Goal: Task Accomplishment & Management: Manage account settings

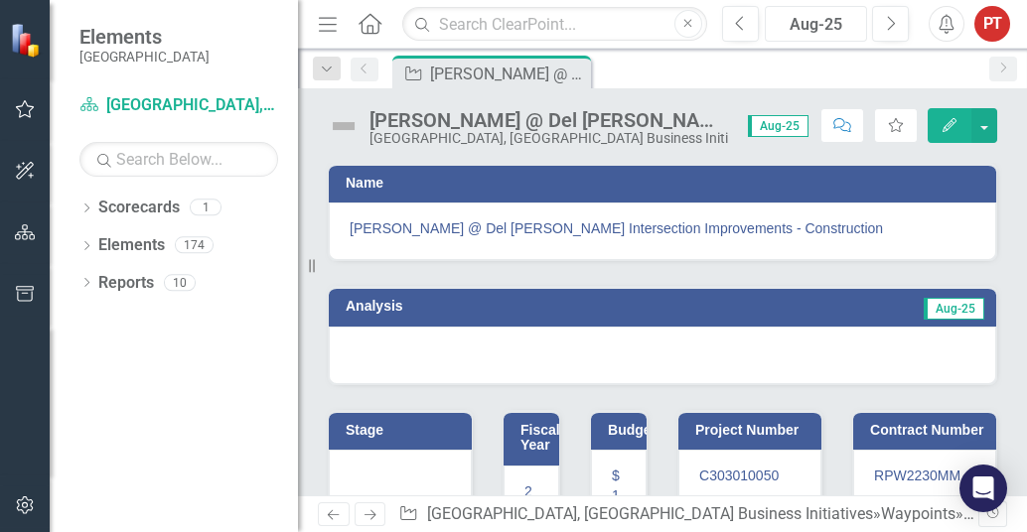
click at [800, 24] on div "Aug-25" at bounding box center [816, 25] width 88 height 24
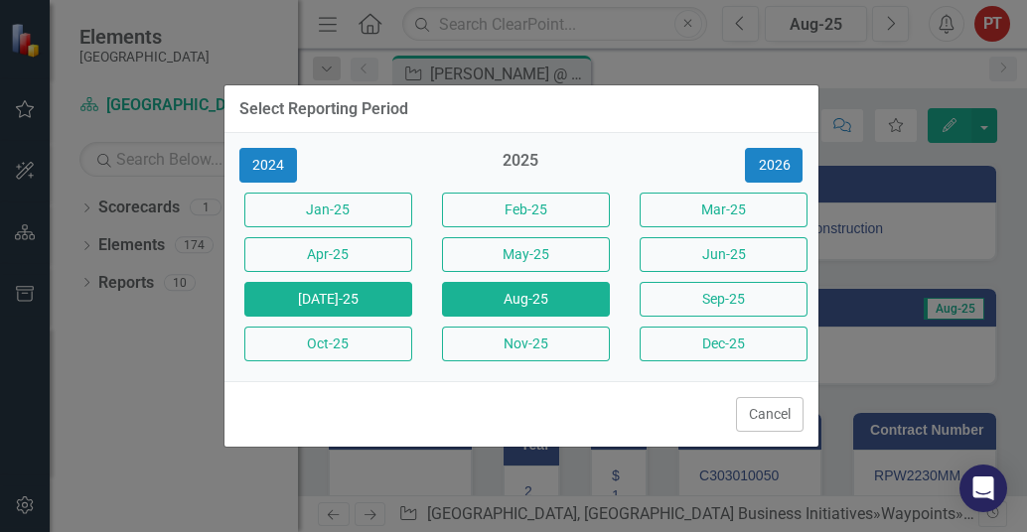
click at [322, 303] on button "[DATE]-25" at bounding box center [328, 299] width 168 height 35
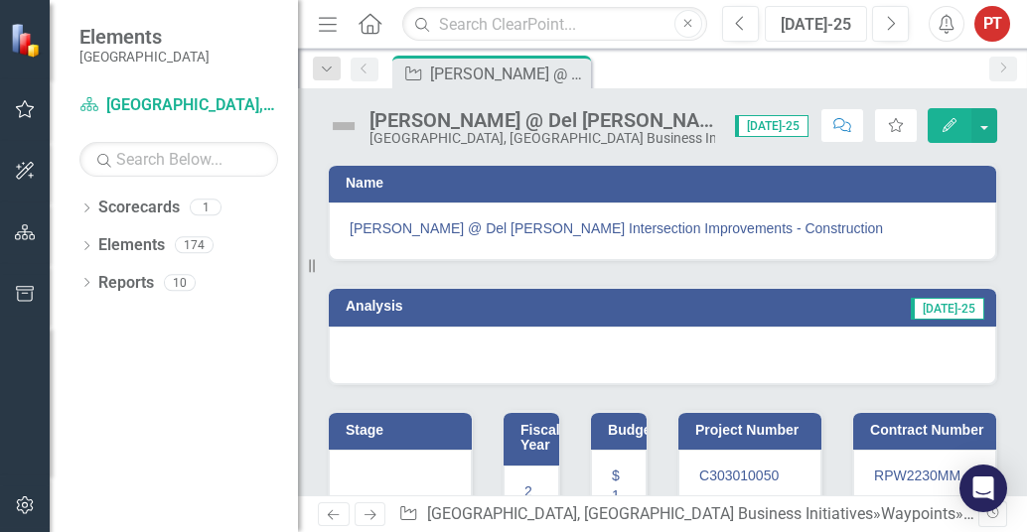
click at [813, 18] on div "[DATE]-25" at bounding box center [816, 25] width 88 height 24
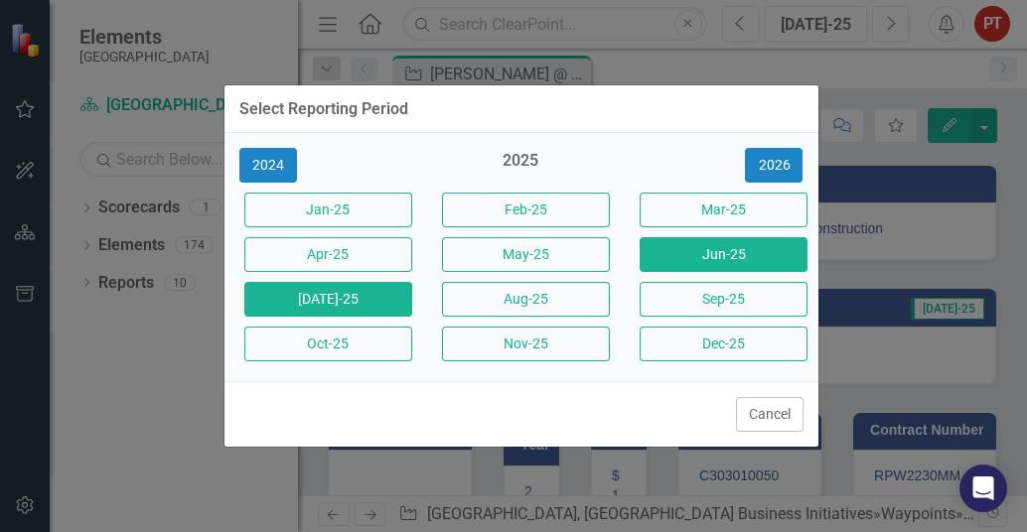
click at [702, 251] on button "Jun-25" at bounding box center [724, 254] width 168 height 35
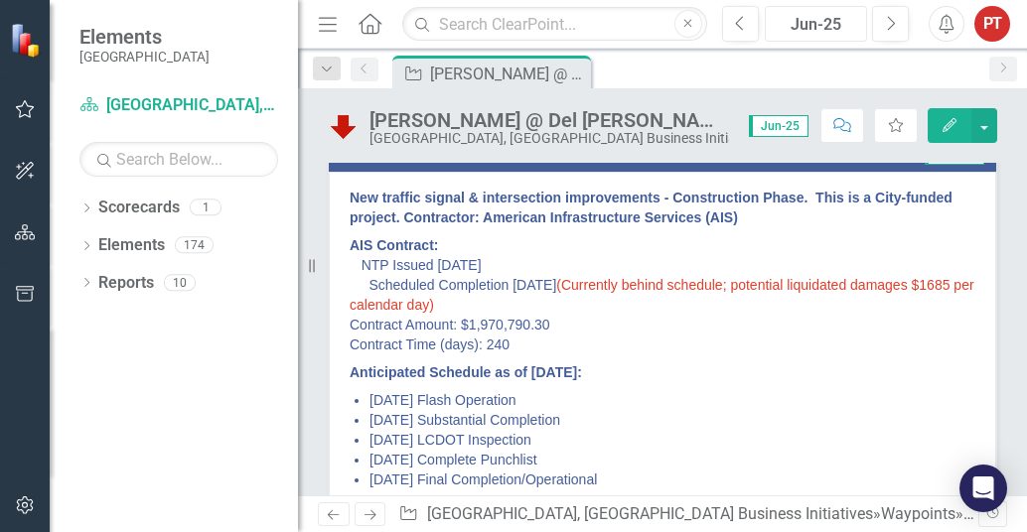
scroll to position [124, 0]
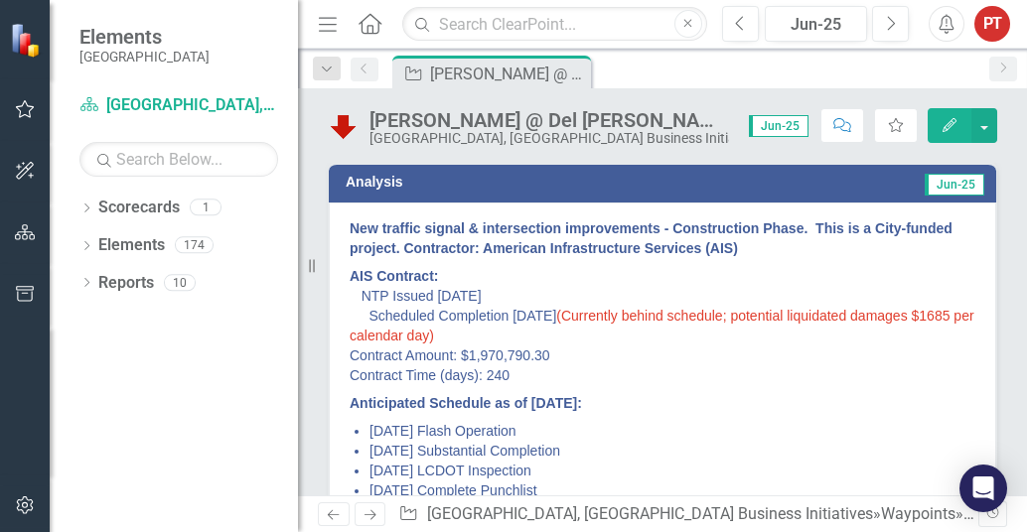
click at [357, 219] on p "New traffic signal & intersection improvements - Construction Phase. This is a …" at bounding box center [663, 241] width 626 height 44
click at [348, 225] on div "New traffic signal & intersection improvements - Construction Phase. This is a …" at bounding box center [663, 386] width 668 height 367
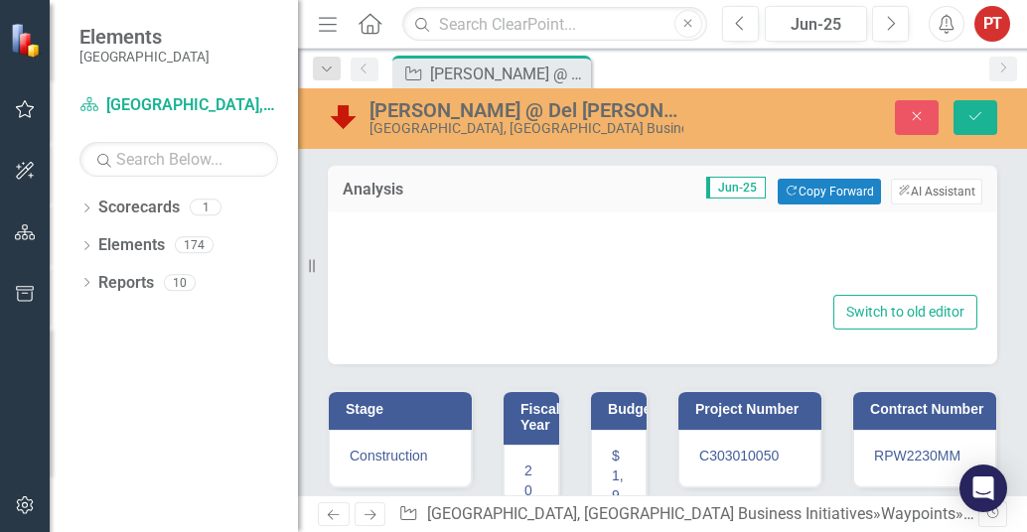
type textarea "<p><strong>New traffic signal &amp; intersection improvements - Construction Ph…"
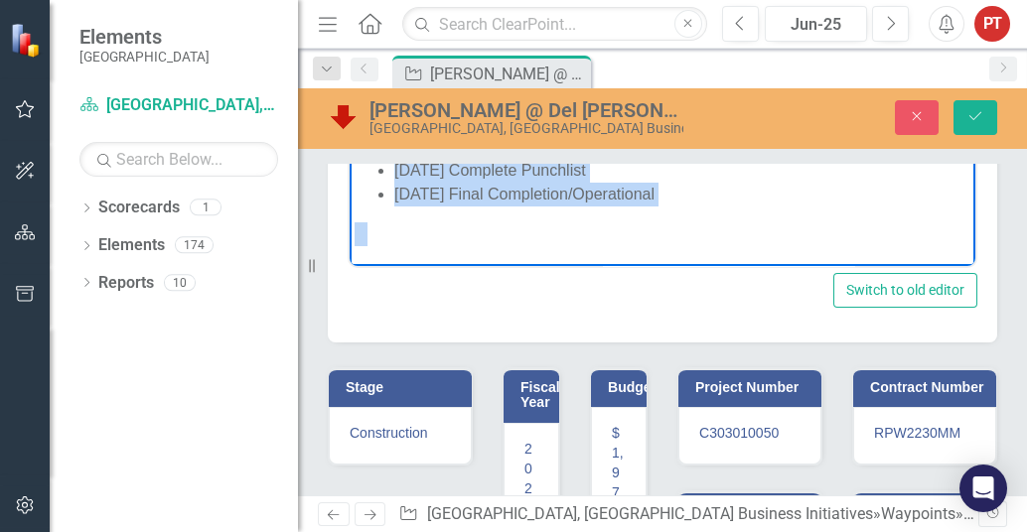
scroll to position [488, 0]
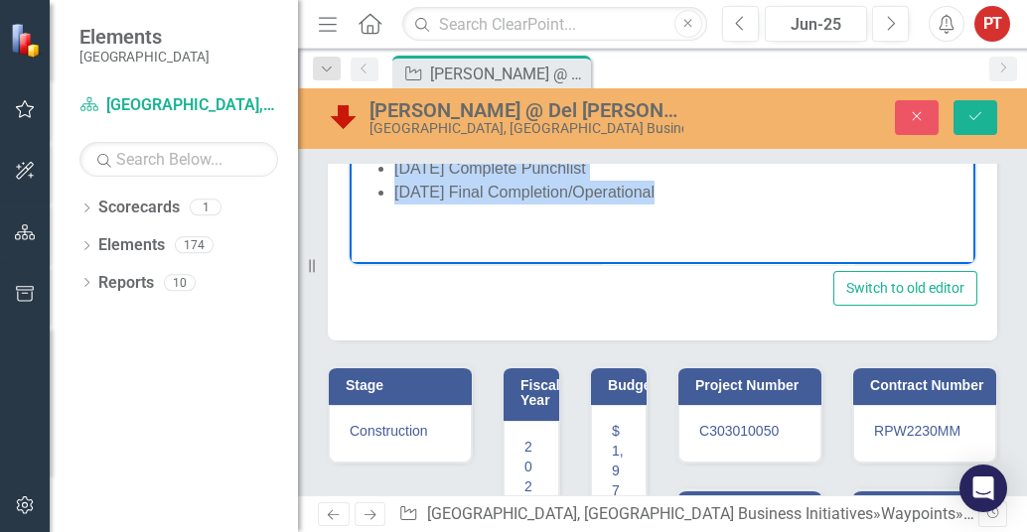
drag, startPoint x: 357, startPoint y: -68, endPoint x: 681, endPoint y: 203, distance: 422.5
click at [681, 203] on body "New traffic signal & intersection improvements - Construction Phase. This is a …" at bounding box center [663, 41] width 626 height 447
copy body "New traffic signal & intersection improvements - Construction Phase. This is a …"
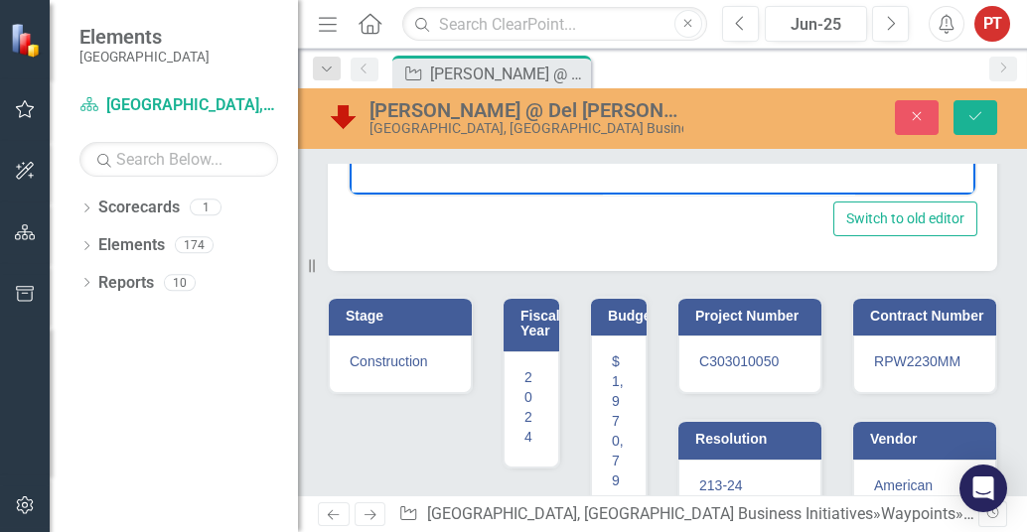
scroll to position [309, 0]
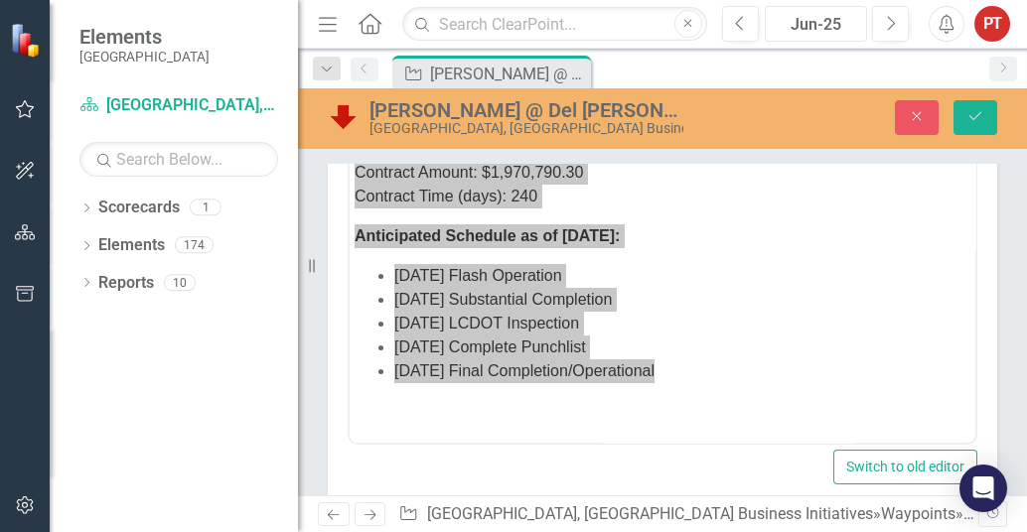
click at [832, 15] on div "Jun-25" at bounding box center [816, 25] width 88 height 24
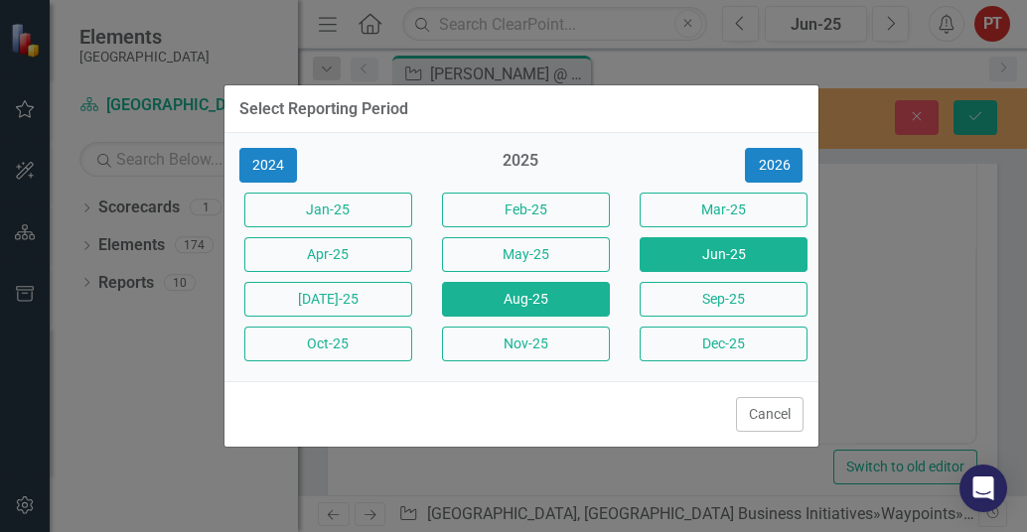
drag, startPoint x: 495, startPoint y: 305, endPoint x: 219, endPoint y: 225, distance: 287.6
click at [496, 305] on button "Aug-25" at bounding box center [526, 299] width 168 height 35
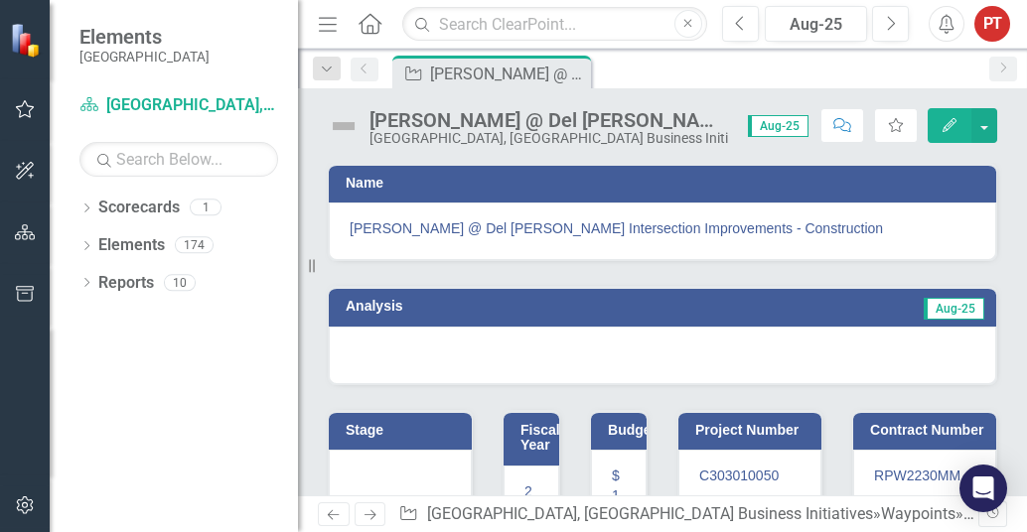
click at [508, 346] on div at bounding box center [663, 356] width 668 height 58
click at [396, 348] on div at bounding box center [663, 356] width 668 height 58
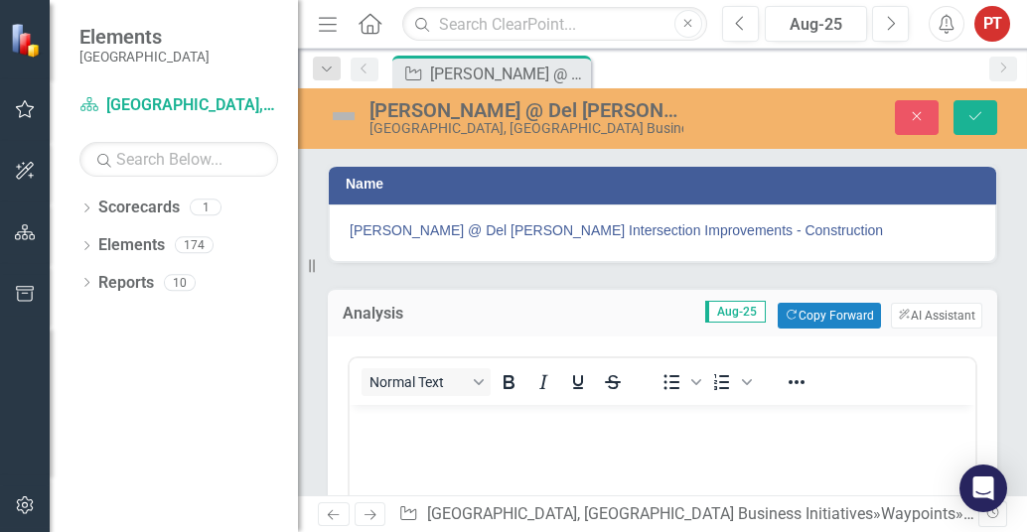
click at [406, 432] on p "Rich Text Area. Press ALT-0 for help." at bounding box center [663, 421] width 616 height 24
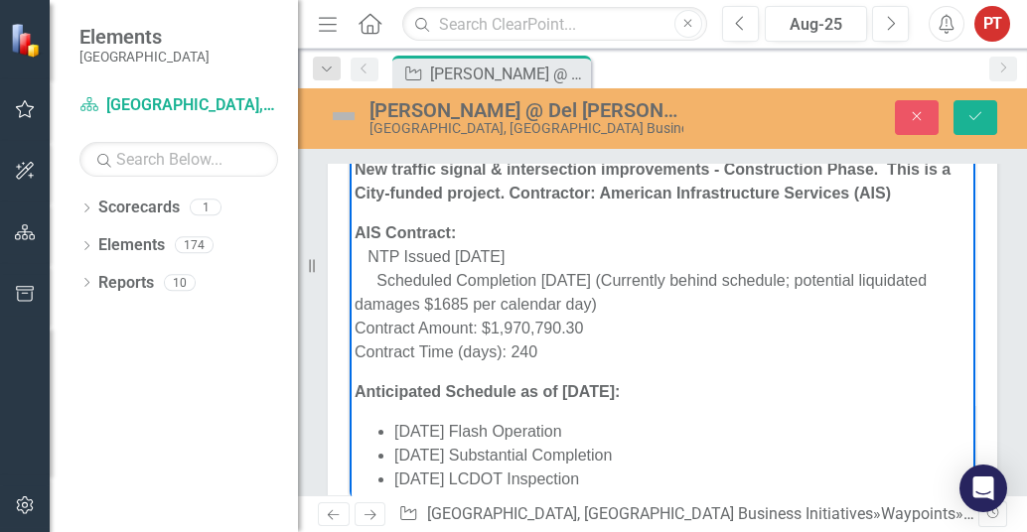
click at [440, 304] on p "AIS Contract: NTP Issued [DATE] Scheduled Completion [DATE] (Currently behind s…" at bounding box center [663, 292] width 616 height 143
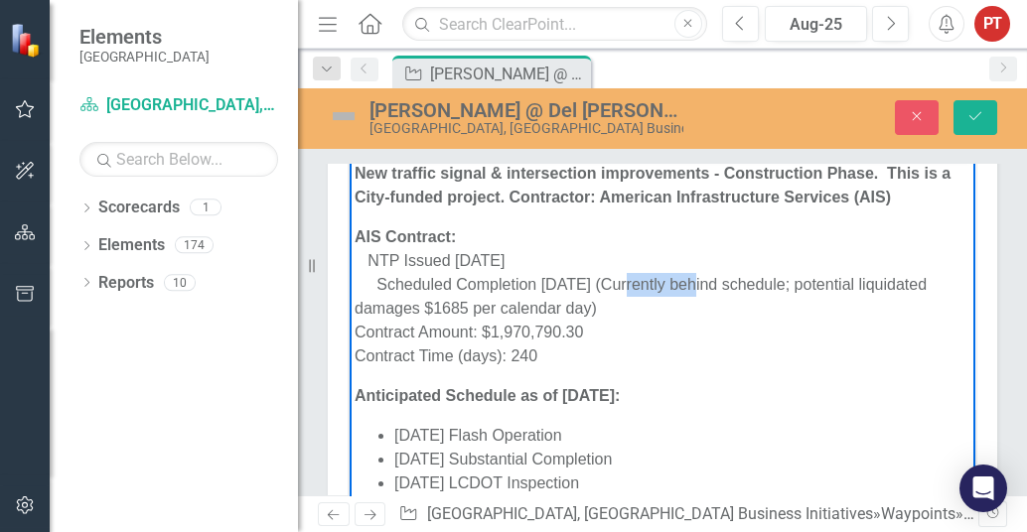
drag, startPoint x: 623, startPoint y: 283, endPoint x: 690, endPoint y: 283, distance: 67.6
click at [690, 283] on p "AIS Contract: NTP Issued [DATE] Scheduled Completion [DATE] (Currently behind s…" at bounding box center [663, 296] width 616 height 143
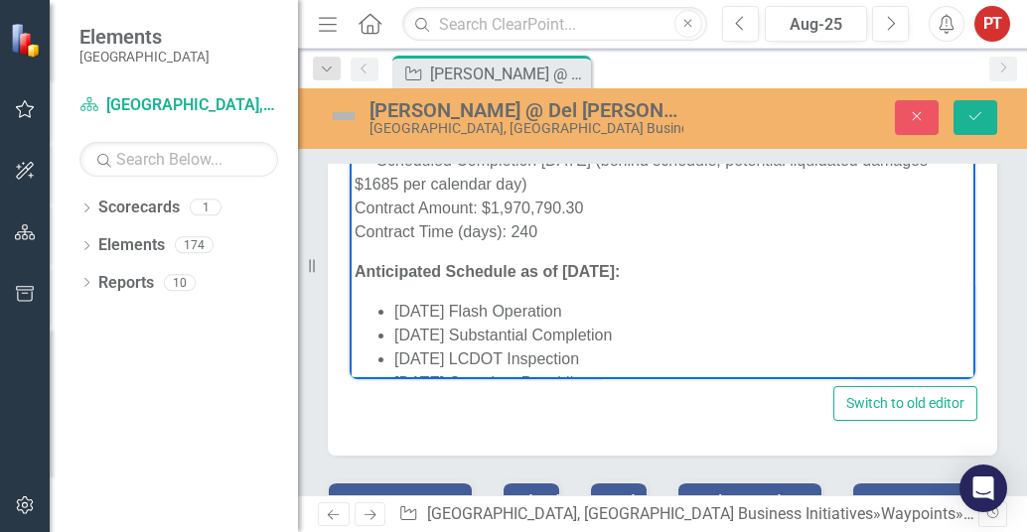
scroll to position [60, 0]
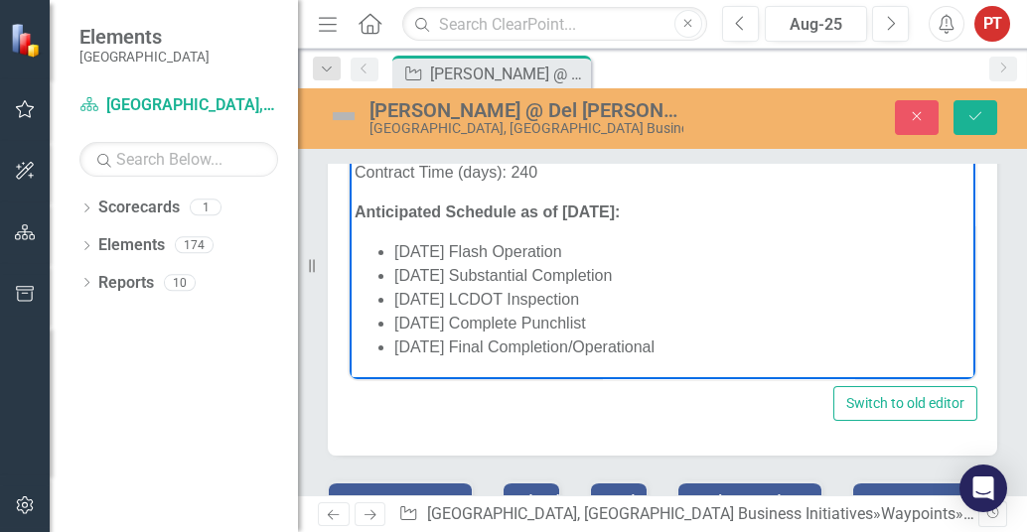
click at [404, 364] on body "New traffic signal & intersection improvements - Construction Phase. This is a …" at bounding box center [663, 175] width 626 height 407
click at [662, 341] on li "[DATE] Final Completion/Operational" at bounding box center [682, 347] width 576 height 24
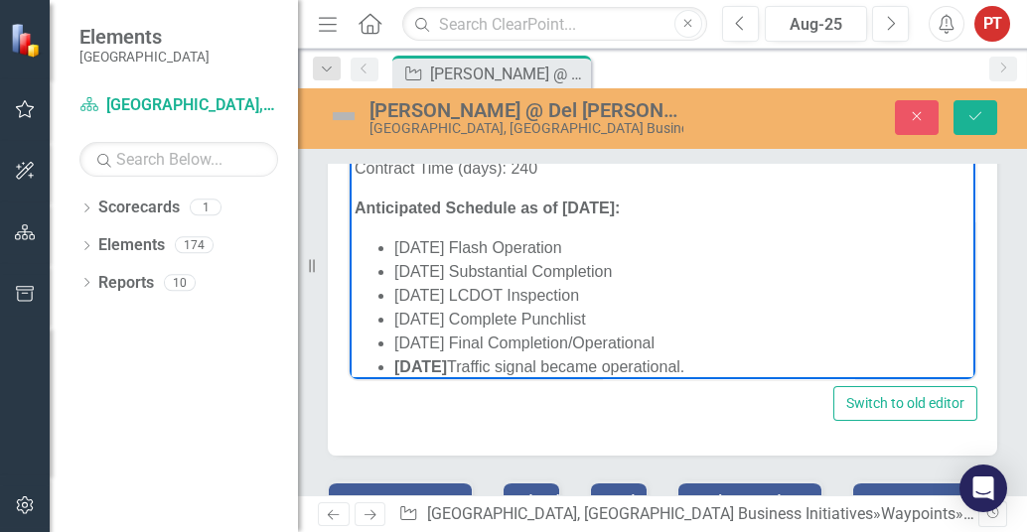
click at [394, 367] on strong "[DATE]" at bounding box center [420, 366] width 53 height 17
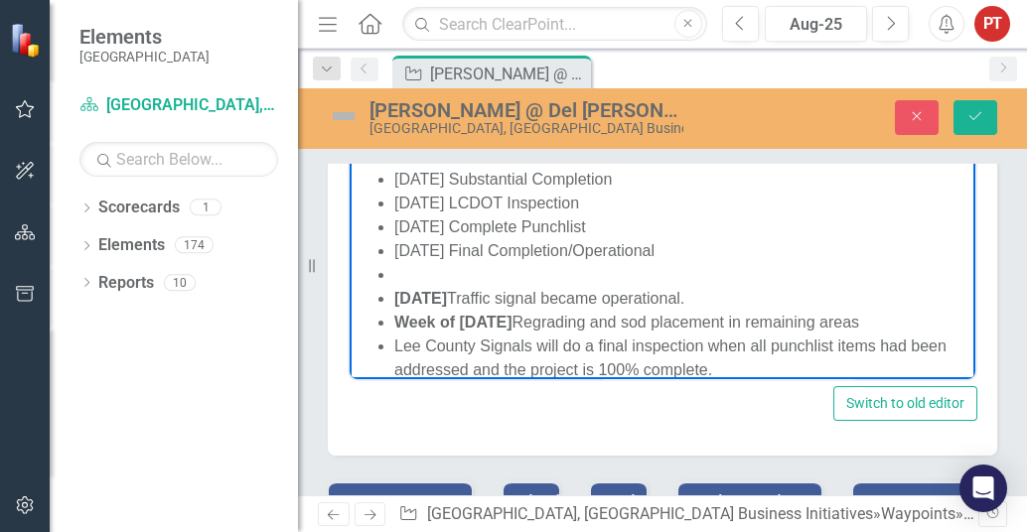
scroll to position [203, 0]
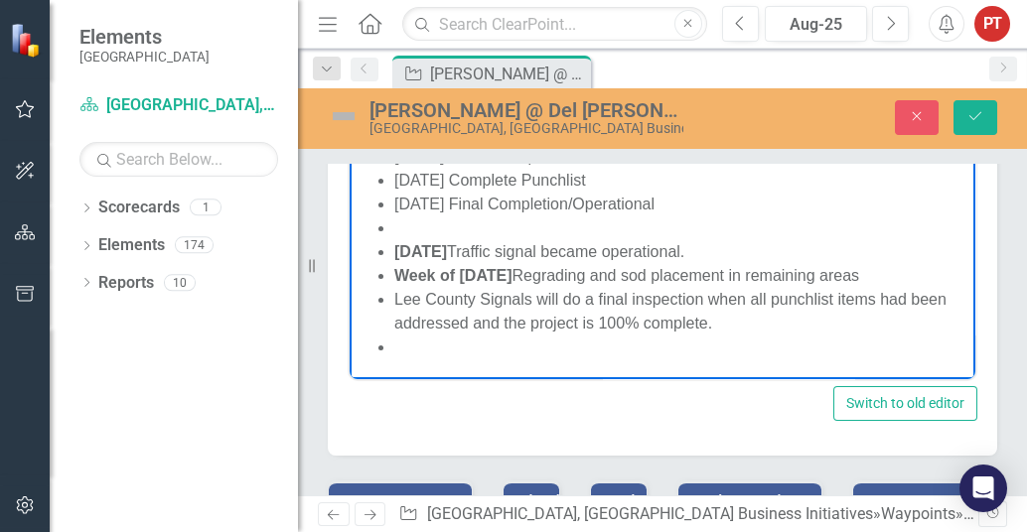
drag, startPoint x: 388, startPoint y: 229, endPoint x: 780, endPoint y: 259, distance: 392.5
click at [780, 259] on li "[DATE] Traffic signal became operational." at bounding box center [682, 251] width 576 height 24
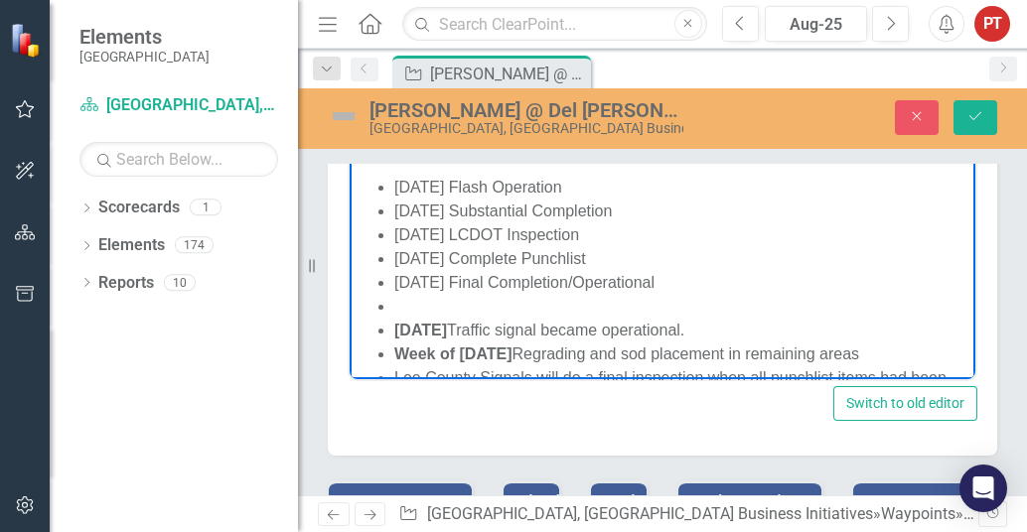
scroll to position [78, 0]
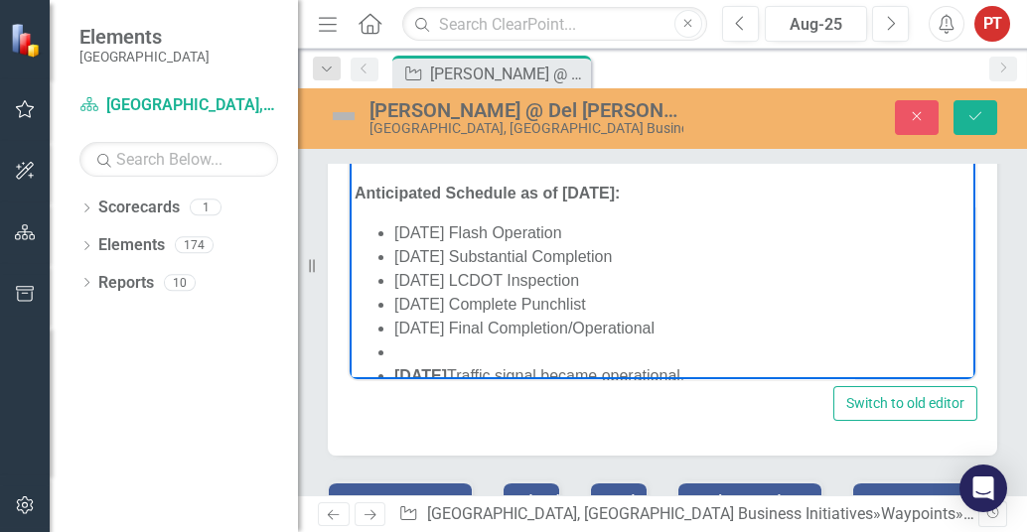
click at [622, 292] on li "[DATE] Complete Punchlist" at bounding box center [682, 304] width 576 height 24
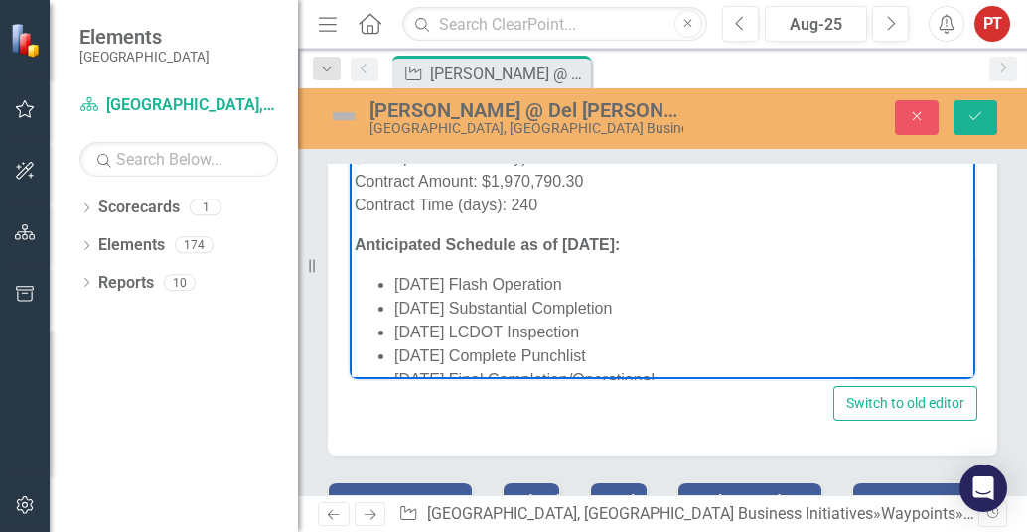
scroll to position [0, 0]
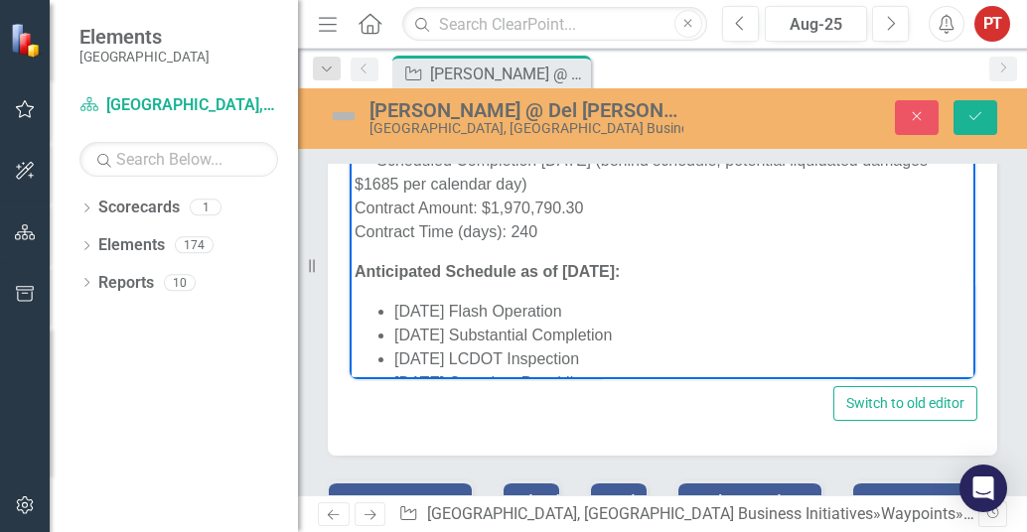
drag, startPoint x: 354, startPoint y: 243, endPoint x: 400, endPoint y: 238, distance: 47.0
click at [354, 243] on body "New traffic signal & intersection improvements - Construction Phase. This is a …" at bounding box center [663, 307] width 626 height 550
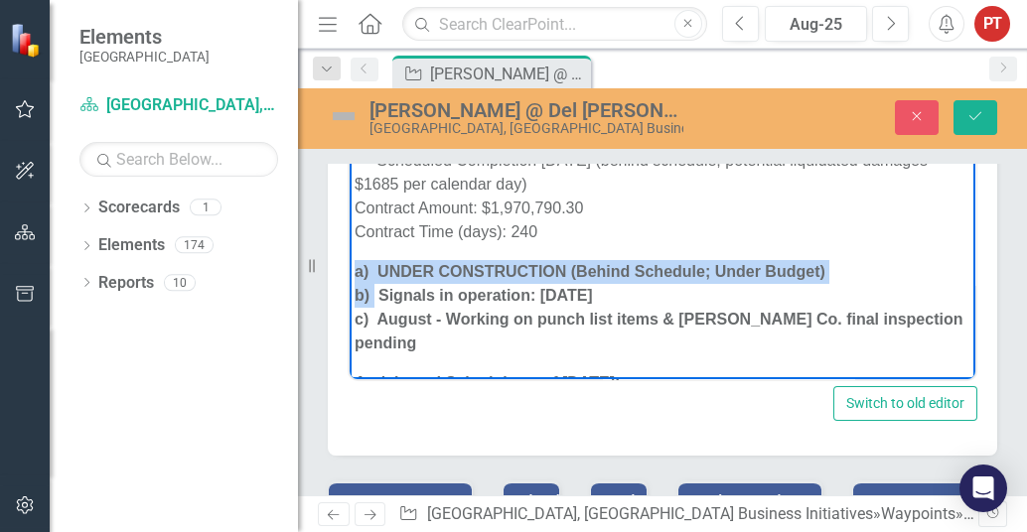
drag, startPoint x: 375, startPoint y: 295, endPoint x: 672, endPoint y: 306, distance: 297.2
click at [350, 276] on html "New traffic signal & intersection improvements - Construction Phase. This is a …" at bounding box center [663, 363] width 626 height 662
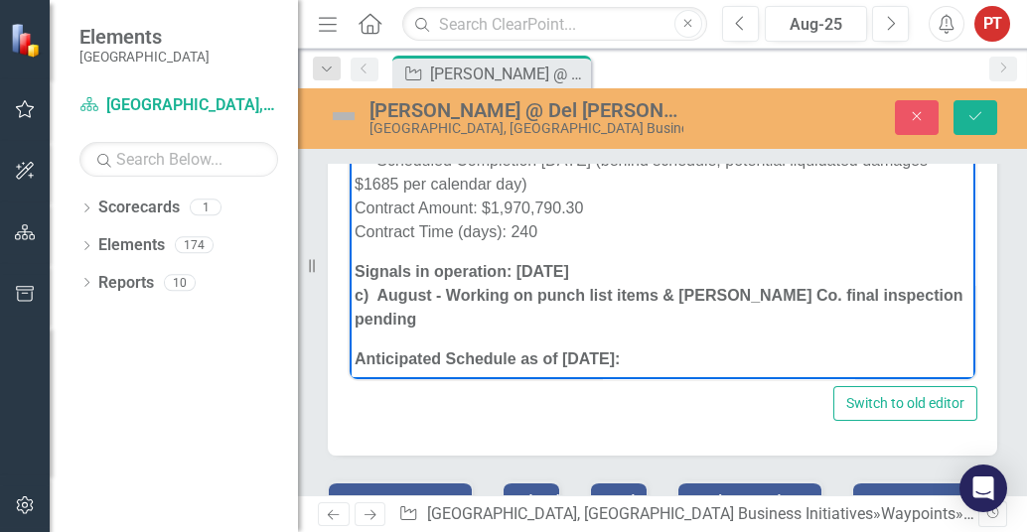
drag, startPoint x: 629, startPoint y: 270, endPoint x: 350, endPoint y: 272, distance: 279.1
click at [350, 272] on body "New traffic signal & intersection improvements - Construction Phase. This is a …" at bounding box center [663, 351] width 626 height 638
drag, startPoint x: 526, startPoint y: 271, endPoint x: 451, endPoint y: 274, distance: 75.6
click at [451, 274] on strong "Signals in operation: [DATE] c) August - Working on punch list items & [PERSON_…" at bounding box center [659, 294] width 608 height 65
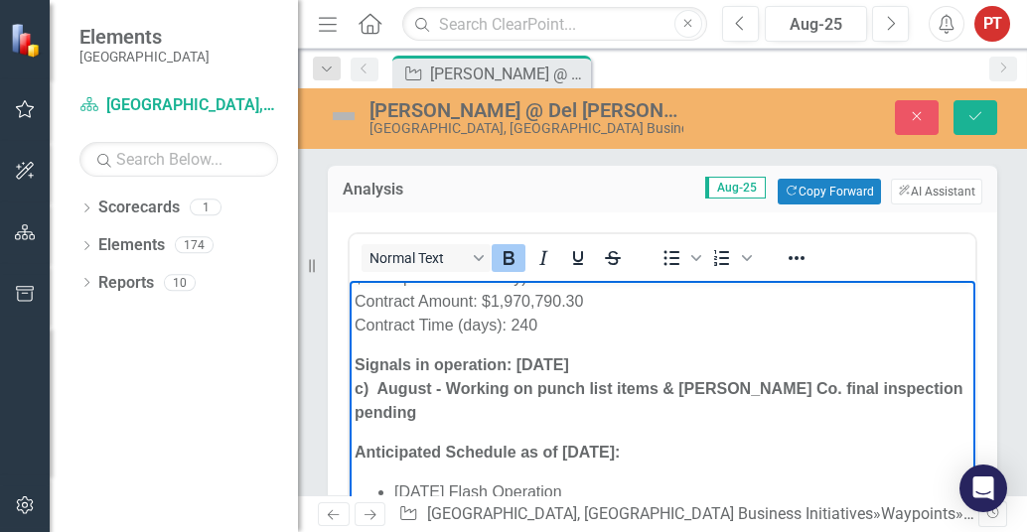
scroll to position [124, 0]
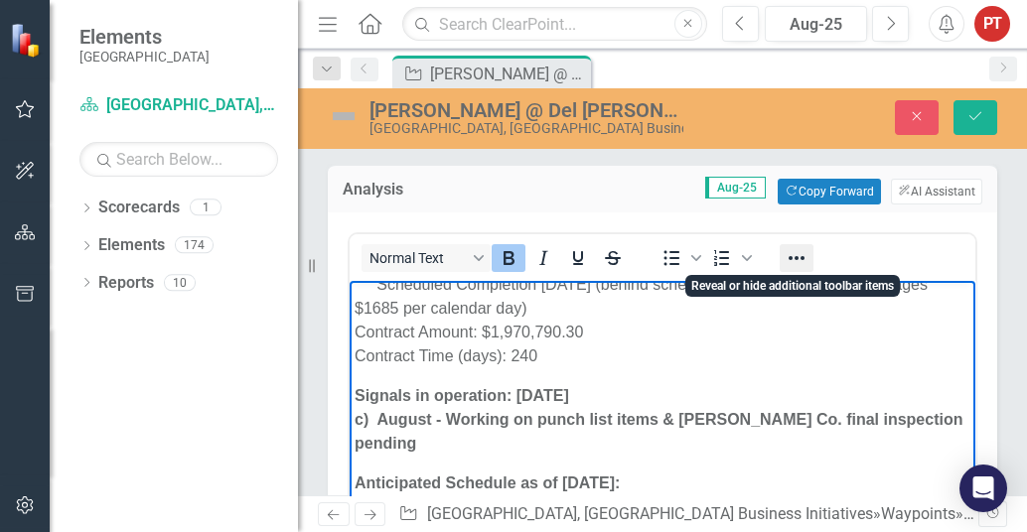
click at [804, 255] on icon "Reveal or hide additional toolbar items" at bounding box center [797, 258] width 24 height 24
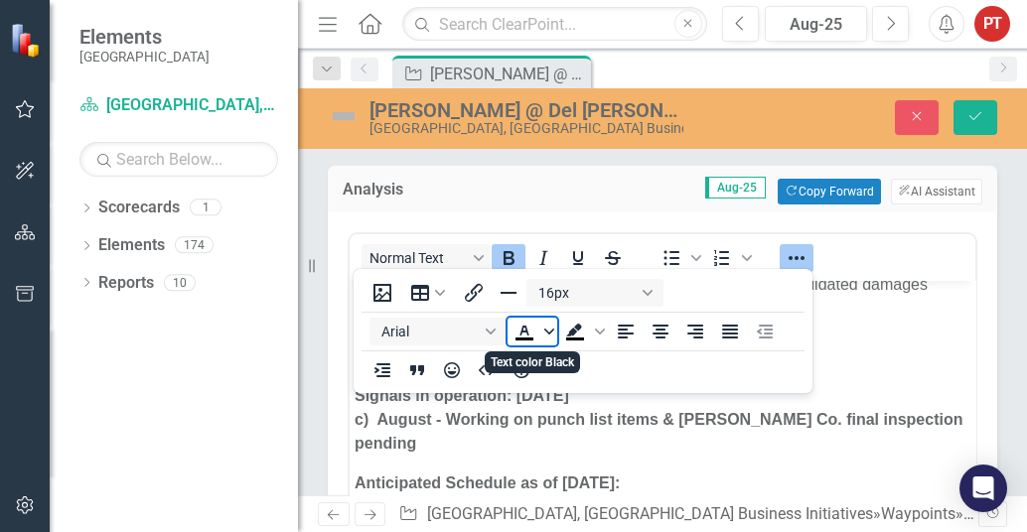
click at [542, 332] on span "Text color Black" at bounding box center [549, 332] width 16 height 28
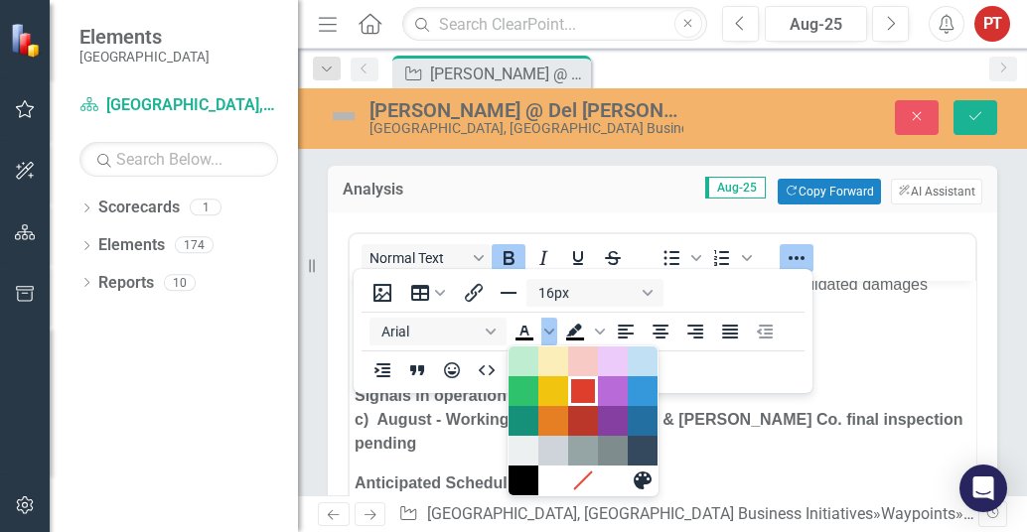
click at [578, 389] on div "Red" at bounding box center [583, 391] width 24 height 24
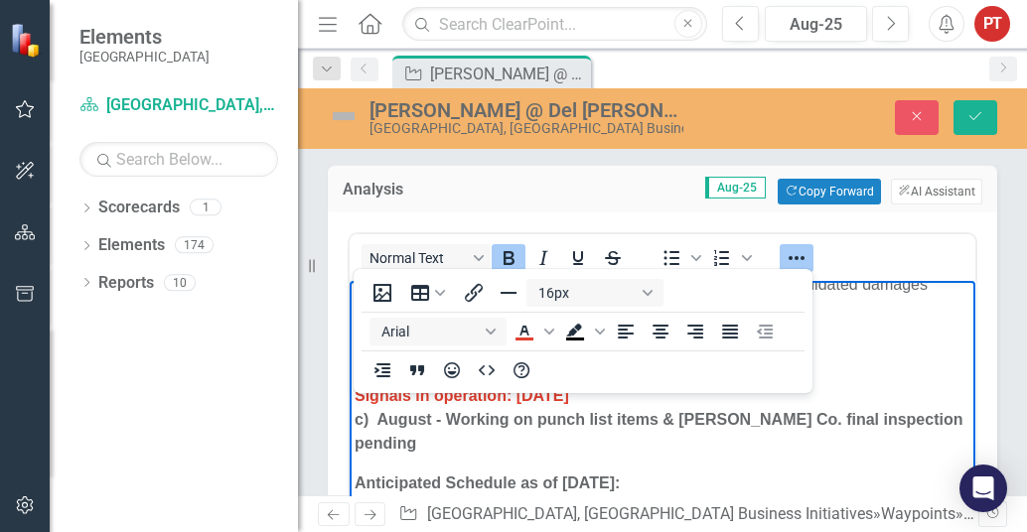
click at [525, 474] on strong "Anticipated Schedule as of [DATE]:" at bounding box center [487, 482] width 265 height 17
click at [608, 474] on strong "Anticipated Schedule as of [DATE]:" at bounding box center [487, 482] width 265 height 17
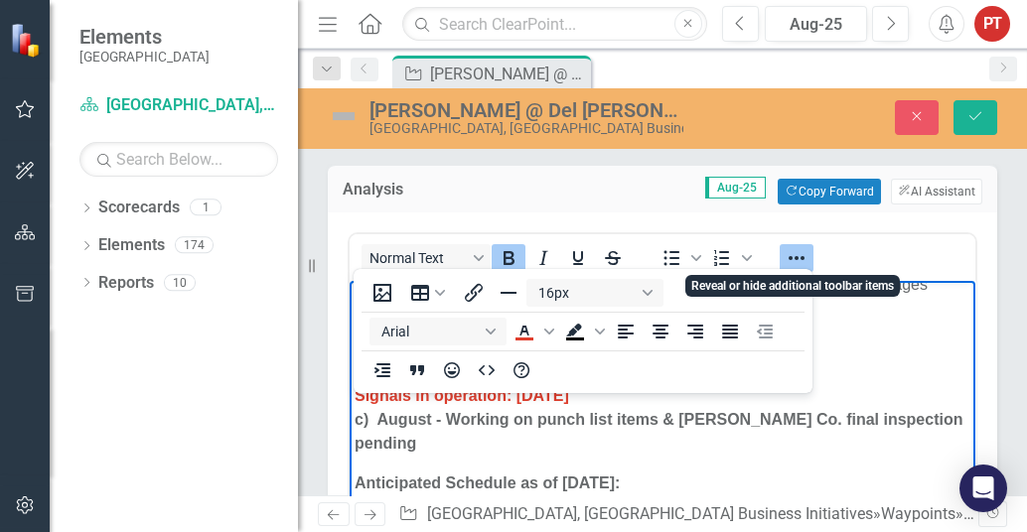
drag, startPoint x: 800, startPoint y: 258, endPoint x: 789, endPoint y: 269, distance: 15.5
click at [800, 258] on icon "Reveal or hide additional toolbar items" at bounding box center [797, 258] width 24 height 24
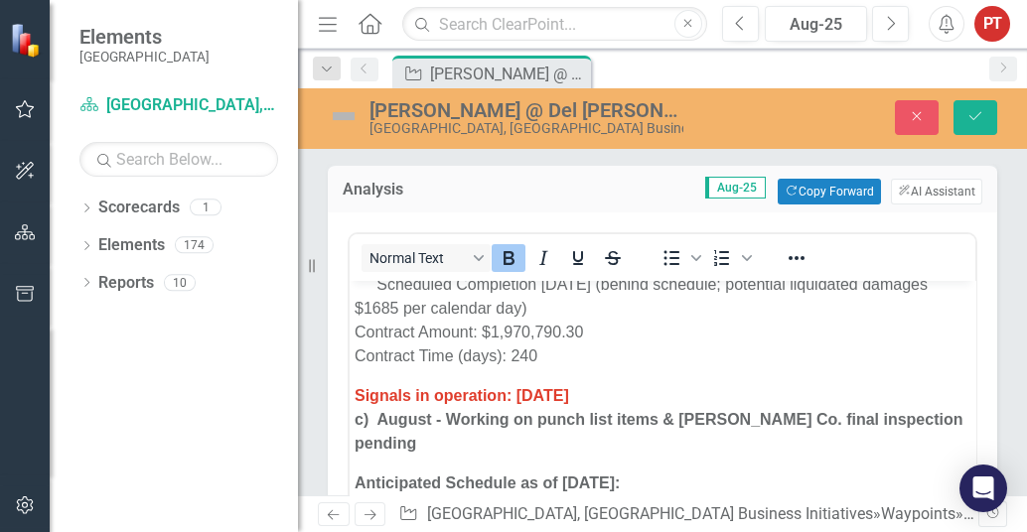
click at [595, 432] on body "New traffic signal & intersection improvements - Construction Phase. This is a …" at bounding box center [663, 475] width 626 height 638
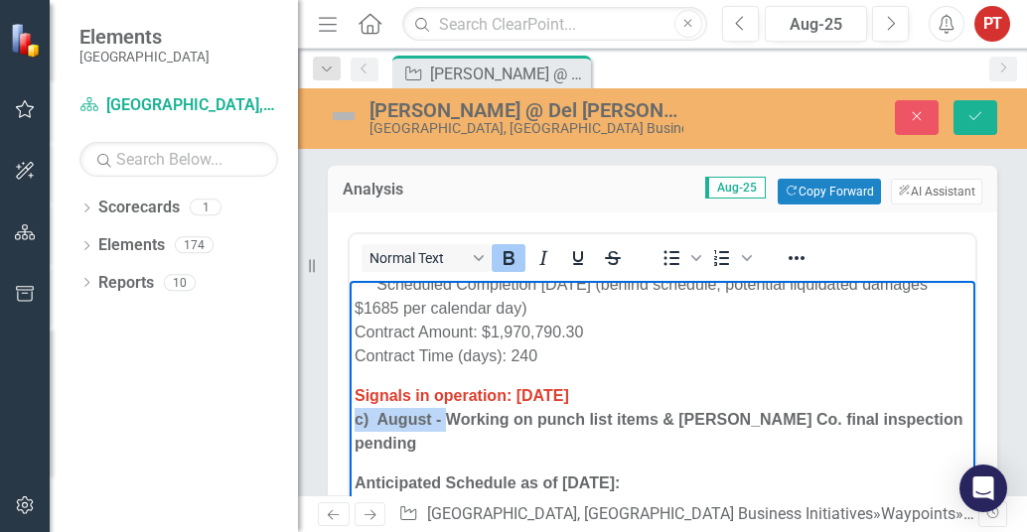
drag, startPoint x: 445, startPoint y: 419, endPoint x: 342, endPoint y: 416, distance: 103.4
click at [350, 416] on html "New traffic signal & intersection improvements - Construction Phase. This is a …" at bounding box center [663, 475] width 626 height 638
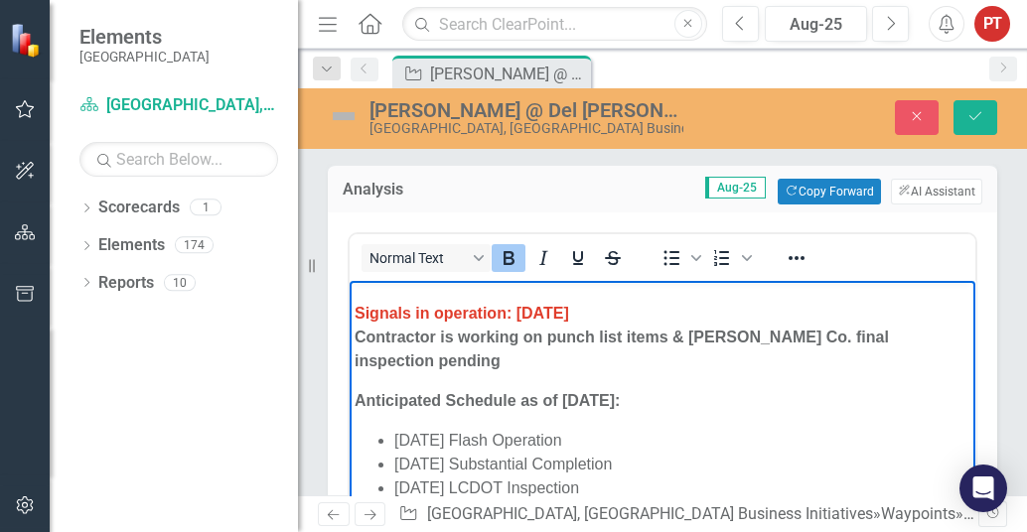
scroll to position [248, 0]
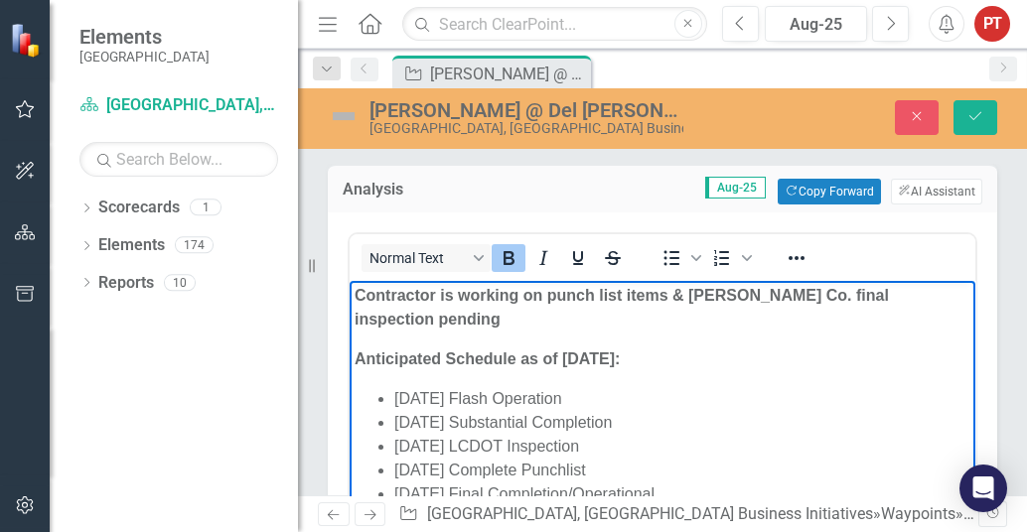
click at [460, 297] on strong "Signals in operation: [DATE] Contractor is working on punch list items & [PERSO…" at bounding box center [622, 294] width 534 height 65
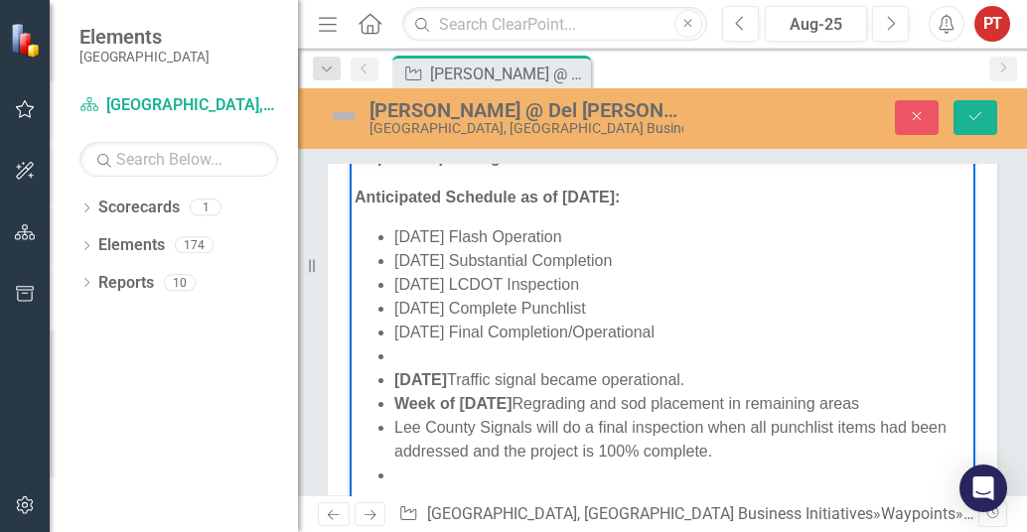
scroll to position [373, 0]
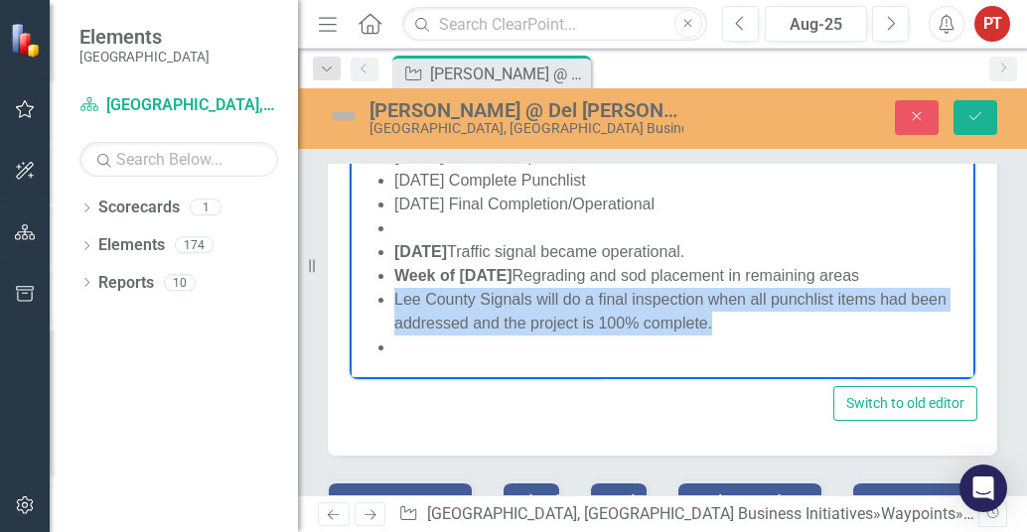
drag, startPoint x: 394, startPoint y: 302, endPoint x: 758, endPoint y: 317, distance: 363.9
click at [758, 317] on li "Lee County Signals will do a final inspection when all punchlist items had been…" at bounding box center [682, 311] width 576 height 48
copy li "Lee County Signals will do a final inspection when all punchlist items had been…"
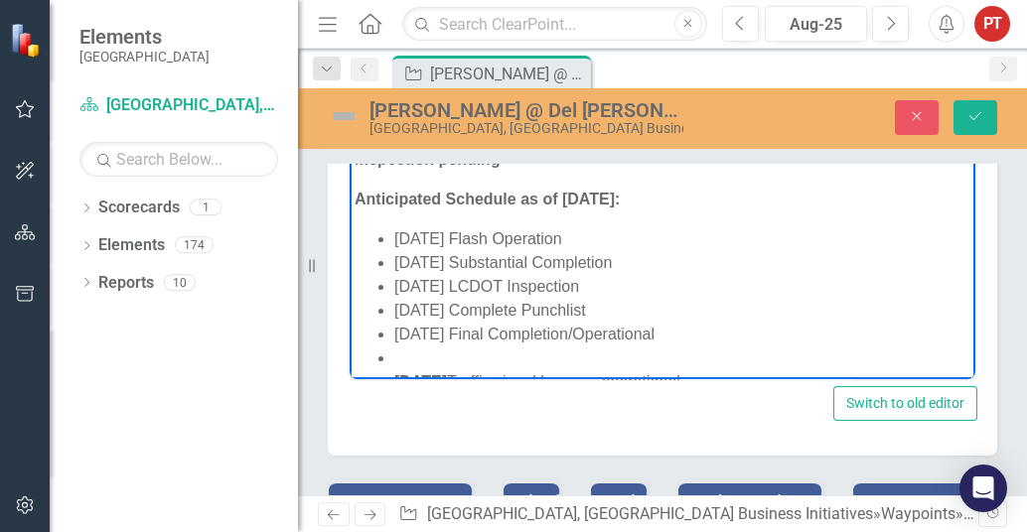
scroll to position [0, 0]
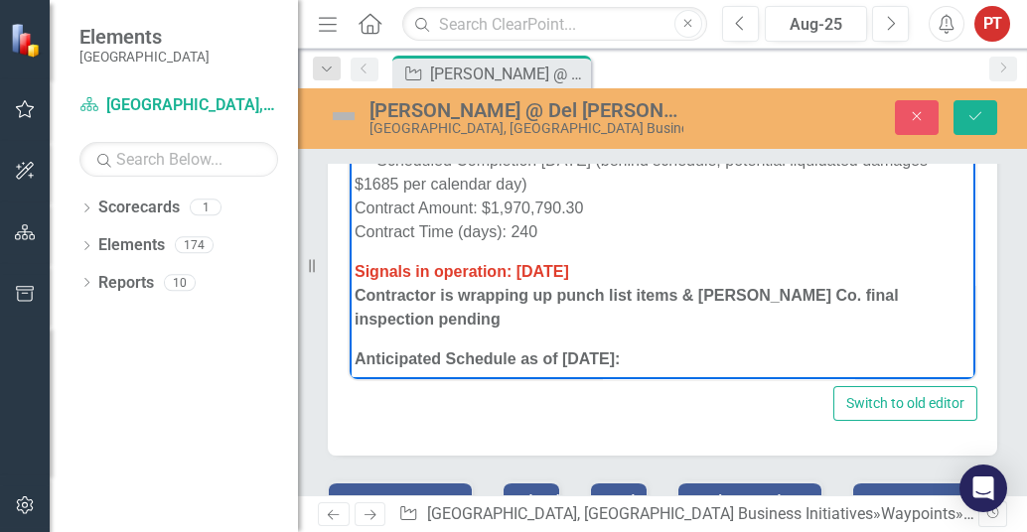
click at [506, 318] on p "Signals in operation: [DATE] Contractor is wrapping up punch list items & [PERS…" at bounding box center [663, 295] width 616 height 72
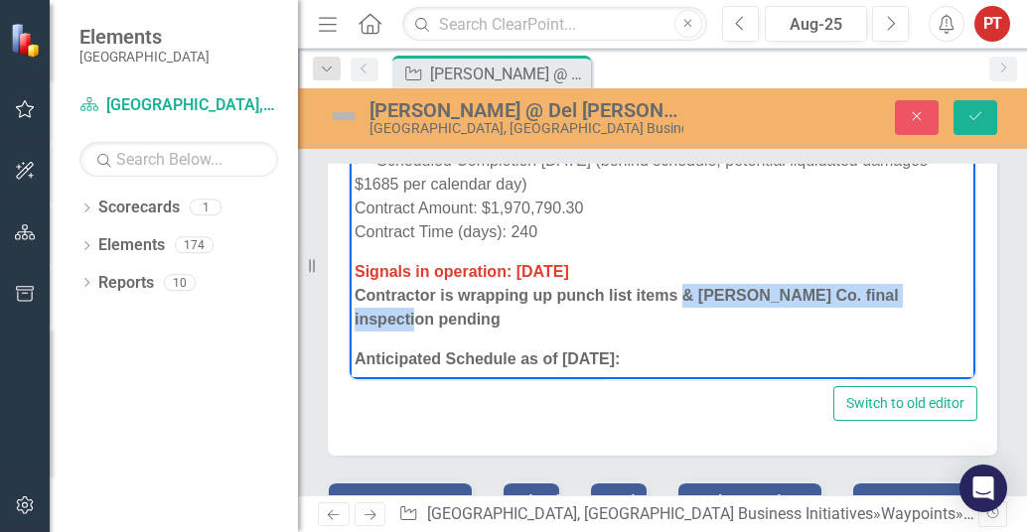
drag, startPoint x: 683, startPoint y: 297, endPoint x: 691, endPoint y: 311, distance: 16.0
click at [691, 311] on p "Signals in operation: [DATE] Contractor is wrapping up punch list items & [PERS…" at bounding box center [663, 295] width 616 height 72
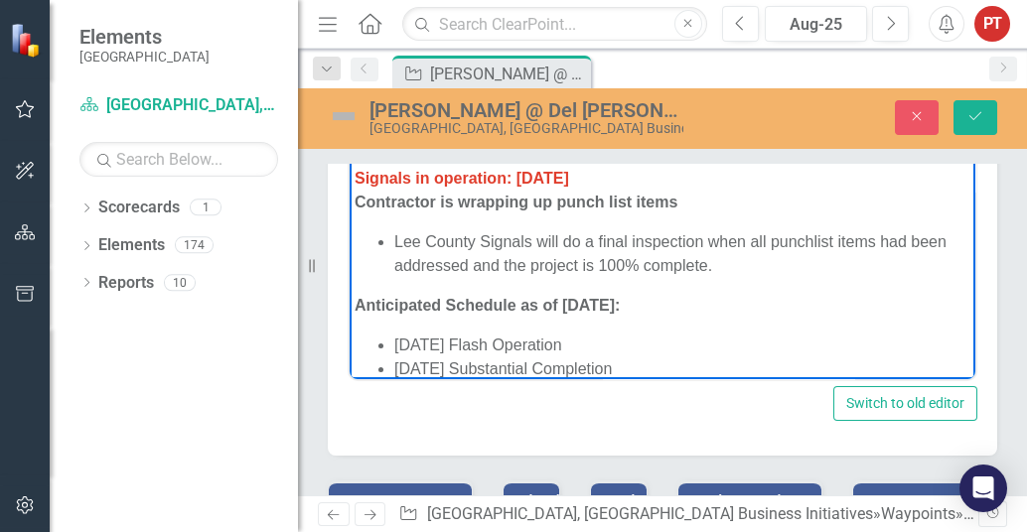
scroll to position [124, 0]
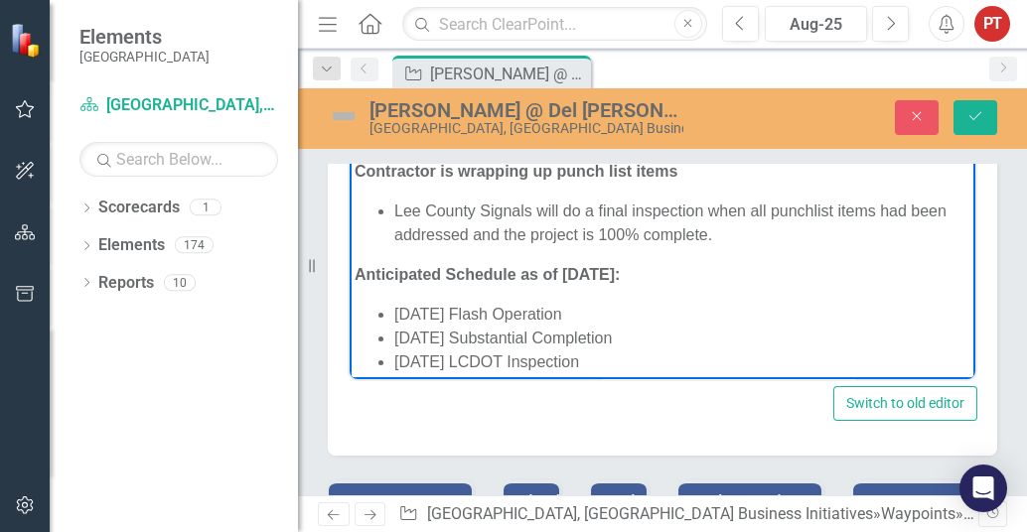
click at [392, 211] on ul "Lee County Signals will do a final inspection when all punchlist items had been…" at bounding box center [663, 223] width 616 height 48
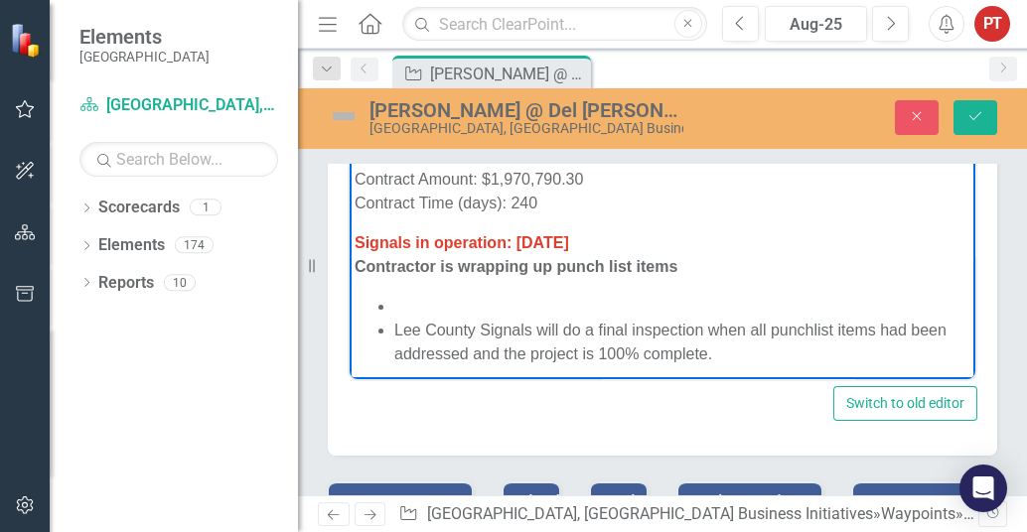
scroll to position [0, 0]
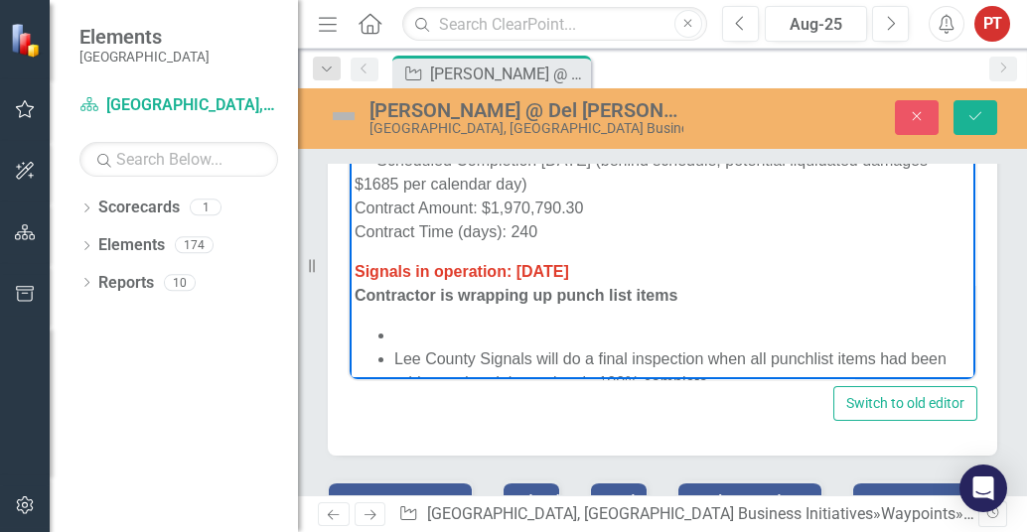
click at [626, 268] on p "Signals in operation: [DATE] Contractor is wrapping up punch list items" at bounding box center [663, 283] width 616 height 48
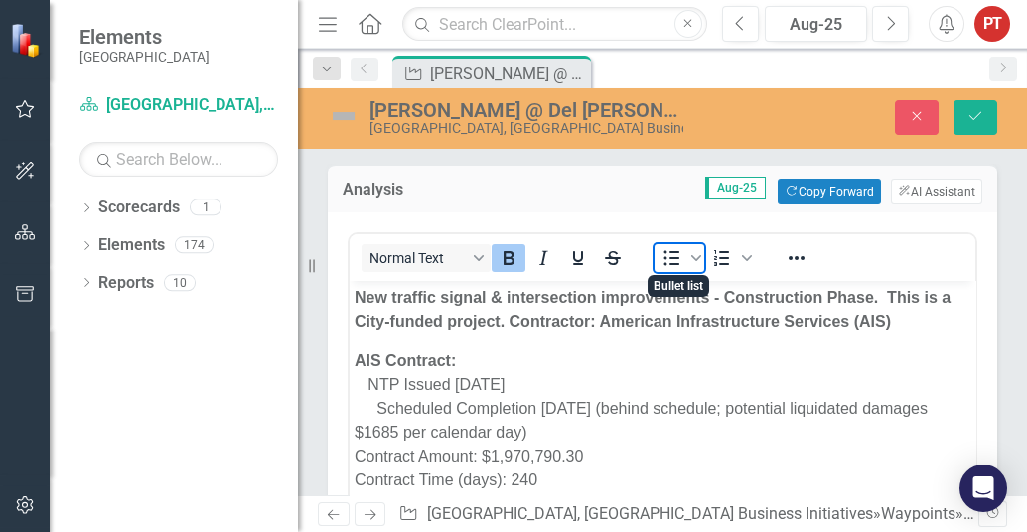
click at [676, 257] on icon "Bullet list" at bounding box center [672, 258] width 24 height 24
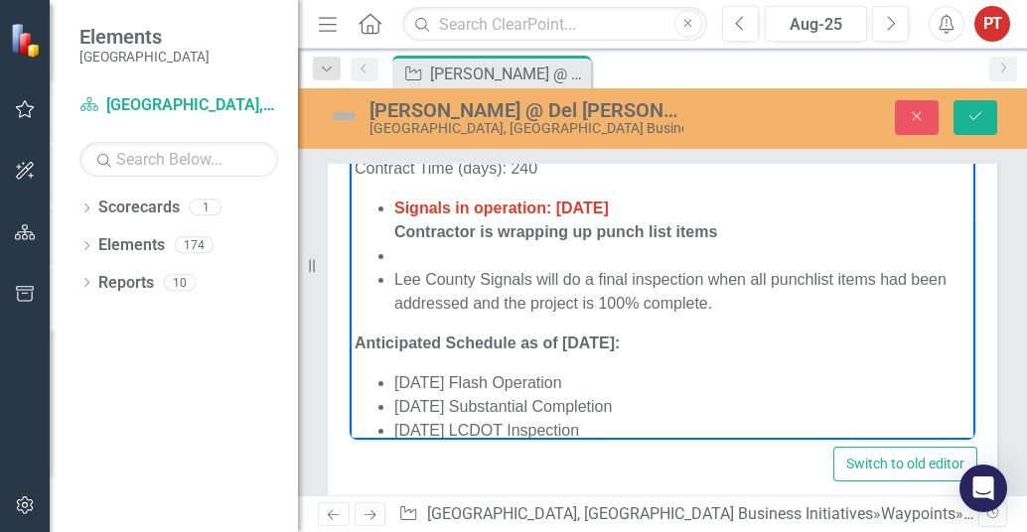
click at [508, 221] on li "Signals in operation: [DATE] Contractor is wrapping up punch list items" at bounding box center [682, 220] width 576 height 48
click at [541, 235] on strong "Signals in operation: [DATE] Contractor is wrapping up punch list items" at bounding box center [555, 219] width 323 height 41
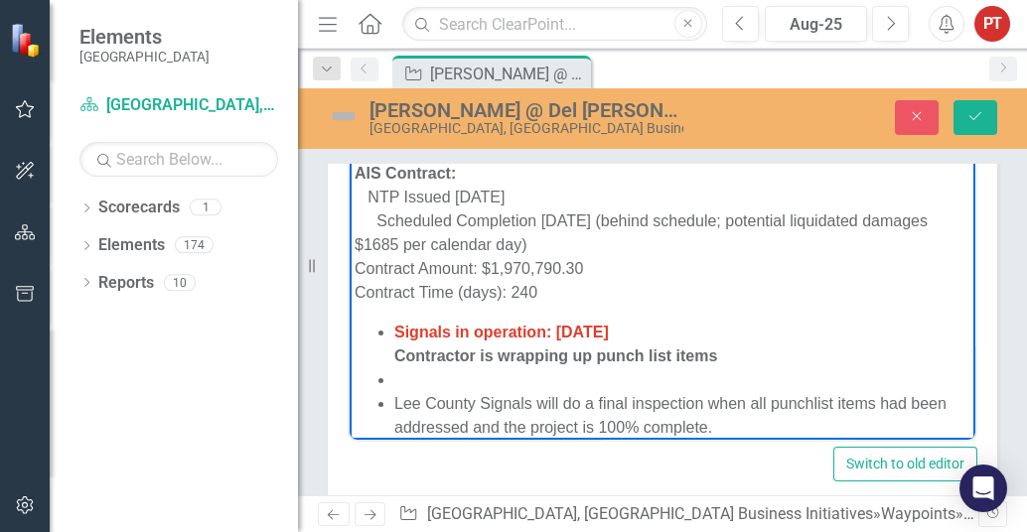
scroll to position [64, 0]
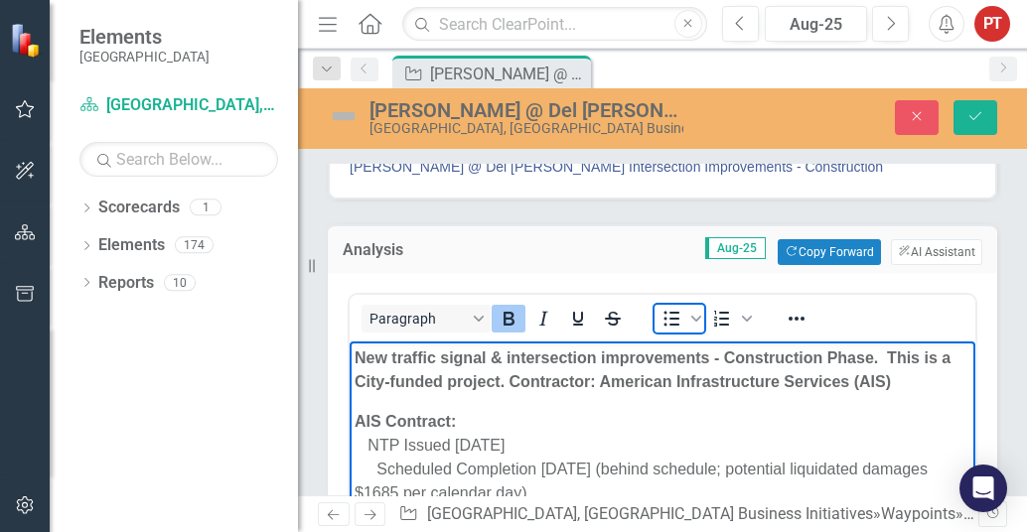
click at [676, 316] on icon "Bullet list" at bounding box center [672, 318] width 16 height 15
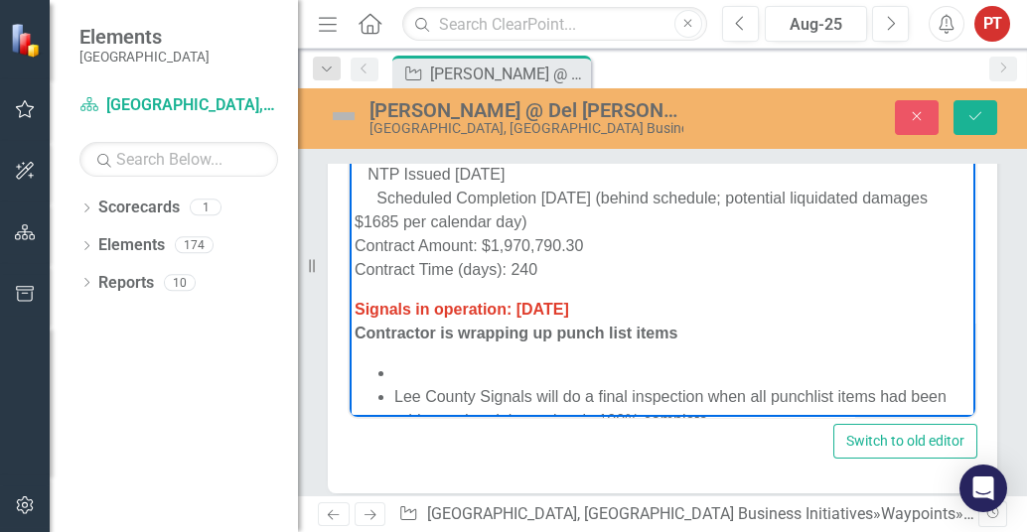
scroll to position [0, 0]
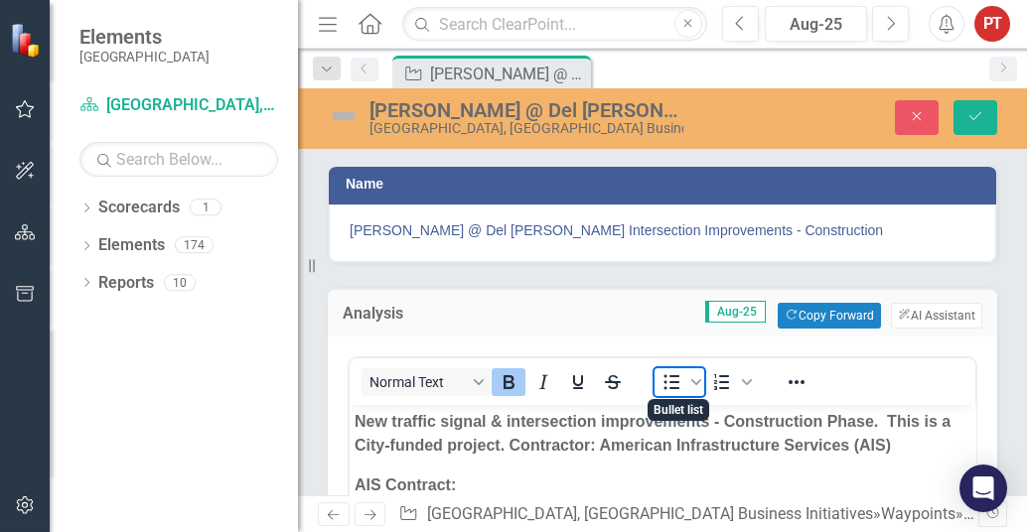
click at [677, 375] on icon "Bullet list" at bounding box center [672, 382] width 16 height 15
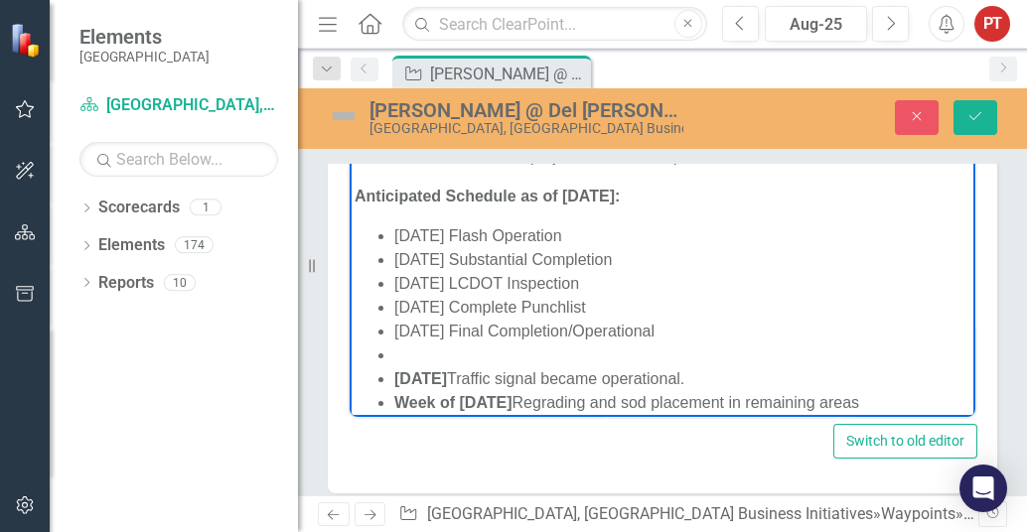
scroll to position [124, 0]
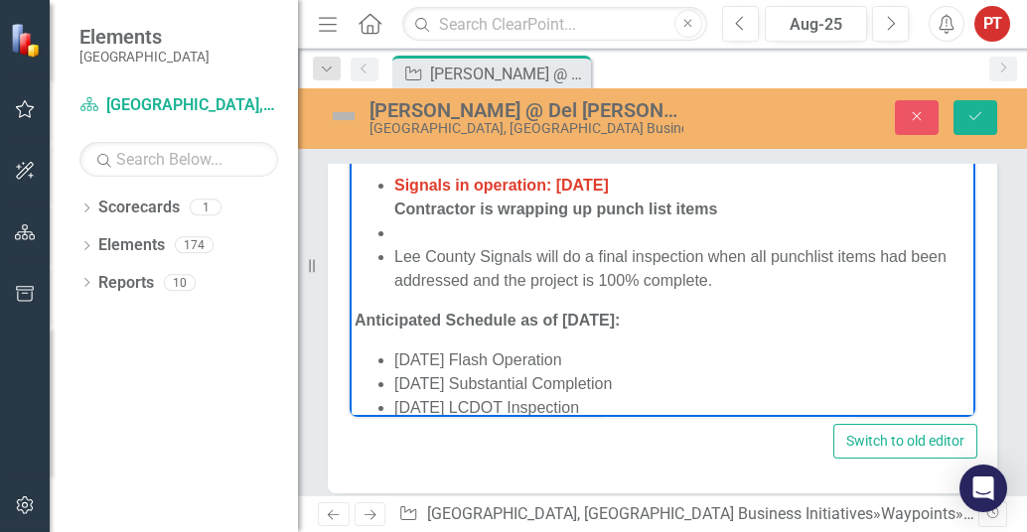
click at [394, 209] on strong "Signals in operation: [DATE] Contractor is wrapping up punch list items" at bounding box center [555, 196] width 323 height 41
click at [500, 210] on strong "Contractor is wrapping up punch list items" at bounding box center [555, 208] width 323 height 17
drag, startPoint x: 419, startPoint y: 230, endPoint x: 645, endPoint y: 196, distance: 228.2
click at [419, 230] on li "Rich Text Area. Press ALT-0 for help." at bounding box center [682, 233] width 576 height 24
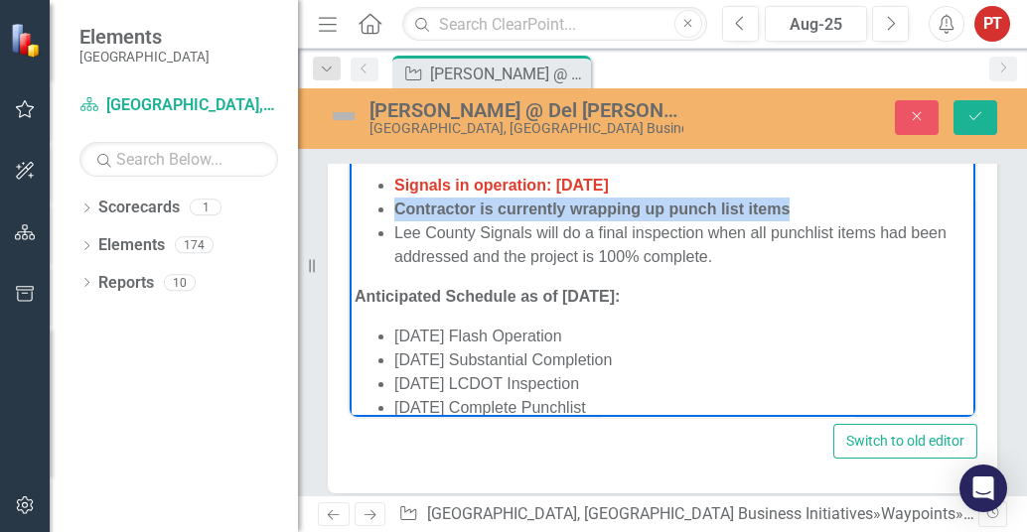
drag, startPoint x: 790, startPoint y: 207, endPoint x: 366, endPoint y: 217, distance: 424.3
click at [366, 217] on ul "Signals in operation: [DATE] Contractor is currently wrapping up punch list ite…" at bounding box center [663, 220] width 616 height 95
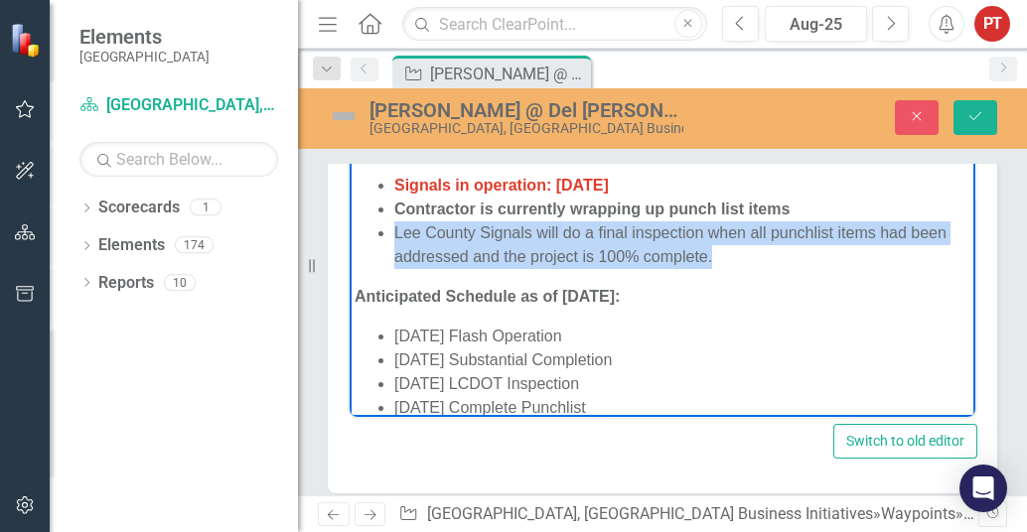
drag, startPoint x: 759, startPoint y: 265, endPoint x: 358, endPoint y: 231, distance: 402.7
click at [358, 231] on ul "Signals in operation: [DATE] Contractor is currently wrapping up punch list ite…" at bounding box center [663, 220] width 616 height 95
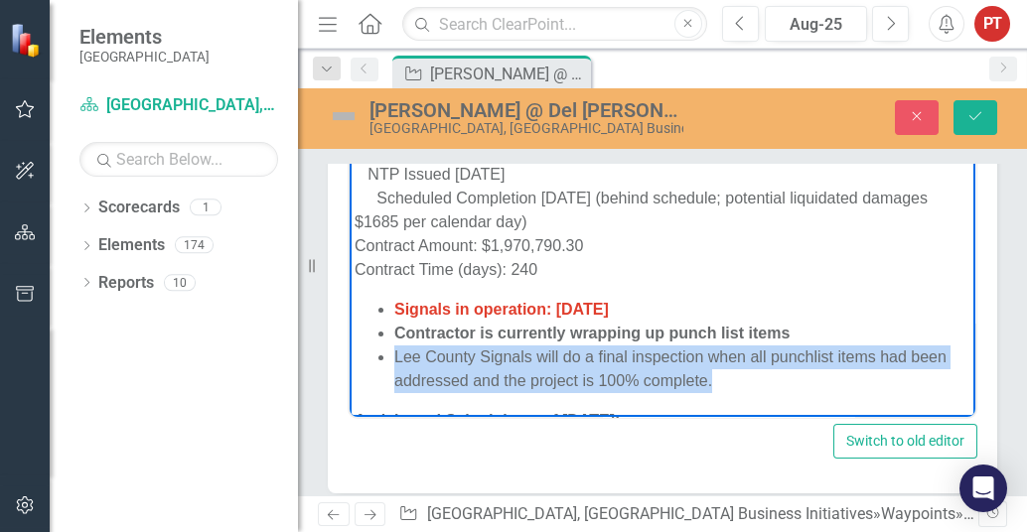
scroll to position [0, 0]
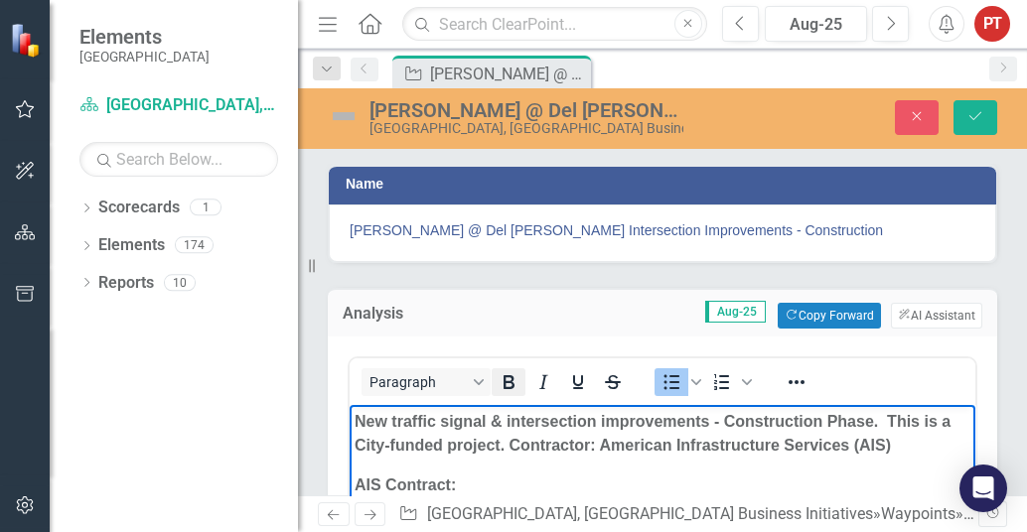
click at [508, 379] on icon "Bold" at bounding box center [509, 382] width 11 height 14
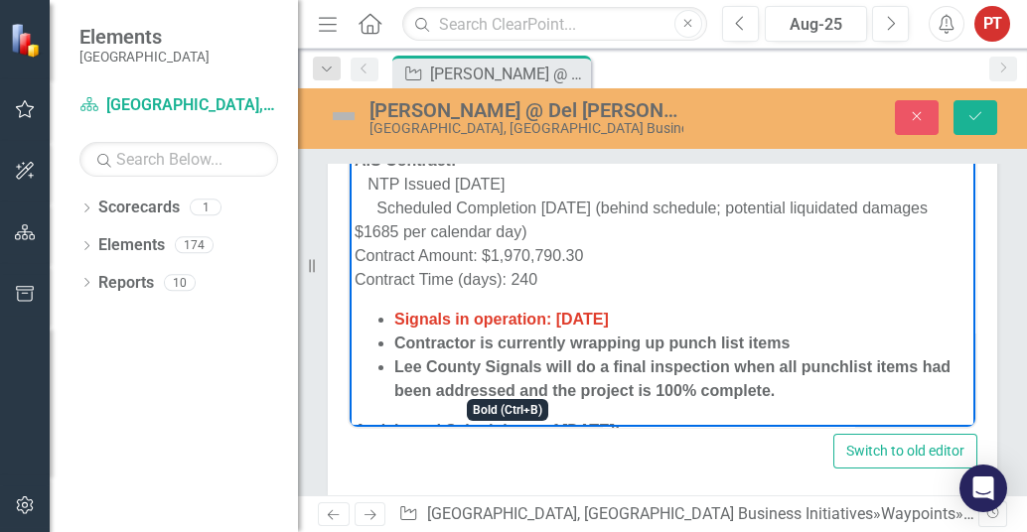
scroll to position [373, 0]
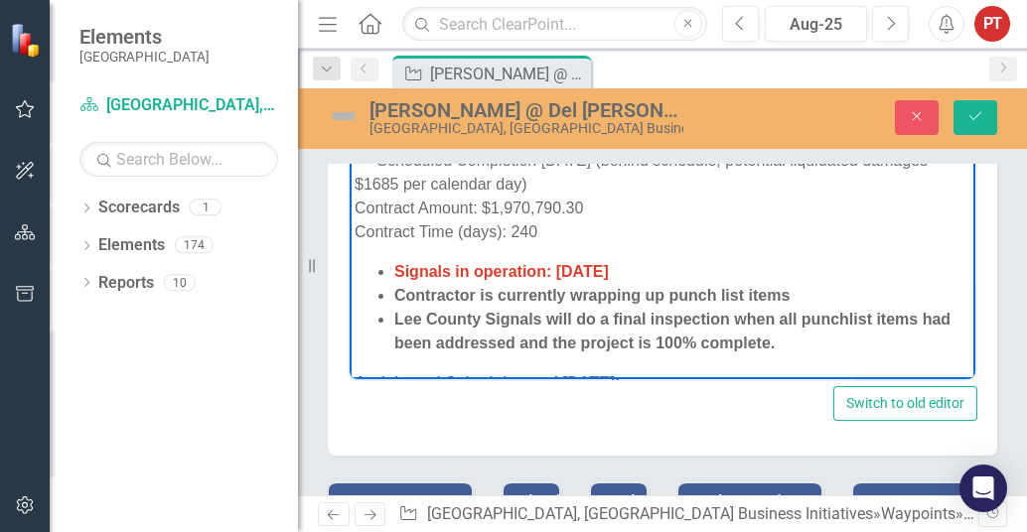
click at [641, 294] on strong "Contractor is currently wrapping up punch list items" at bounding box center [591, 294] width 395 height 17
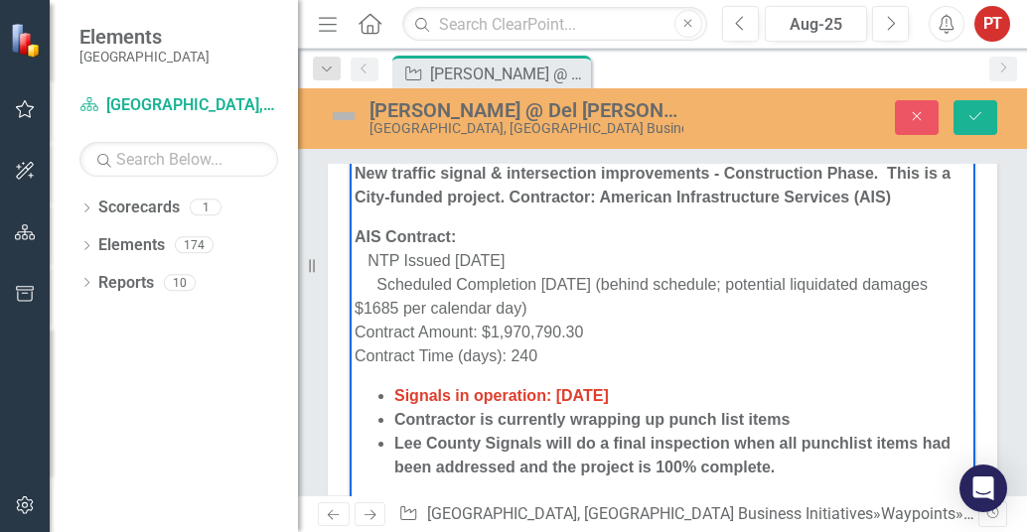
click at [358, 374] on body "New traffic signal & intersection improvements - Construction Phase. This is a …" at bounding box center [663, 487] width 626 height 662
click at [402, 372] on body "New traffic signal & intersection improvements - Construction Phase. This is a …" at bounding box center [663, 487] width 626 height 662
click at [602, 356] on p "AIS Contract: NTP Issued [DATE] Scheduled Completion [DATE] (behind schedule; p…" at bounding box center [663, 296] width 616 height 143
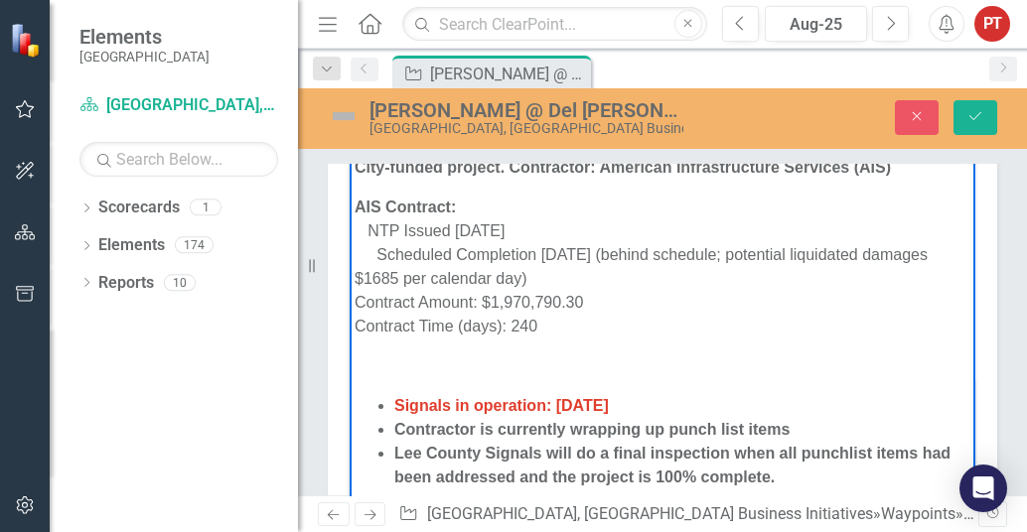
scroll to position [0, 0]
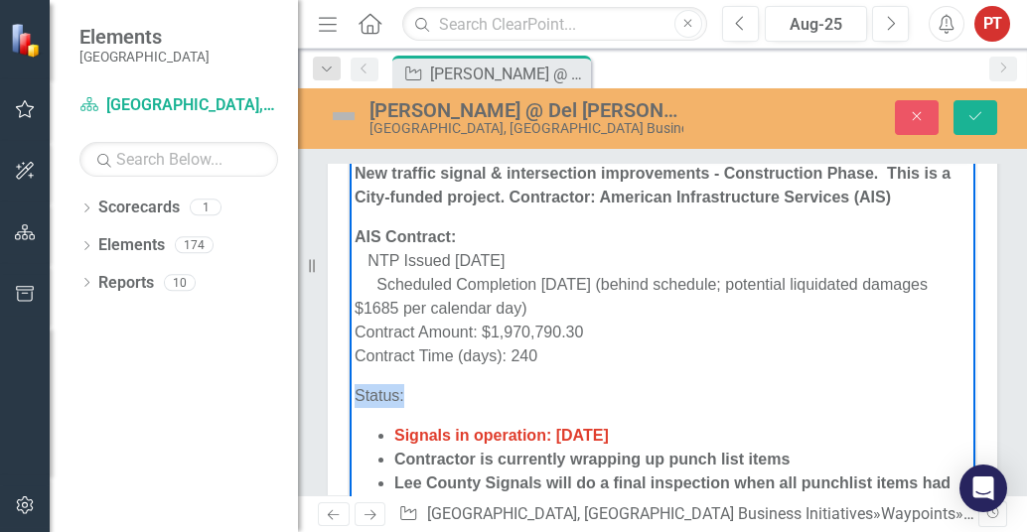
drag, startPoint x: 411, startPoint y: 396, endPoint x: 341, endPoint y: 396, distance: 70.5
click at [350, 396] on html "New traffic signal & intersection improvements - Construction Phase. This is a …" at bounding box center [663, 506] width 626 height 701
click at [401, 401] on p "Status:" at bounding box center [663, 395] width 616 height 24
drag, startPoint x: 584, startPoint y: 387, endPoint x: 342, endPoint y: 401, distance: 242.8
click at [350, 401] on html "New traffic signal & intersection improvements - Construction Phase. This is a …" at bounding box center [663, 506] width 626 height 701
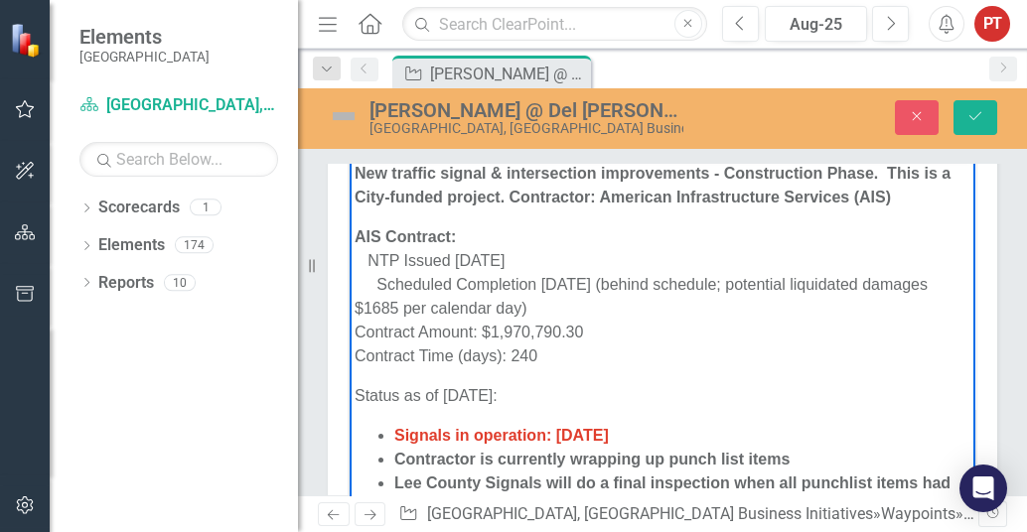
click at [490, 395] on p "Status as of [DATE]:" at bounding box center [663, 395] width 616 height 24
click at [676, 405] on p "Status as of [DATE]:" at bounding box center [663, 395] width 616 height 24
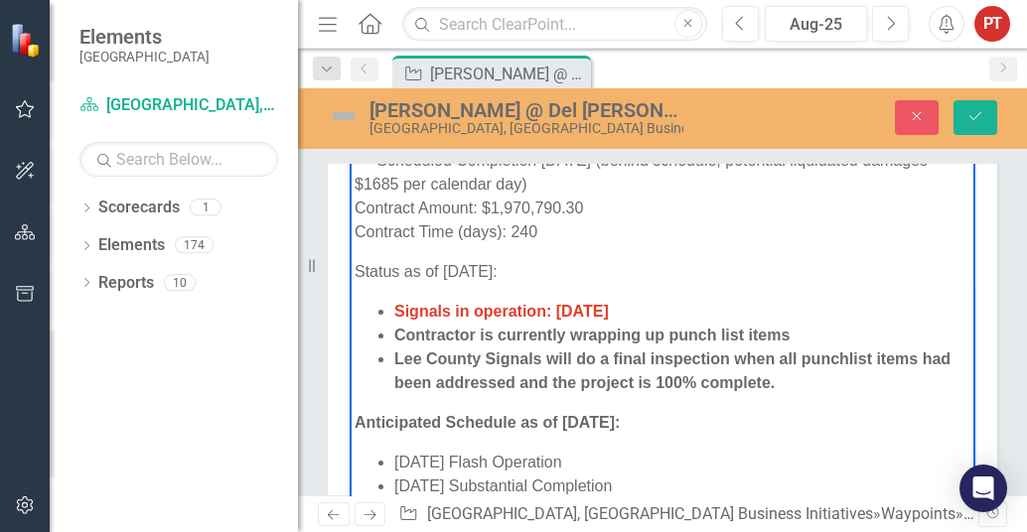
click at [454, 310] on span "Signals in operation: [DATE]" at bounding box center [501, 310] width 215 height 17
click at [545, 307] on span "Signals in operation: [DATE]" at bounding box center [501, 310] width 215 height 17
drag, startPoint x: 595, startPoint y: 267, endPoint x: 315, endPoint y: 265, distance: 280.1
click at [350, 265] on html "New traffic signal & intersection improvements - Construction Phase. This is a …" at bounding box center [663, 382] width 626 height 701
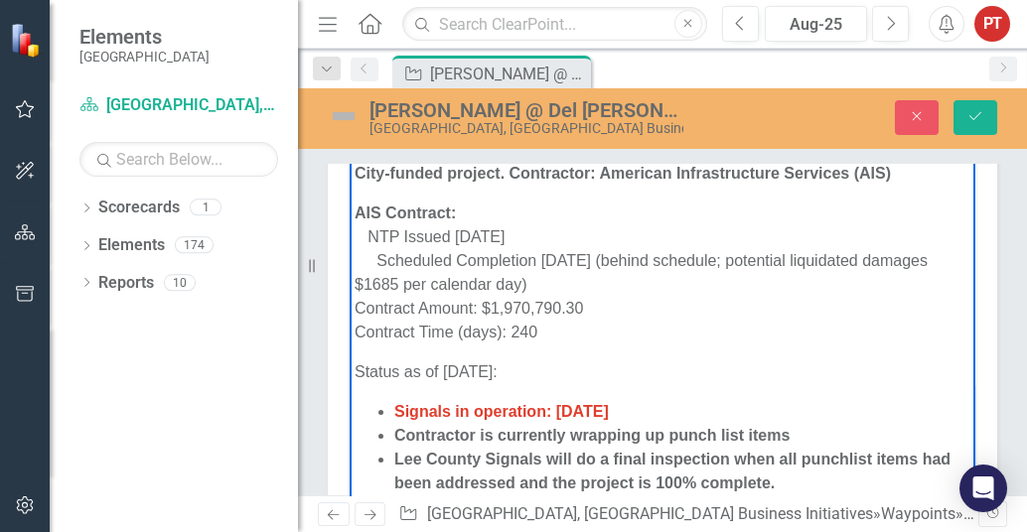
scroll to position [0, 0]
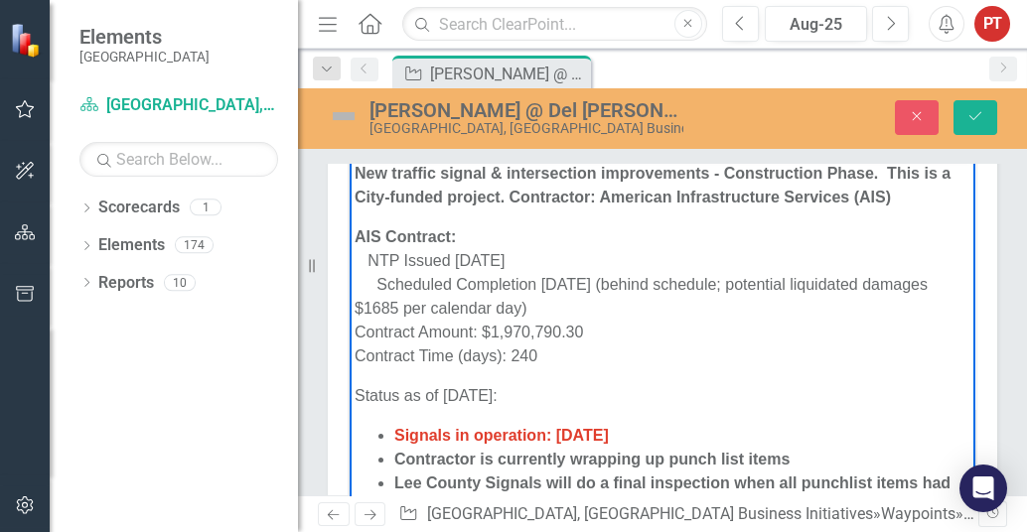
click at [816, 327] on p "AIS Contract: NTP Issued [DATE] Scheduled Completion [DATE] (behind schedule; p…" at bounding box center [663, 296] width 616 height 143
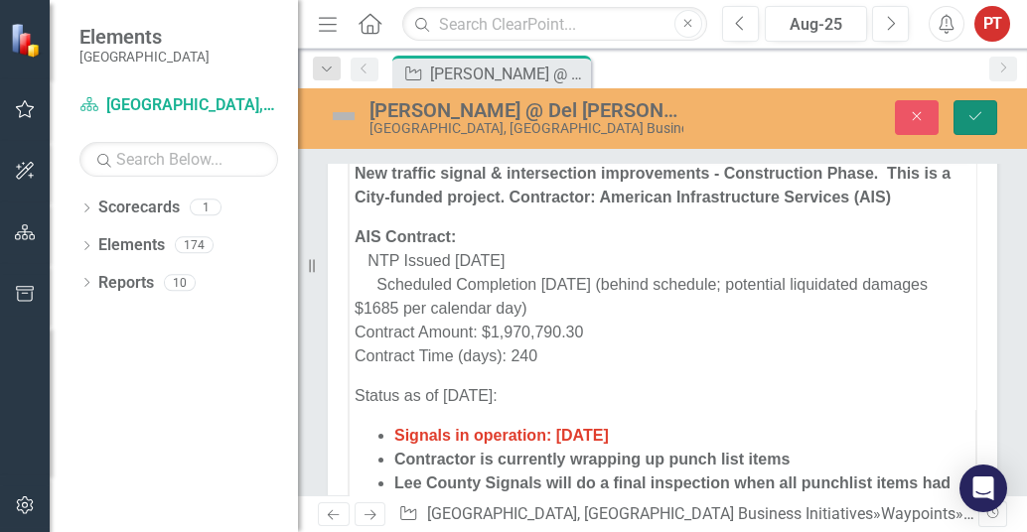
drag, startPoint x: 976, startPoint y: 111, endPoint x: 931, endPoint y: 152, distance: 61.2
click at [976, 109] on icon "Save" at bounding box center [976, 116] width 18 height 14
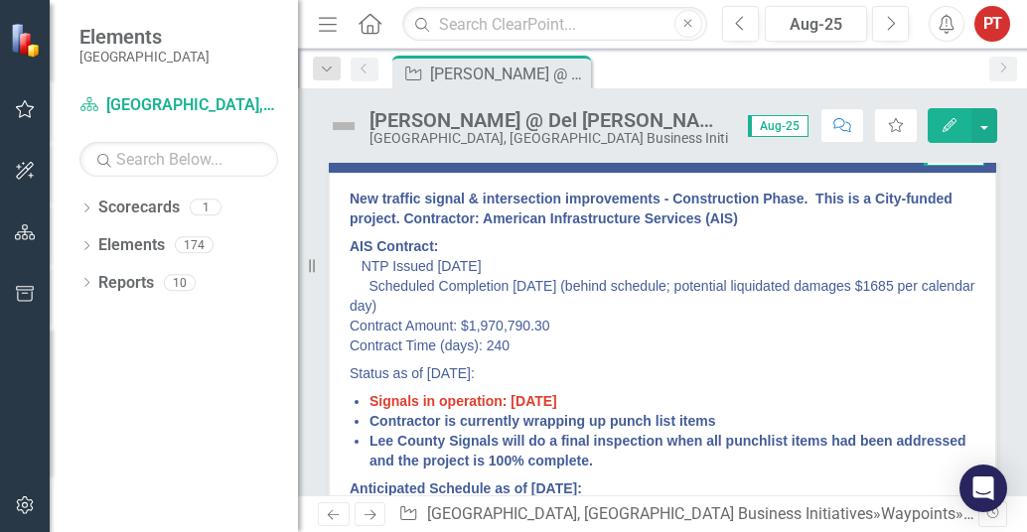
scroll to position [124, 0]
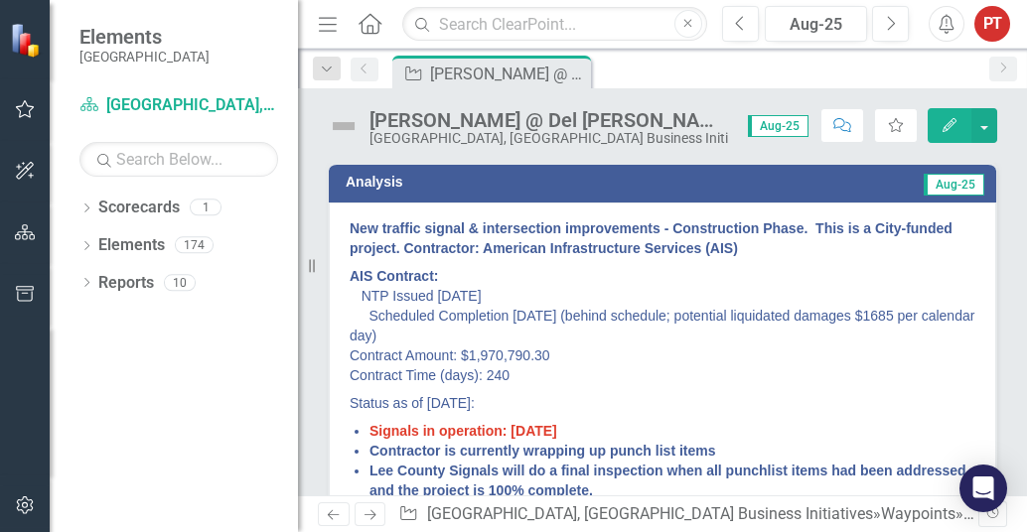
click at [544, 393] on p "Status as of [DATE]:" at bounding box center [663, 403] width 626 height 28
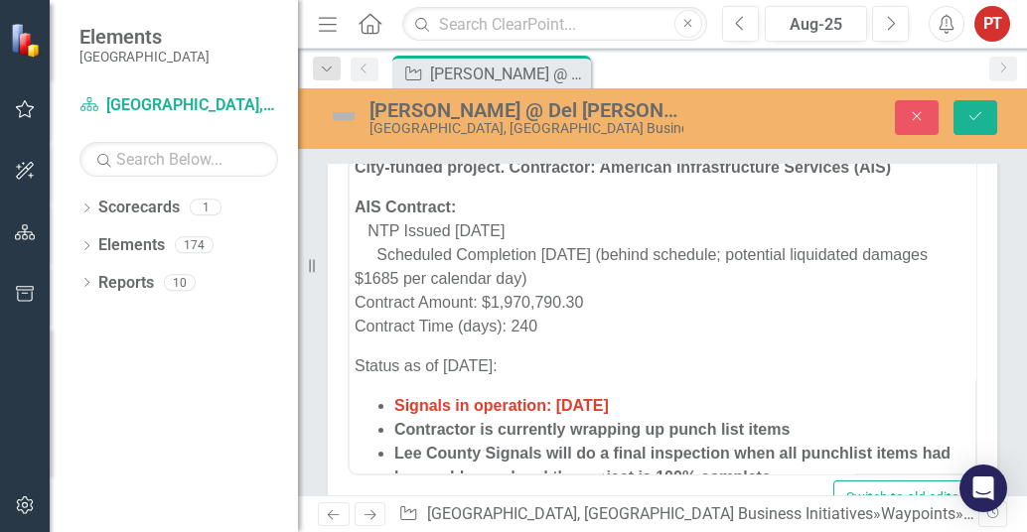
scroll to position [248, 0]
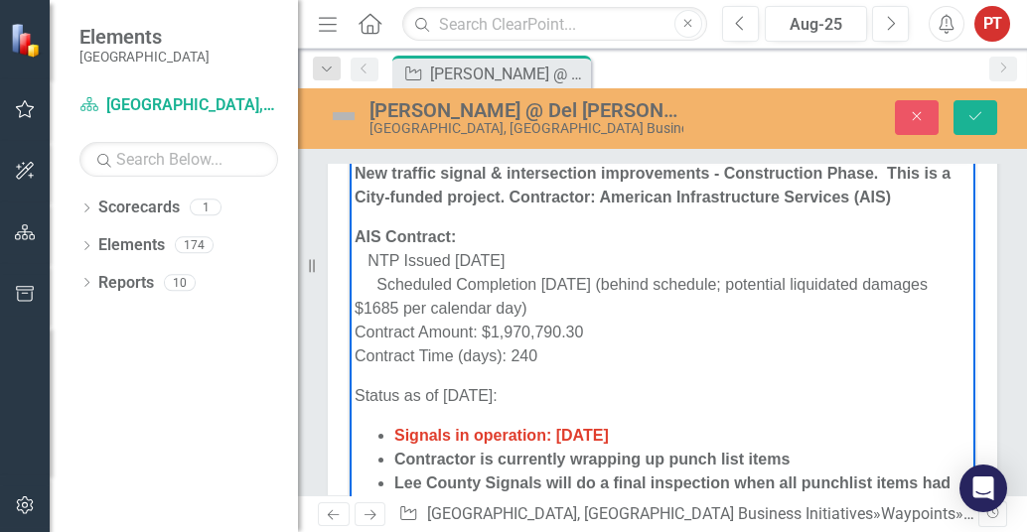
drag, startPoint x: 574, startPoint y: 391, endPoint x: 314, endPoint y: 394, distance: 260.3
click at [350, 394] on html "New traffic signal & intersection improvements - Construction Phase. This is a …" at bounding box center [663, 506] width 626 height 701
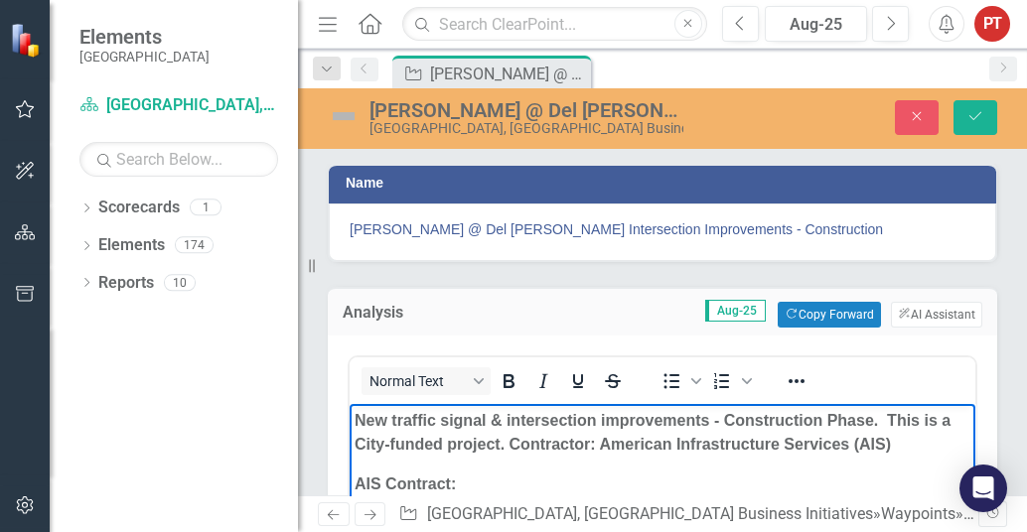
scroll to position [0, 0]
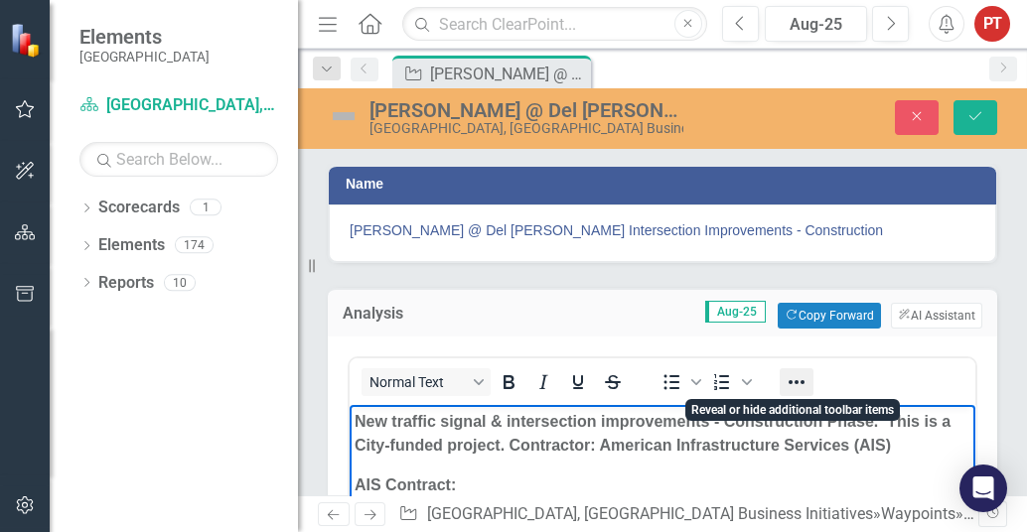
click at [786, 377] on icon "Reveal or hide additional toolbar items" at bounding box center [797, 383] width 24 height 24
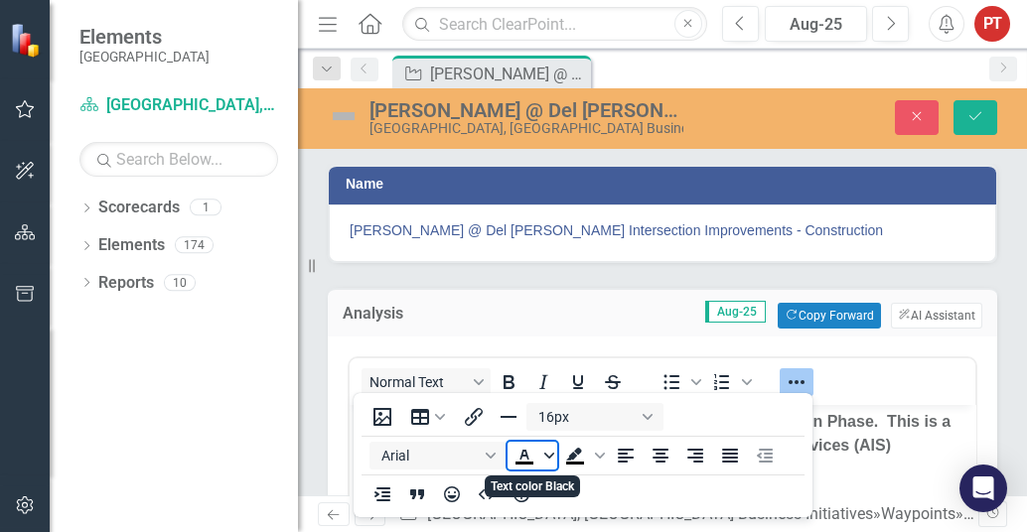
click at [542, 453] on span "Text color Black" at bounding box center [549, 456] width 16 height 28
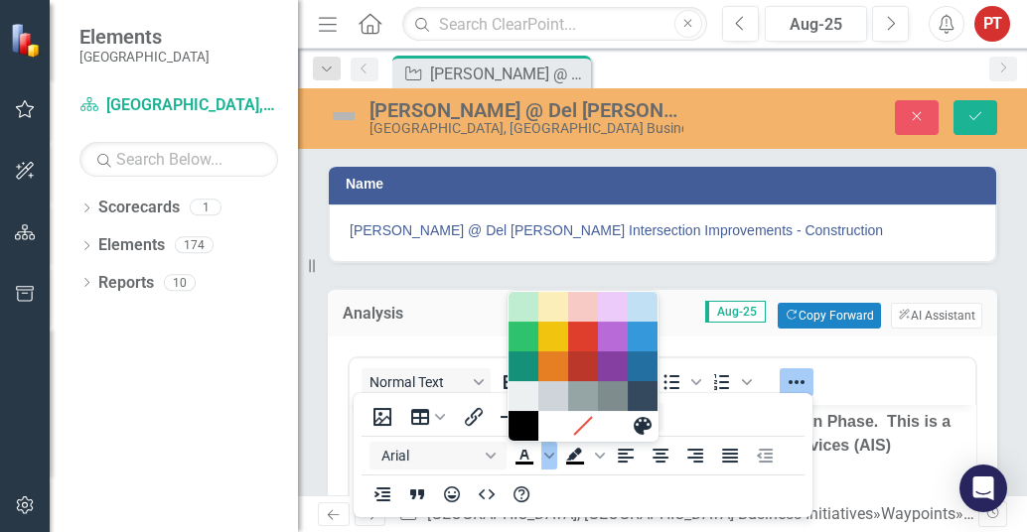
click at [694, 503] on div "16px Arial To open the popup, press Shift+Enter To open the popup, press Shift+…" at bounding box center [583, 455] width 459 height 116
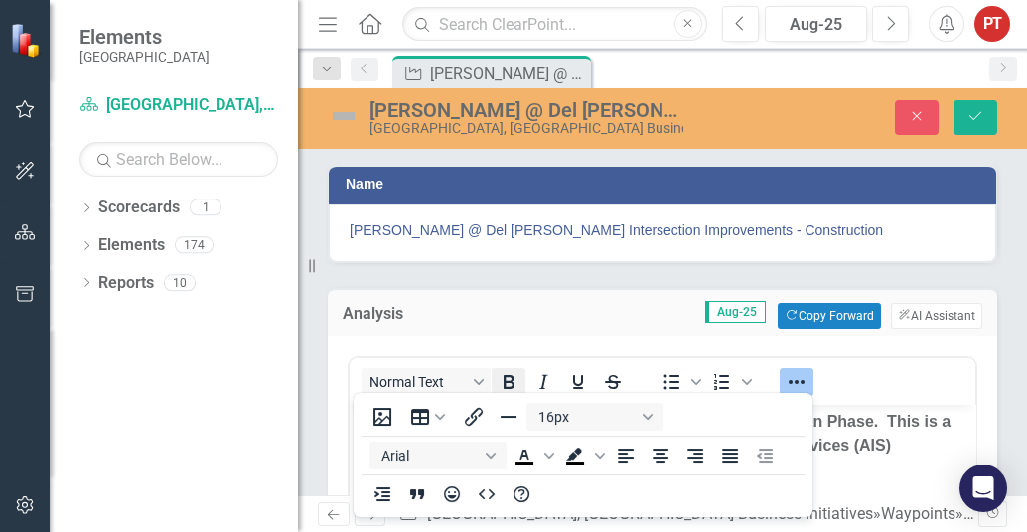
click at [508, 379] on icon "Bold" at bounding box center [509, 382] width 11 height 14
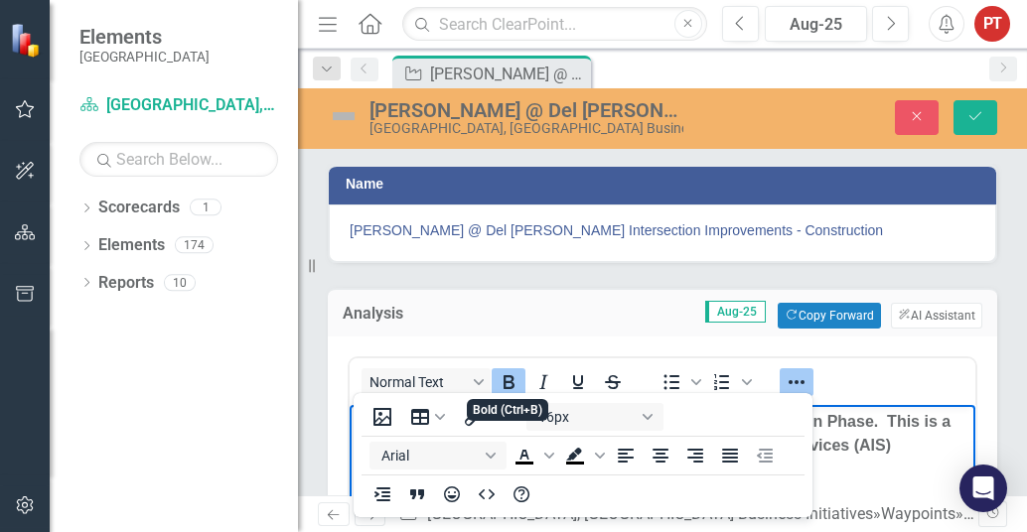
scroll to position [312, 0]
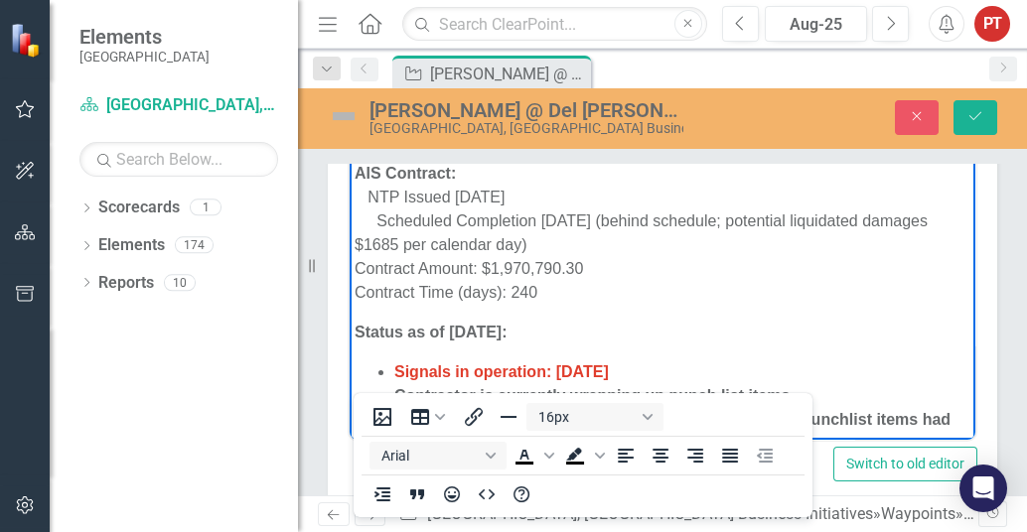
click at [662, 341] on p "Status as of [DATE]:" at bounding box center [663, 332] width 616 height 24
click at [357, 329] on strong "Status as of [DATE]:" at bounding box center [431, 331] width 152 height 17
click at [461, 332] on strong "Project Status as of [DATE]:" at bounding box center [460, 331] width 211 height 17
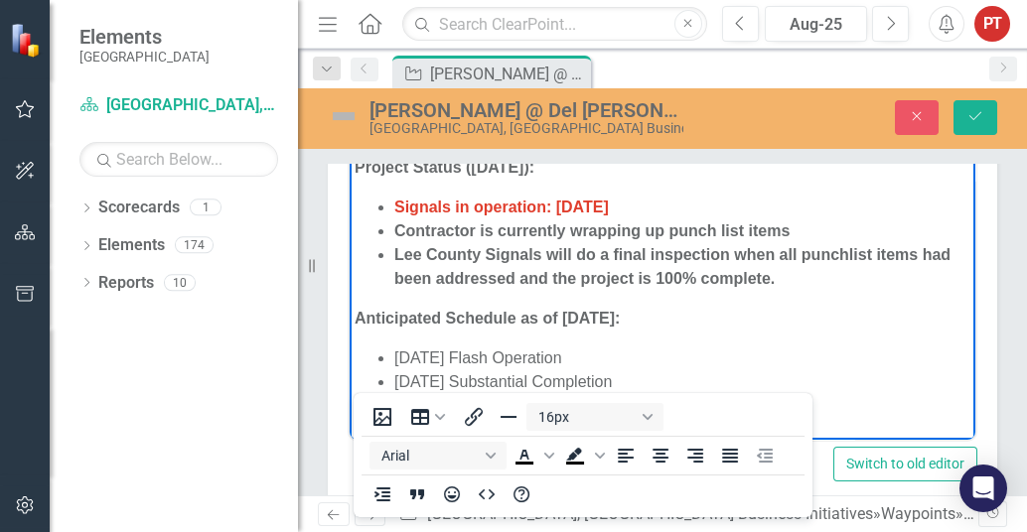
scroll to position [124, 0]
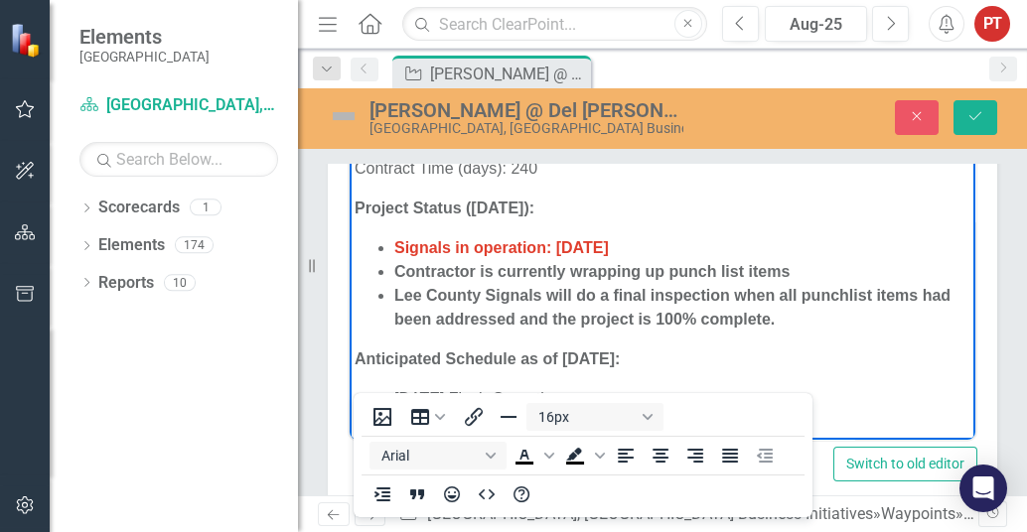
drag, startPoint x: 616, startPoint y: 207, endPoint x: 639, endPoint y: 201, distance: 23.6
click at [619, 207] on p "Project Status ([DATE]):" at bounding box center [663, 208] width 616 height 24
click at [587, 311] on strong "Lee County Signals will do a final inspection when all punchlist items had been…" at bounding box center [672, 306] width 556 height 41
drag, startPoint x: 571, startPoint y: 272, endPoint x: 501, endPoint y: 271, distance: 70.5
click at [501, 271] on strong "Contractor is currently wrapping up punch list items" at bounding box center [591, 270] width 395 height 17
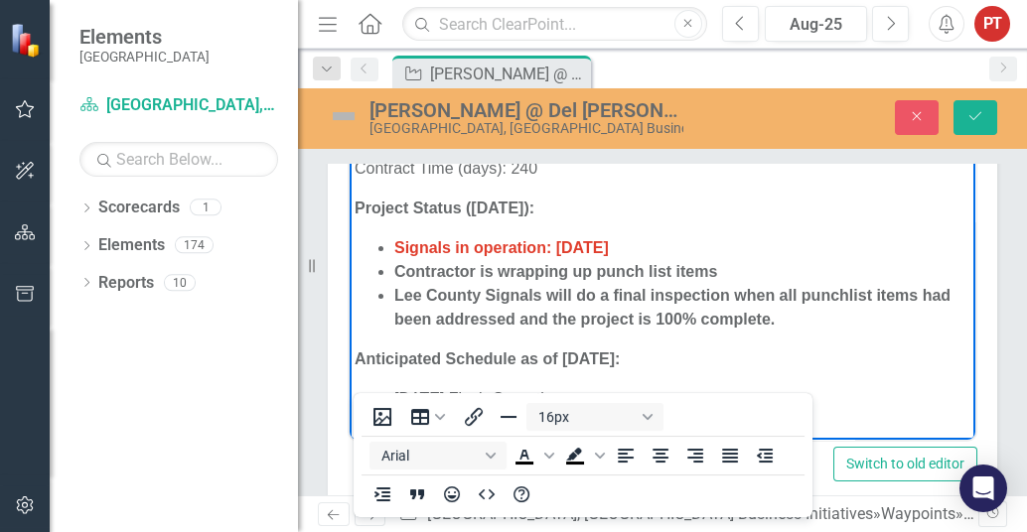
click at [623, 299] on strong "Lee County Signals will do a final inspection when all punchlist items had been…" at bounding box center [672, 306] width 556 height 41
drag, startPoint x: 729, startPoint y: 264, endPoint x: 740, endPoint y: 274, distance: 14.8
click at [729, 264] on li "Contractor is wrapping up punch list items" at bounding box center [682, 271] width 576 height 24
click at [395, 245] on span "Signals in operation: [DATE]" at bounding box center [501, 246] width 215 height 17
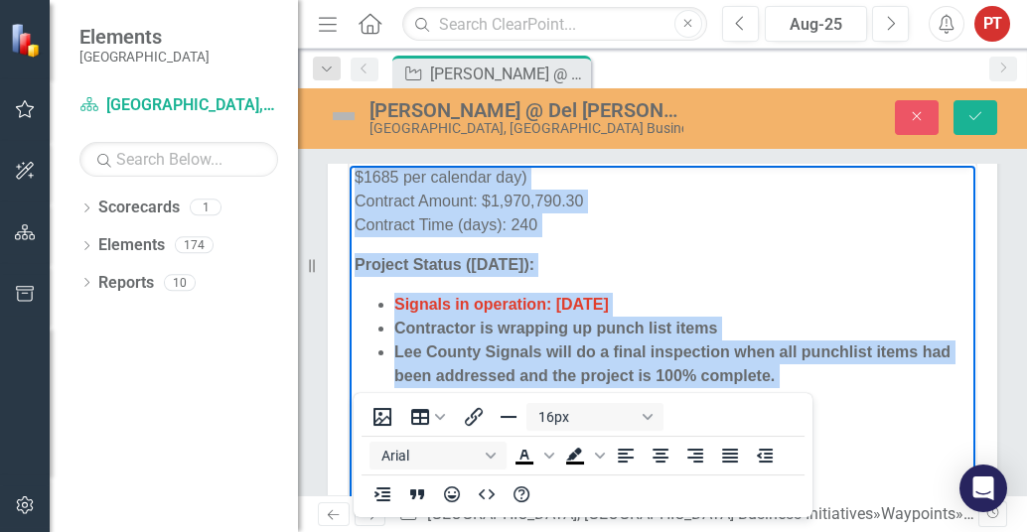
scroll to position [44, 0]
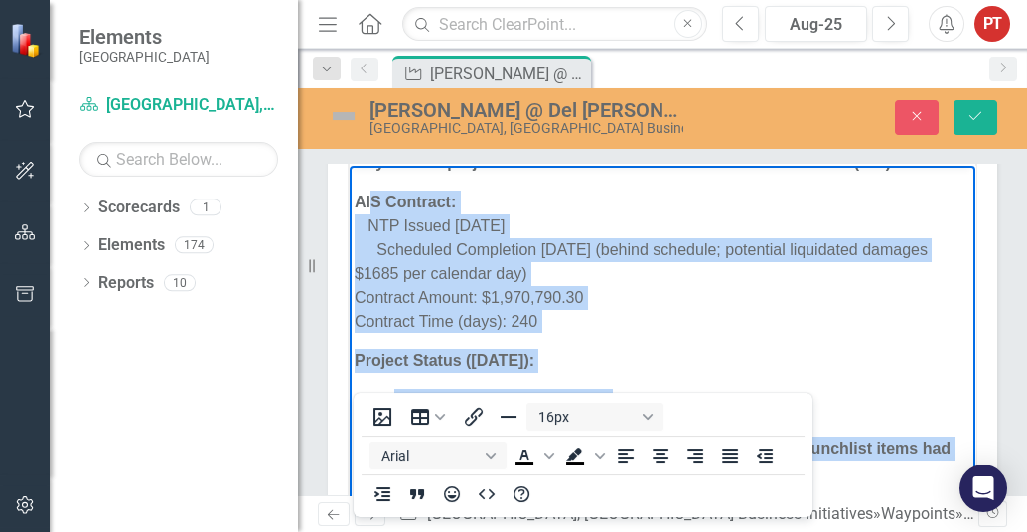
drag, startPoint x: 505, startPoint y: 487, endPoint x: 780, endPoint y: 318, distance: 322.9
click at [780, 318] on body "New traffic signal & intersection improvements - Construction Phase. This is a …" at bounding box center [663, 471] width 626 height 701
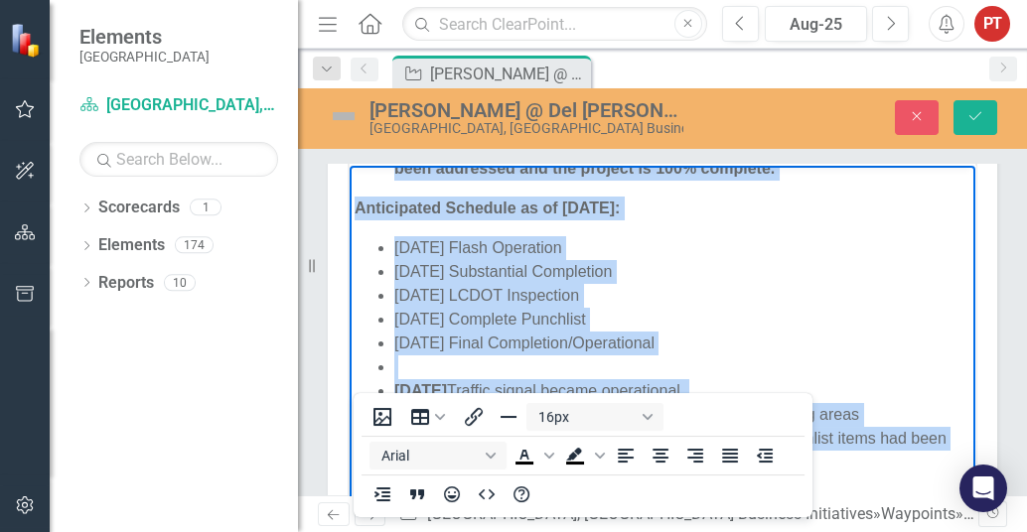
scroll to position [354, 0]
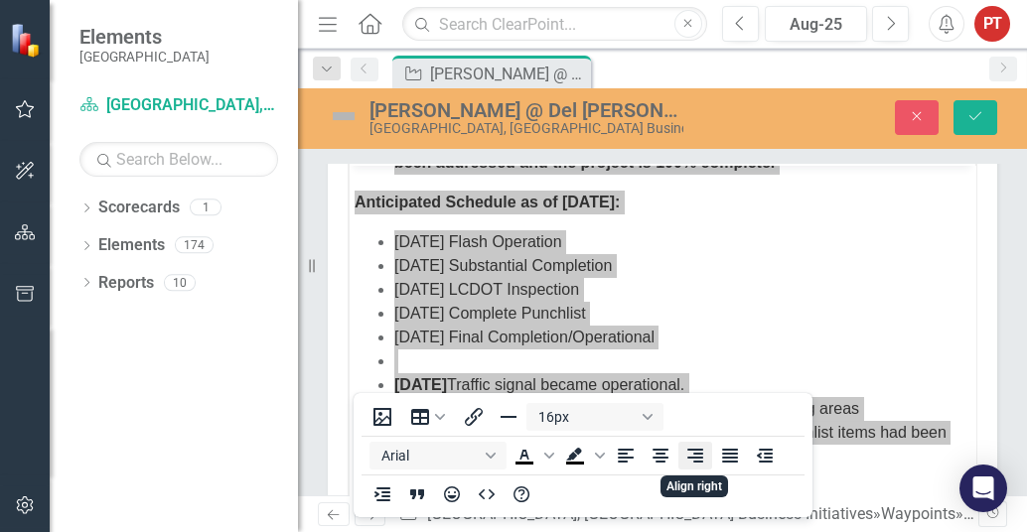
drag, startPoint x: 707, startPoint y: 411, endPoint x: 703, endPoint y: 453, distance: 41.9
click at [703, 453] on div "16px Arial To open the popup, press Shift+Enter To open the popup, press Shift+…" at bounding box center [583, 455] width 459 height 116
click at [699, 406] on div "16px Arial To open the popup, press Shift+Enter To open the popup, press Shift+…" at bounding box center [583, 455] width 459 height 116
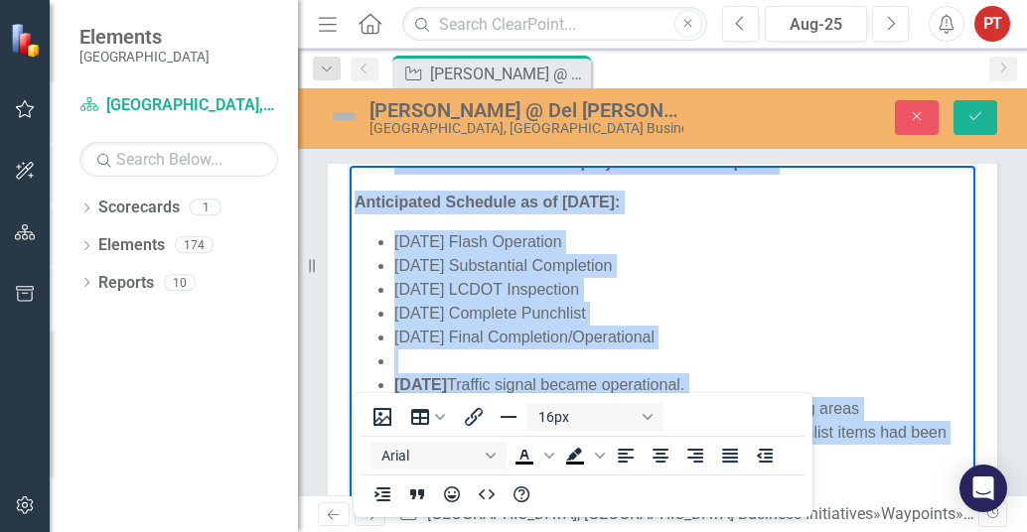
click at [686, 330] on li "[DATE] Final Completion/Operational" at bounding box center [682, 337] width 576 height 24
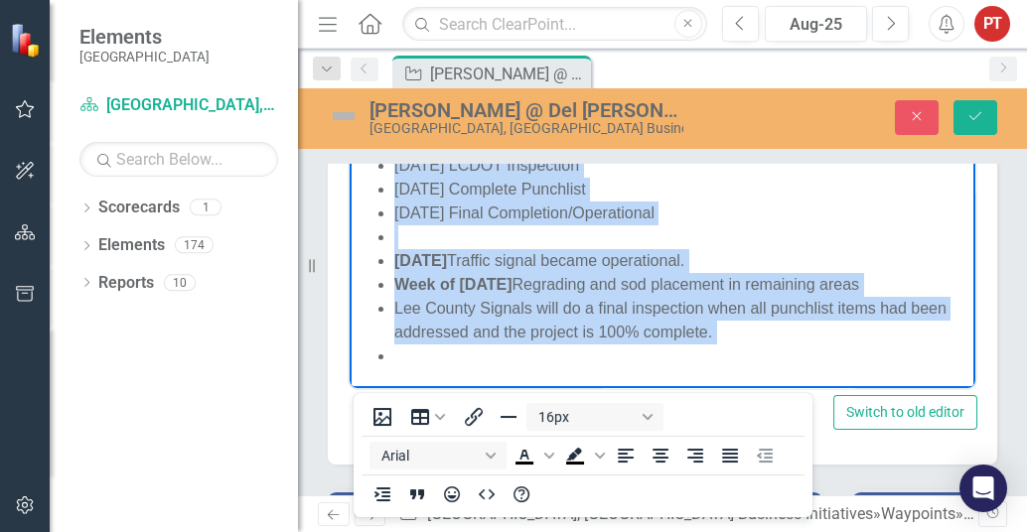
drag, startPoint x: 357, startPoint y: 328, endPoint x: 736, endPoint y: 370, distance: 381.8
click at [736, 370] on body "New traffic signal & intersection improvements - Construction Phase. This is a …" at bounding box center [663, 37] width 626 height 701
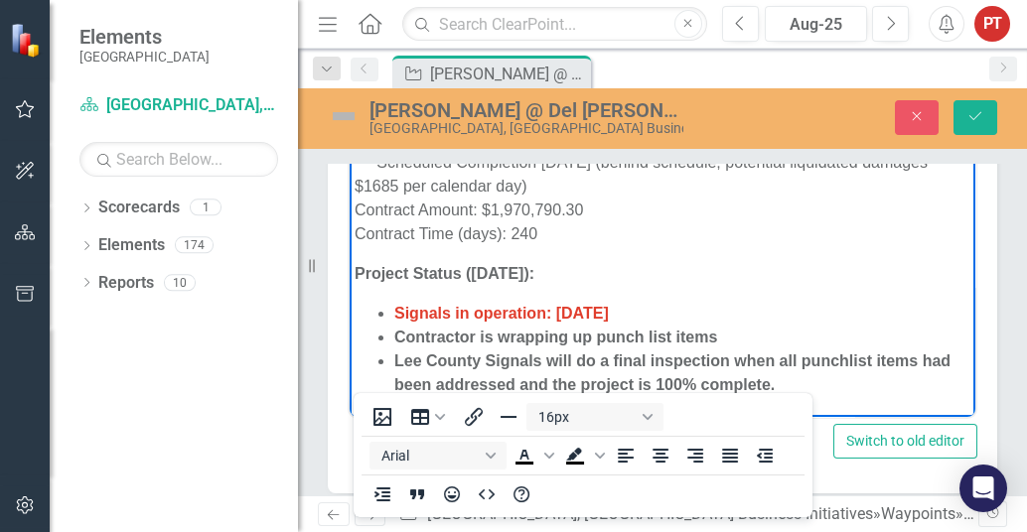
scroll to position [364, 0]
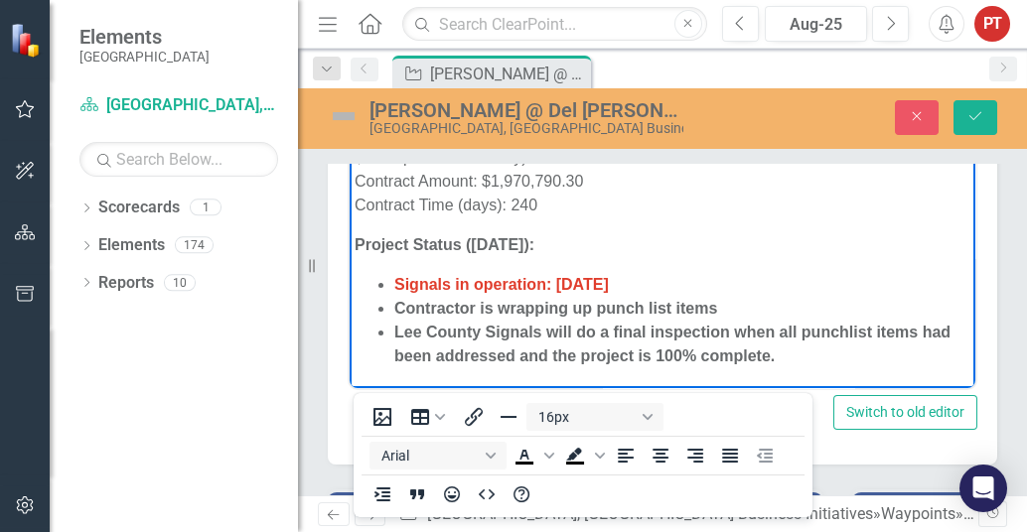
drag, startPoint x: 607, startPoint y: 247, endPoint x: 334, endPoint y: 249, distance: 273.2
click at [350, 249] on html "New traffic signal & intersection improvements - Construction Phase. This is a …" at bounding box center [663, 196] width 626 height 383
click at [549, 461] on span "Text color Black" at bounding box center [549, 456] width 16 height 28
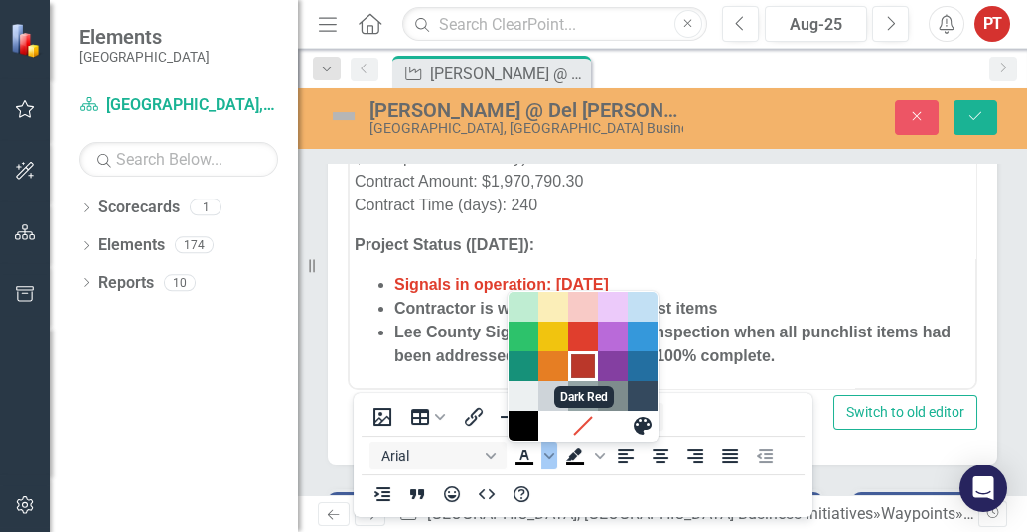
click at [580, 367] on div "Dark Red" at bounding box center [583, 367] width 24 height 24
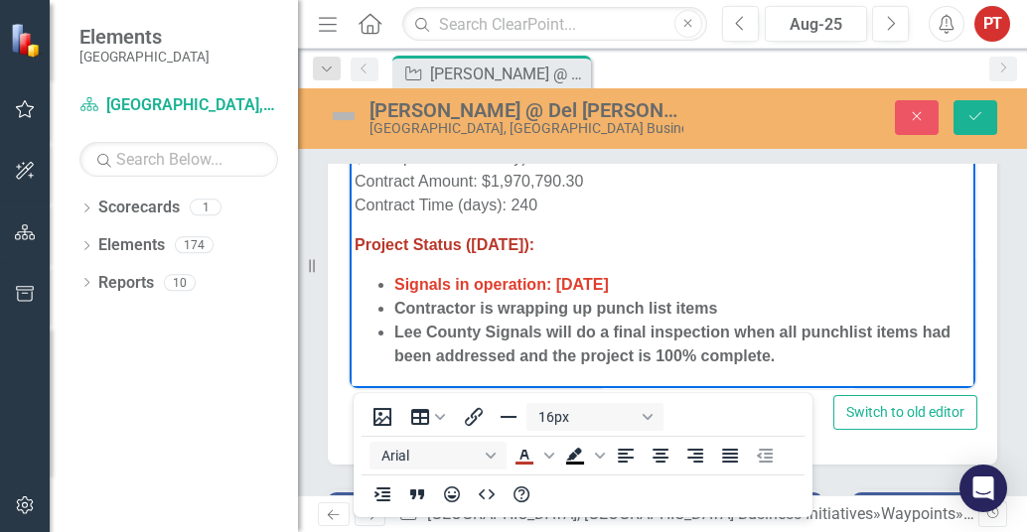
click at [683, 260] on body "New traffic signal & intersection improvements - Construction Phase. This is a …" at bounding box center [663, 196] width 626 height 383
click at [635, 239] on p "Project Status ([DATE]):" at bounding box center [663, 244] width 616 height 24
drag, startPoint x: 635, startPoint y: 239, endPoint x: 709, endPoint y: 285, distance: 87.4
click at [709, 285] on body "New traffic signal & intersection improvements - Construction Phase. This is a …" at bounding box center [663, 196] width 626 height 383
click at [733, 286] on li "Signals in operation: [DATE]" at bounding box center [682, 284] width 576 height 24
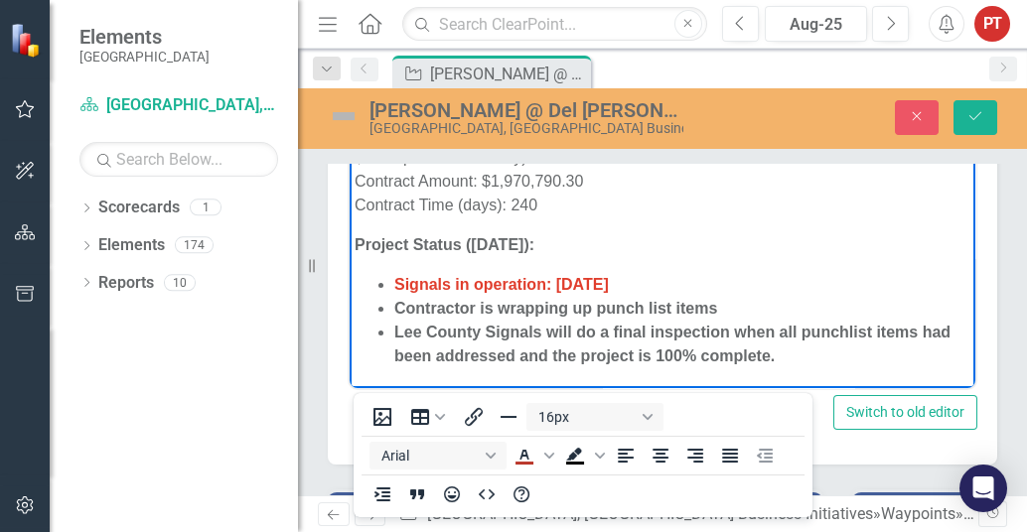
click at [662, 263] on body "New traffic signal & intersection improvements - Construction Phase. This is a …" at bounding box center [663, 196] width 626 height 383
drag, startPoint x: 623, startPoint y: 240, endPoint x: 823, endPoint y: 525, distance: 347.3
click at [350, 243] on html "New traffic signal & intersection improvements - Construction Phase. This is a …" at bounding box center [663, 196] width 626 height 383
click at [675, 296] on li "Contractor is wrapping up punch list items" at bounding box center [682, 308] width 576 height 24
drag, startPoint x: 811, startPoint y: 354, endPoint x: 898, endPoint y: 347, distance: 87.7
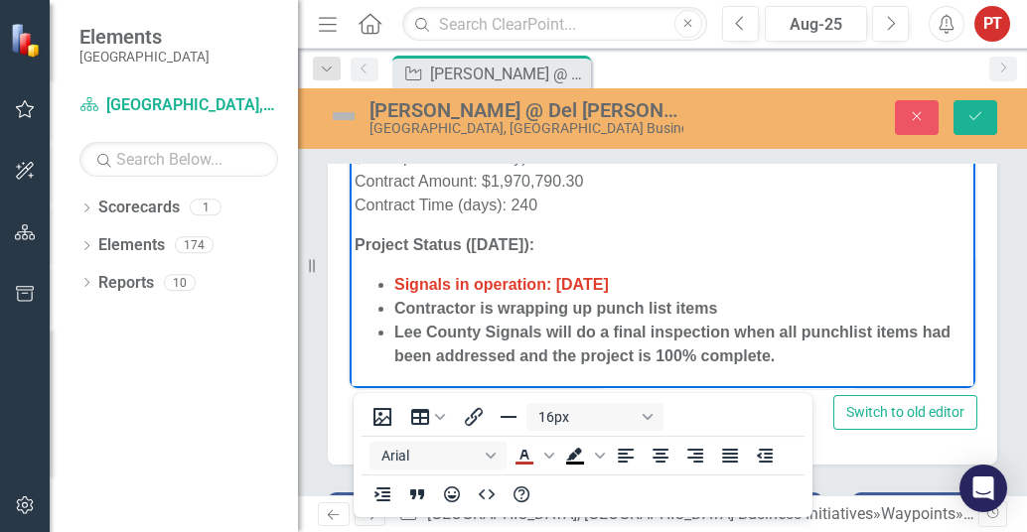
click at [811, 354] on li "Lee County Signals will do a final inspection when all punchlist items had been…" at bounding box center [682, 344] width 576 height 48
drag, startPoint x: 647, startPoint y: 308, endPoint x: 799, endPoint y: 241, distance: 165.9
click at [648, 308] on strong "Contractor is wrapping up punch list items" at bounding box center [555, 307] width 323 height 17
click at [755, 288] on li "Signals in operation: [DATE]" at bounding box center [682, 284] width 576 height 24
click at [860, 354] on li "Lee County Signals will do a final inspection when all punchlist items had been…" at bounding box center [682, 344] width 576 height 48
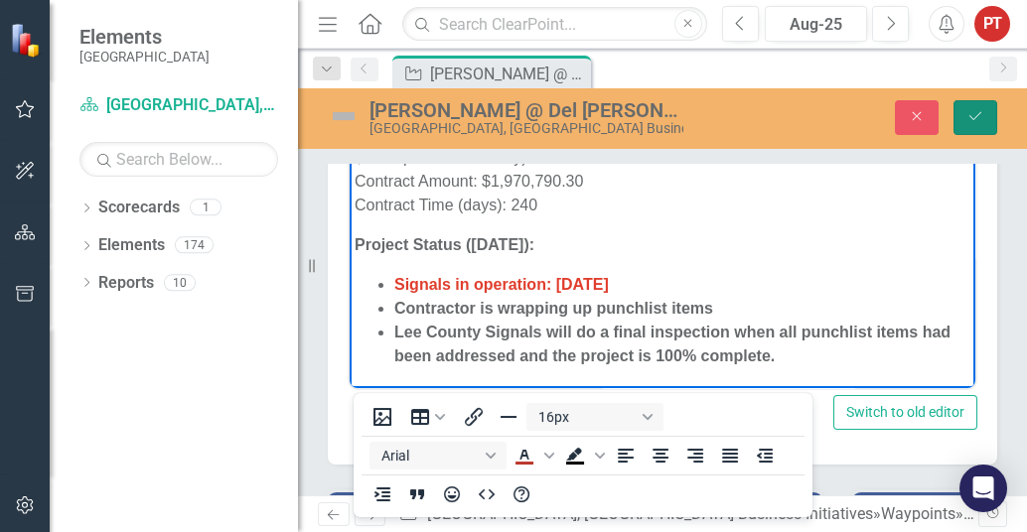
click at [980, 110] on icon "Save" at bounding box center [976, 116] width 18 height 14
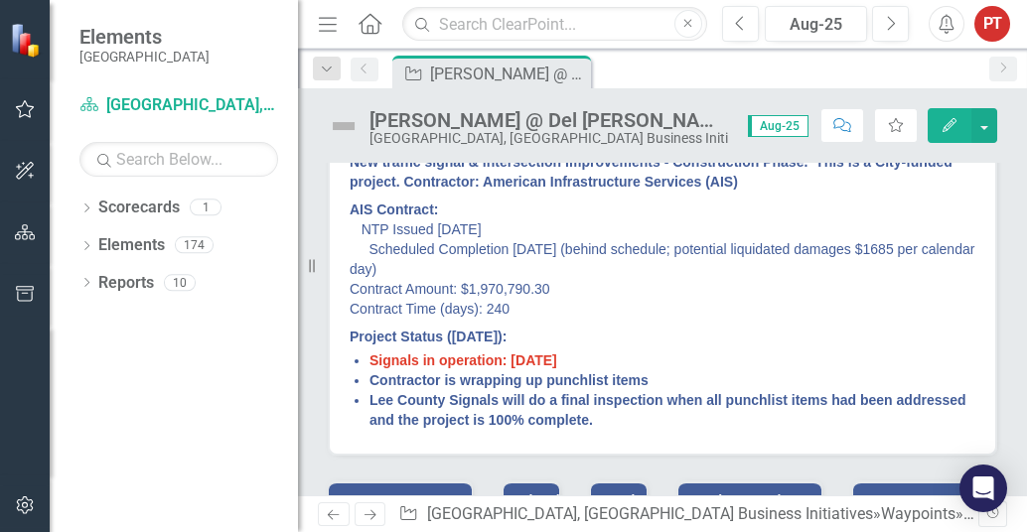
scroll to position [248, 0]
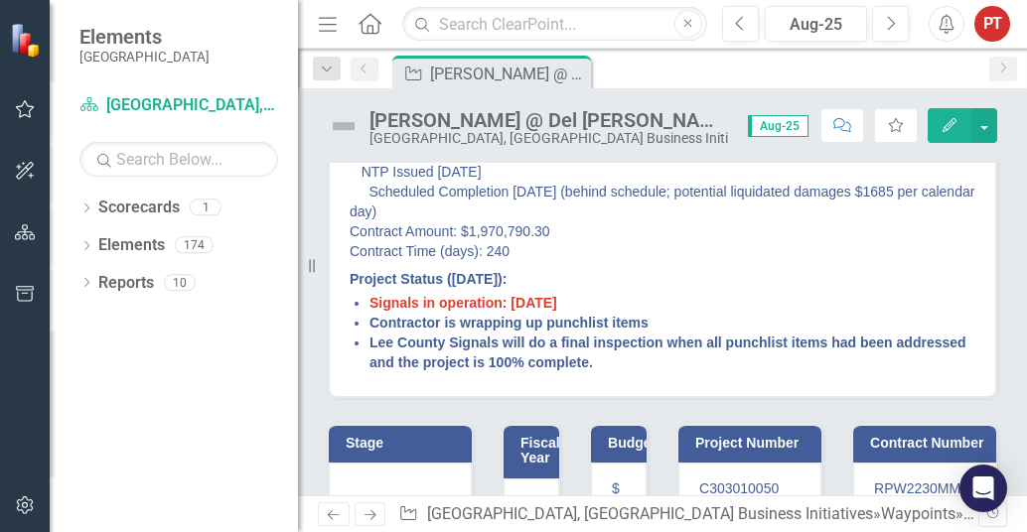
click at [506, 272] on strong "Project Status ([DATE]):" at bounding box center [428, 279] width 157 height 16
click at [504, 272] on strong "Project Status ([DATE]):" at bounding box center [428, 279] width 157 height 16
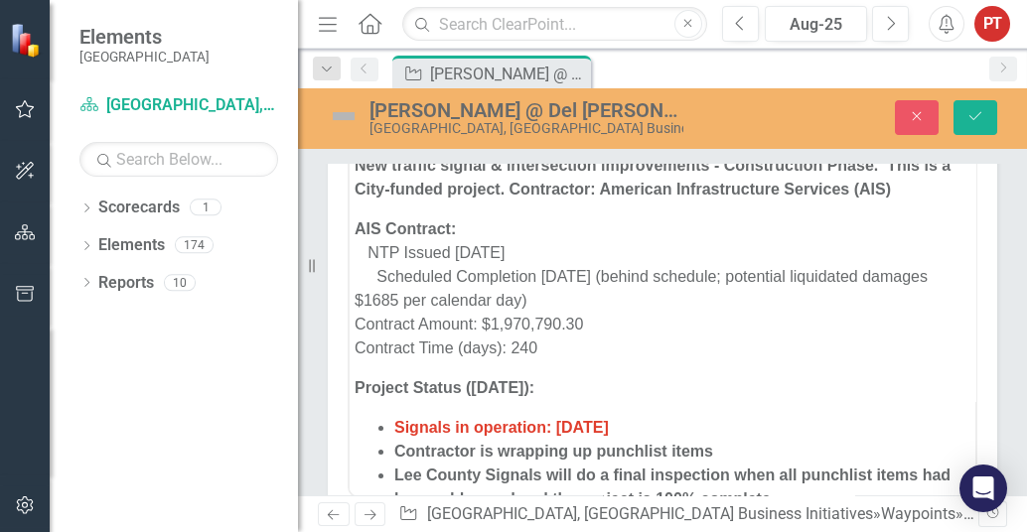
scroll to position [0, 0]
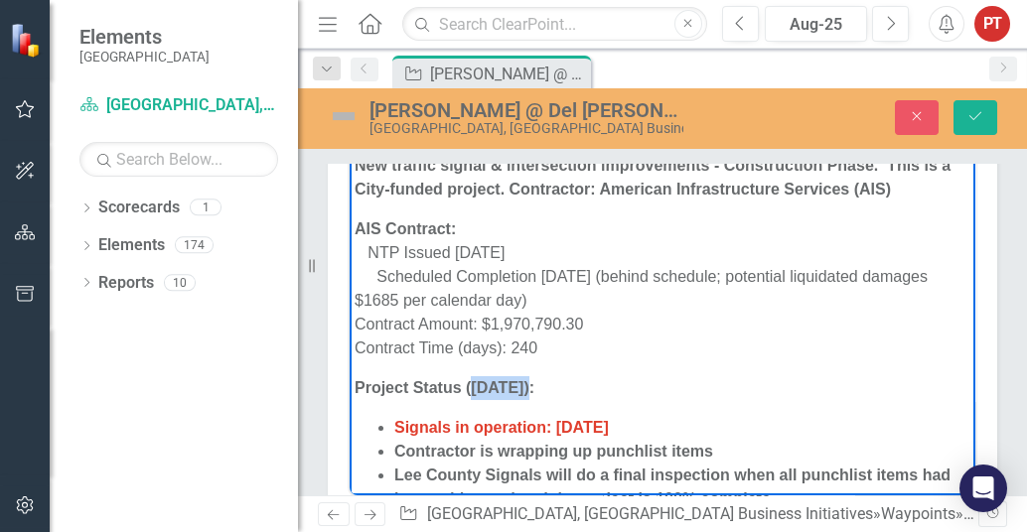
drag, startPoint x: 530, startPoint y: 387, endPoint x: 470, endPoint y: 387, distance: 60.6
click at [470, 387] on strong "Project Status ([DATE]):" at bounding box center [445, 386] width 180 height 17
click at [768, 348] on p "AIS Contract: NTP Issued [DATE] Scheduled Completion [DATE] (behind schedule; p…" at bounding box center [663, 288] width 616 height 143
drag, startPoint x: 977, startPoint y: 113, endPoint x: 963, endPoint y: 143, distance: 33.3
click at [977, 112] on icon "Save" at bounding box center [976, 116] width 18 height 14
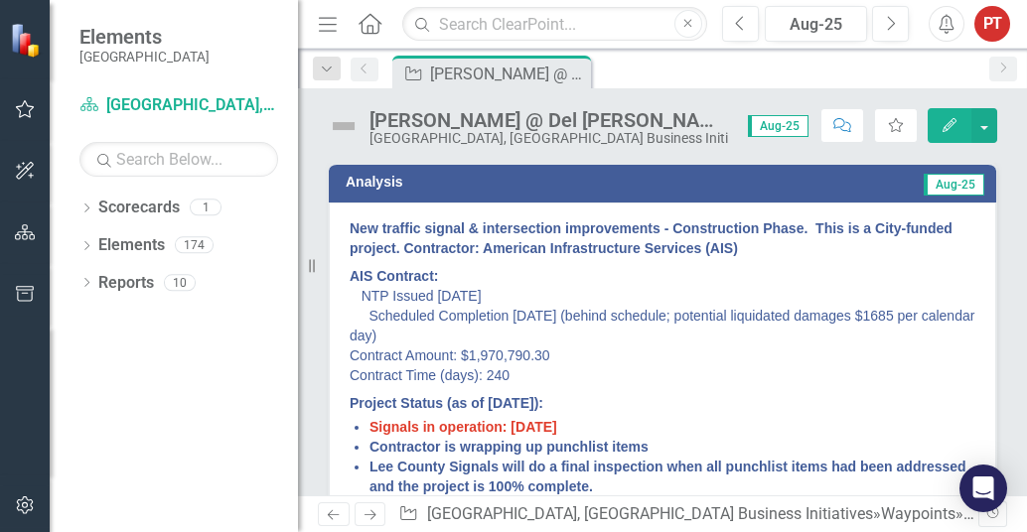
scroll to position [248, 0]
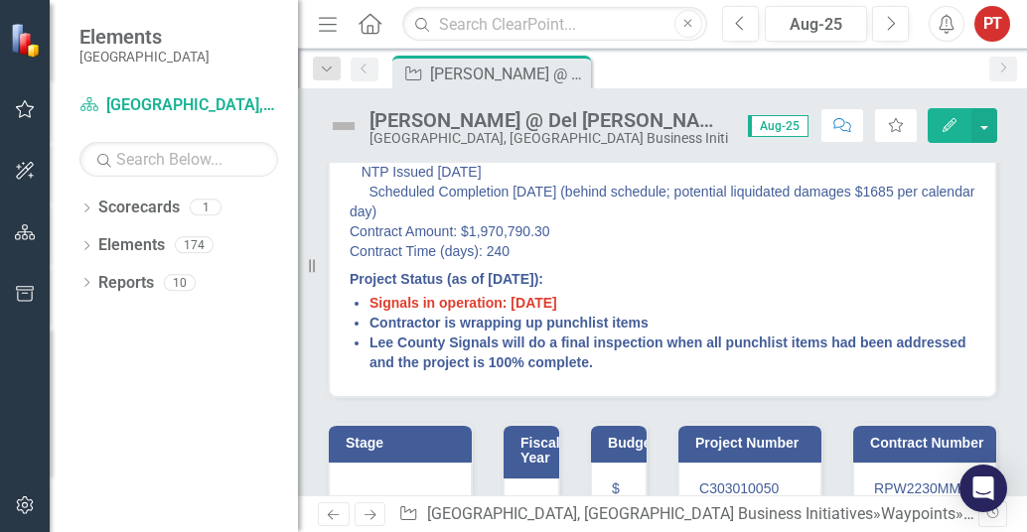
click at [706, 355] on li "Lee County Signals will do a final inspection when all punchlist items had been…" at bounding box center [673, 353] width 606 height 40
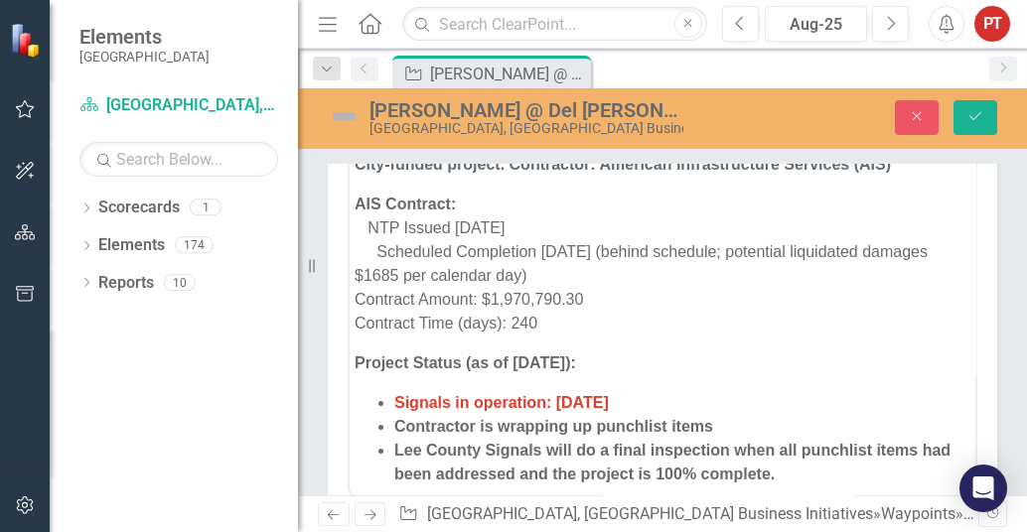
scroll to position [36, 0]
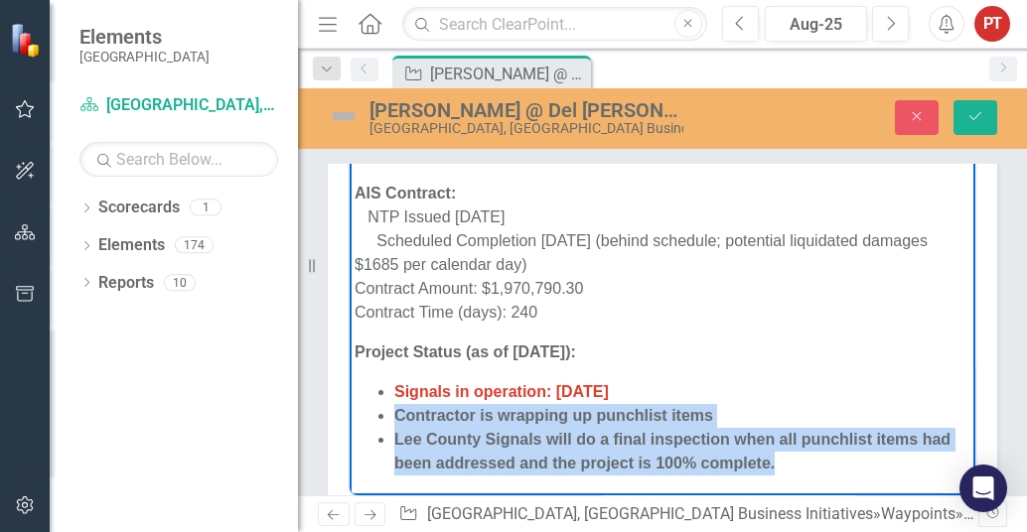
drag, startPoint x: 815, startPoint y: 466, endPoint x: 320, endPoint y: 417, distance: 497.1
click at [350, 417] on html "New traffic signal & intersection improvements - Construction Phase. This is a …" at bounding box center [663, 303] width 626 height 383
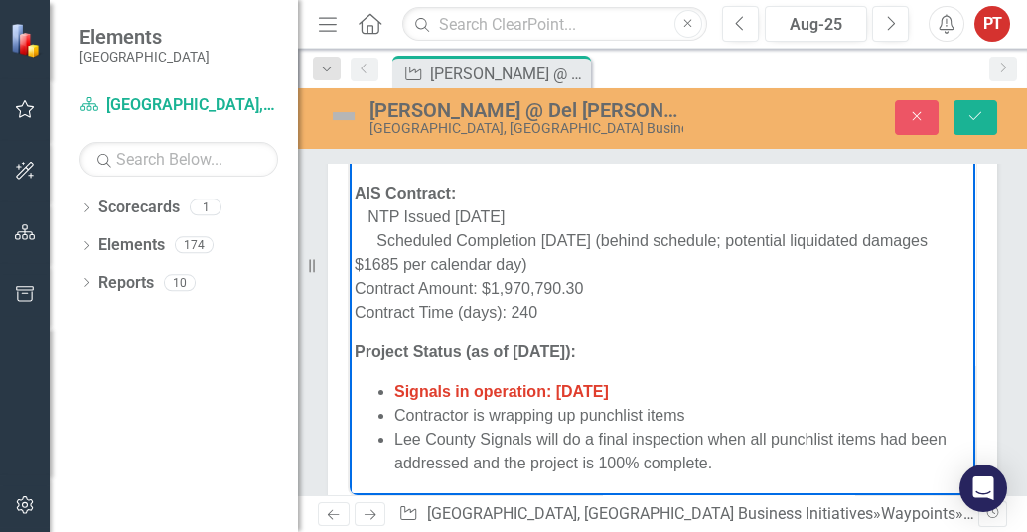
click at [686, 383] on li "Signals in operation: [DATE]" at bounding box center [682, 391] width 576 height 24
click at [976, 122] on icon "Save" at bounding box center [976, 116] width 18 height 14
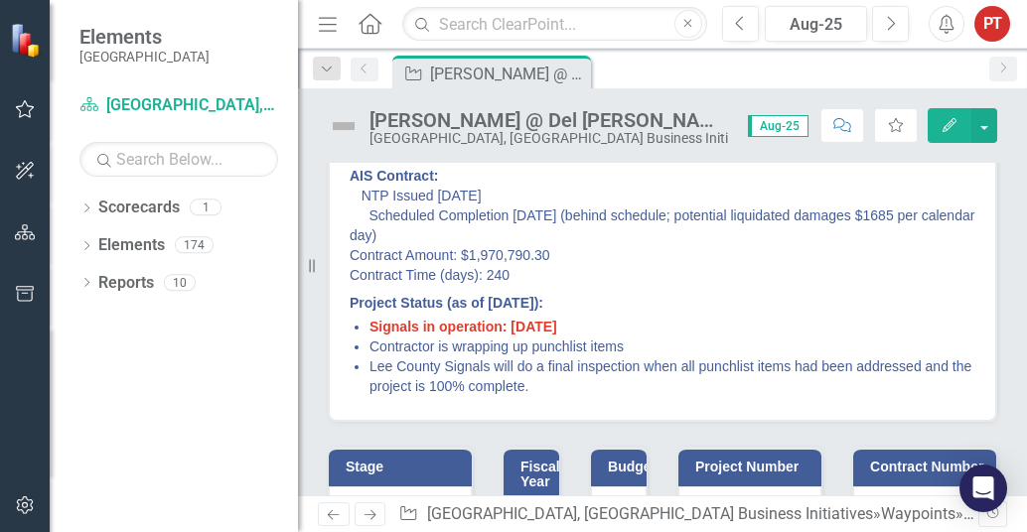
scroll to position [248, 0]
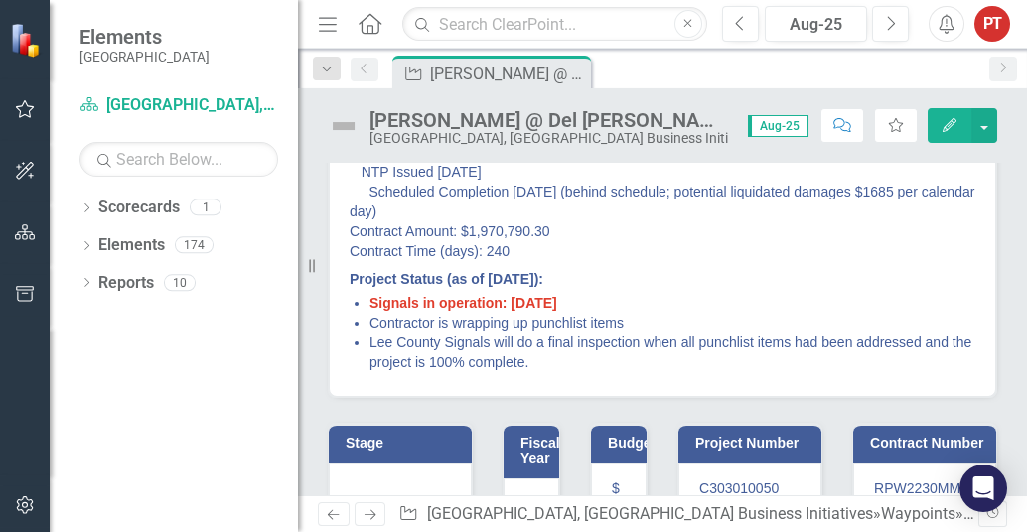
click at [436, 301] on span "Signals in operation: [DATE]" at bounding box center [464, 303] width 188 height 16
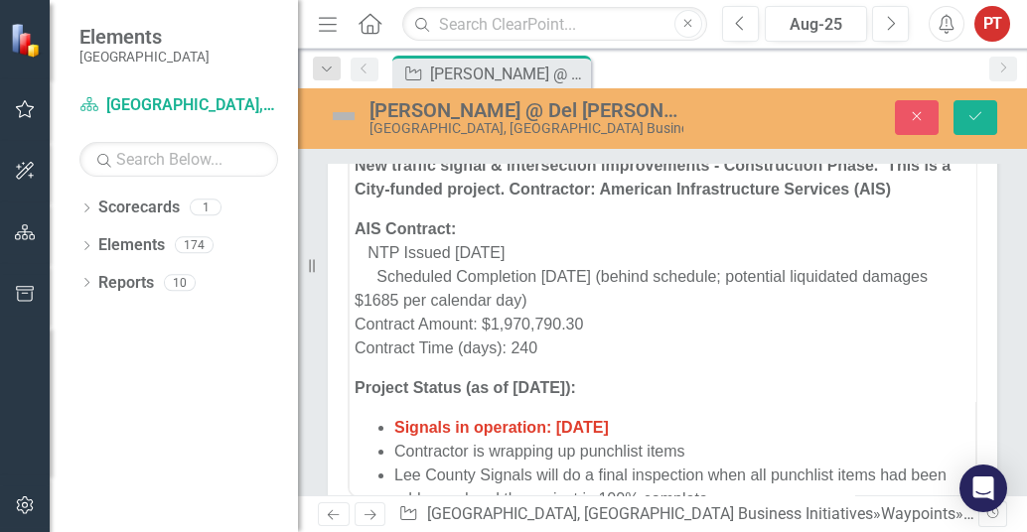
scroll to position [0, 0]
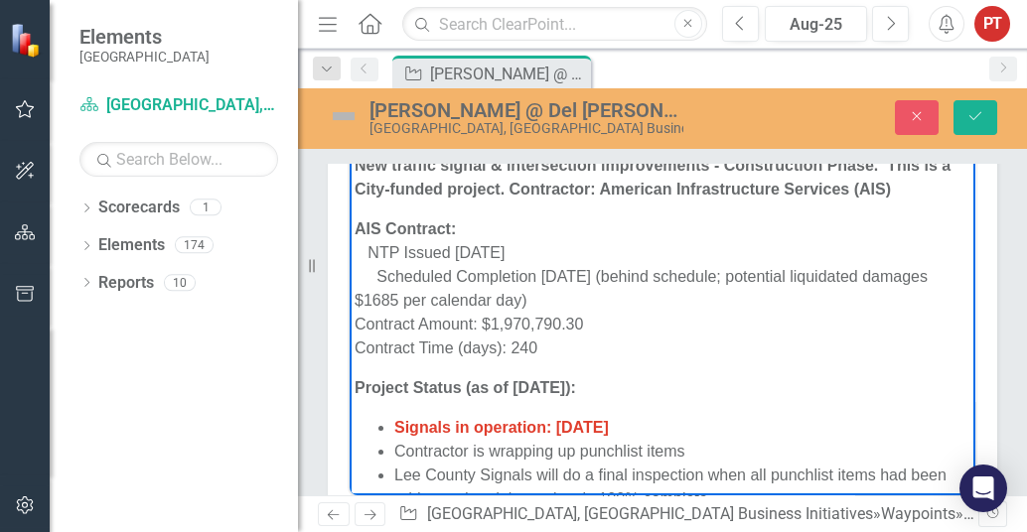
click at [476, 423] on span "Signals in operation: [DATE]" at bounding box center [501, 426] width 215 height 17
click at [710, 376] on p "Project Status (as of [DATE]):" at bounding box center [663, 387] width 616 height 24
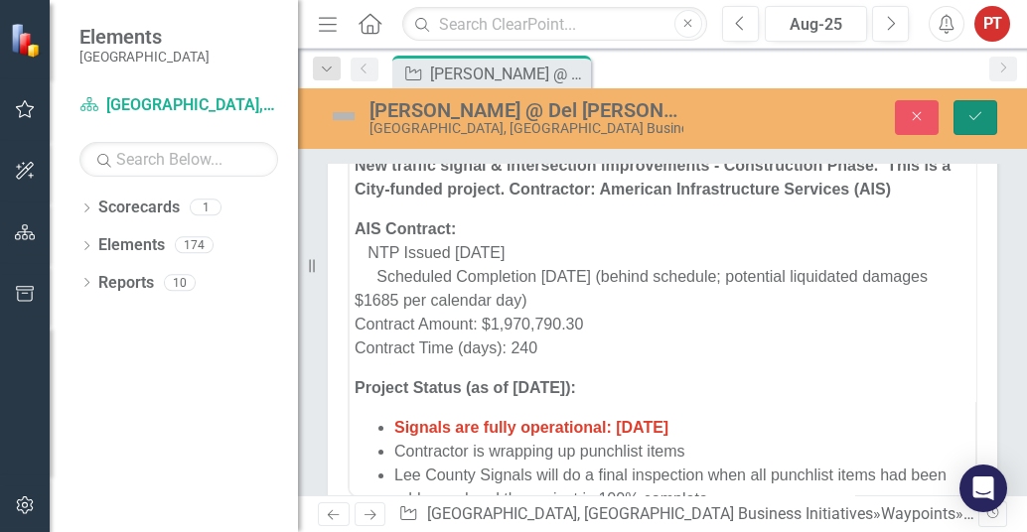
drag, startPoint x: 980, startPoint y: 109, endPoint x: 964, endPoint y: 145, distance: 39.5
click at [980, 109] on icon "Save" at bounding box center [976, 116] width 18 height 14
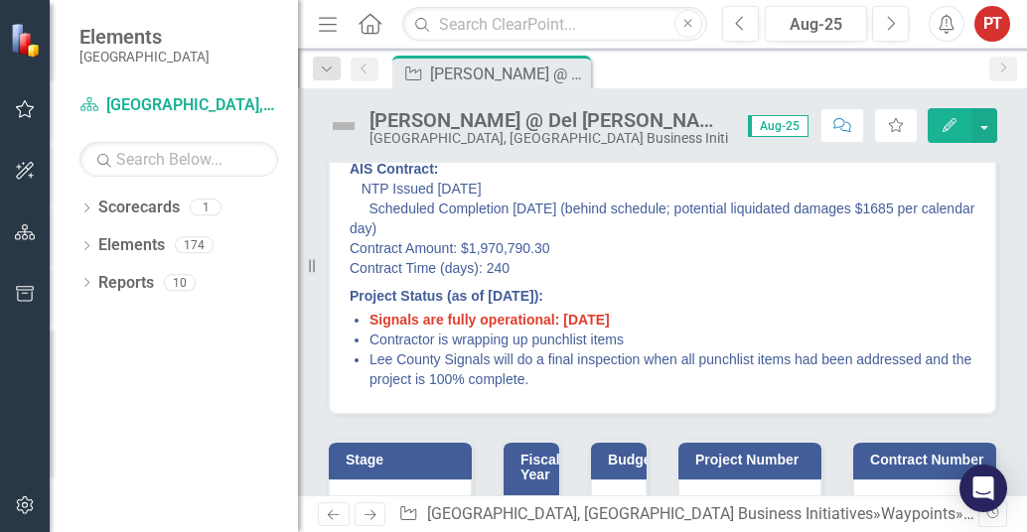
scroll to position [248, 0]
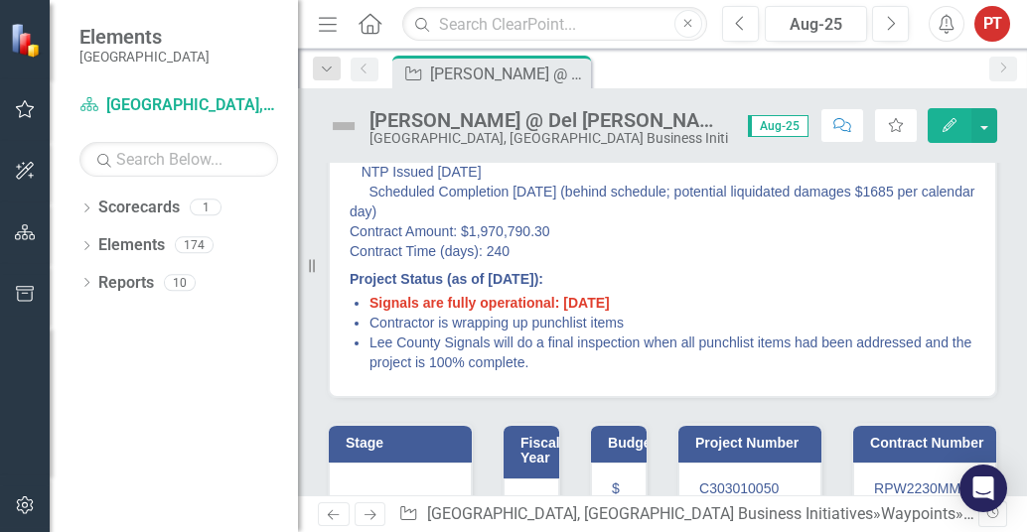
click at [472, 319] on li "Contractor is wrapping up punchlist items" at bounding box center [673, 323] width 606 height 20
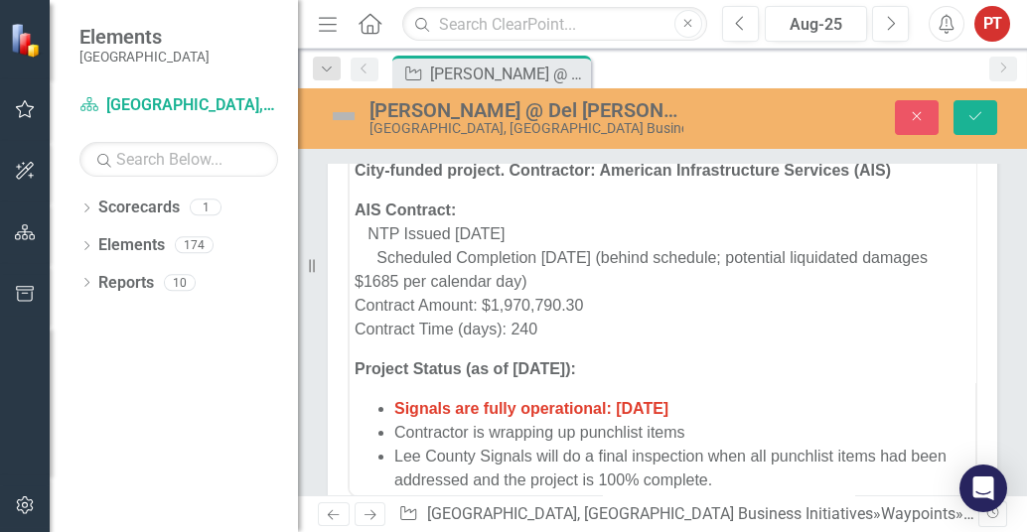
scroll to position [36, 0]
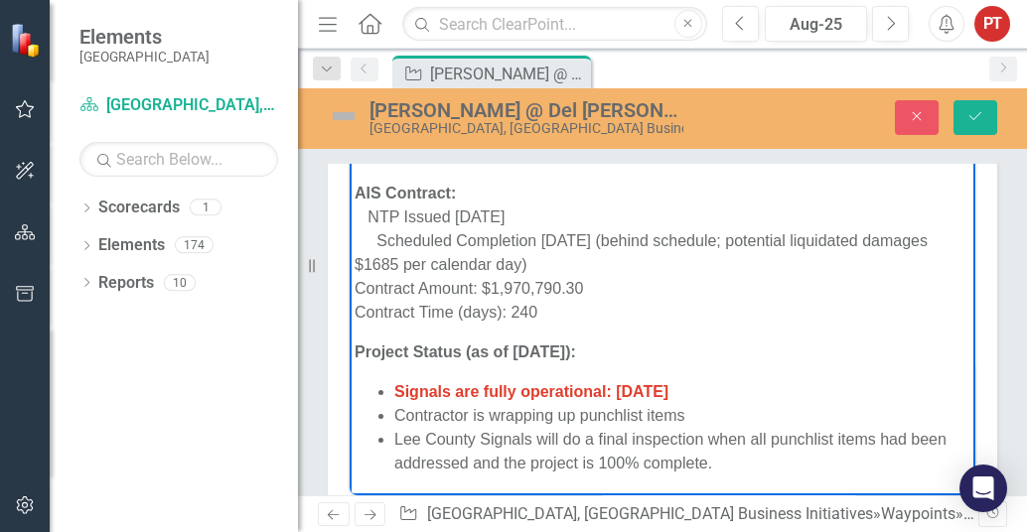
click at [488, 417] on li "Contractor is wrapping up punchlist items" at bounding box center [682, 415] width 576 height 24
click at [982, 119] on icon "Save" at bounding box center [976, 116] width 18 height 14
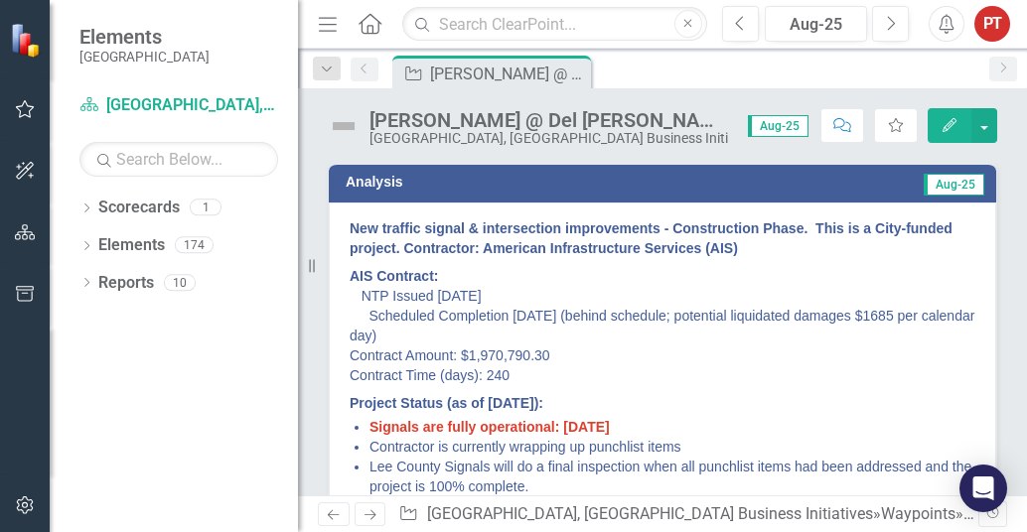
scroll to position [248, 0]
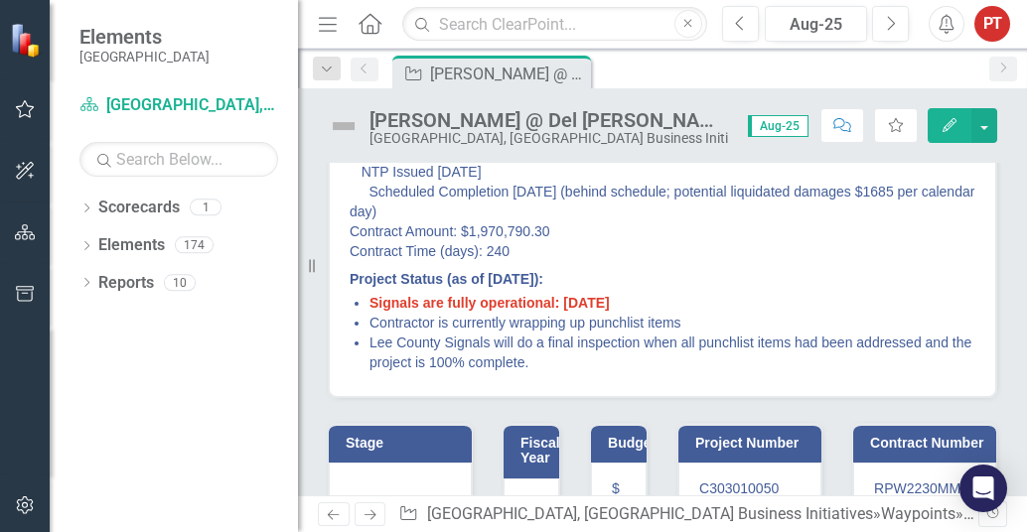
click at [526, 344] on li "Lee County Signals will do a final inspection when all punchlist items had been…" at bounding box center [673, 353] width 606 height 40
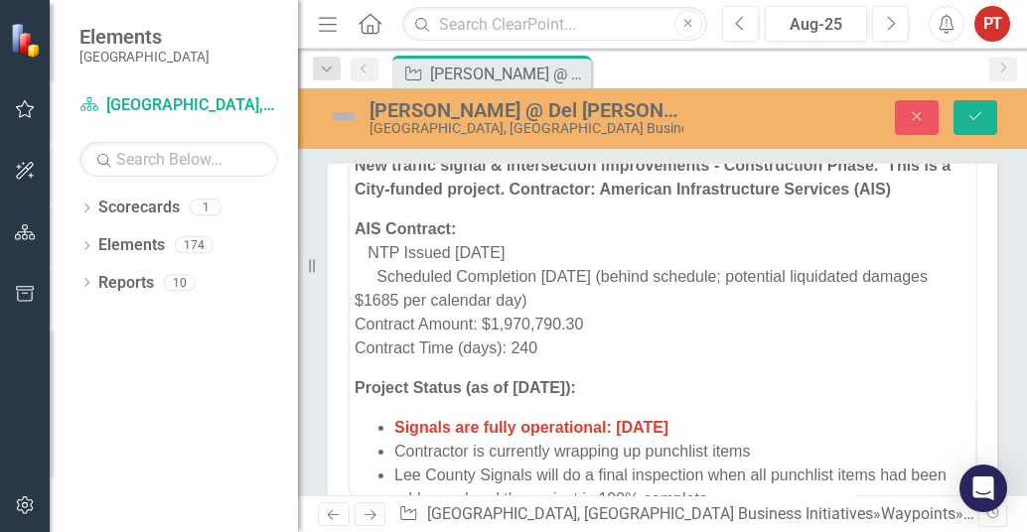
scroll to position [36, 0]
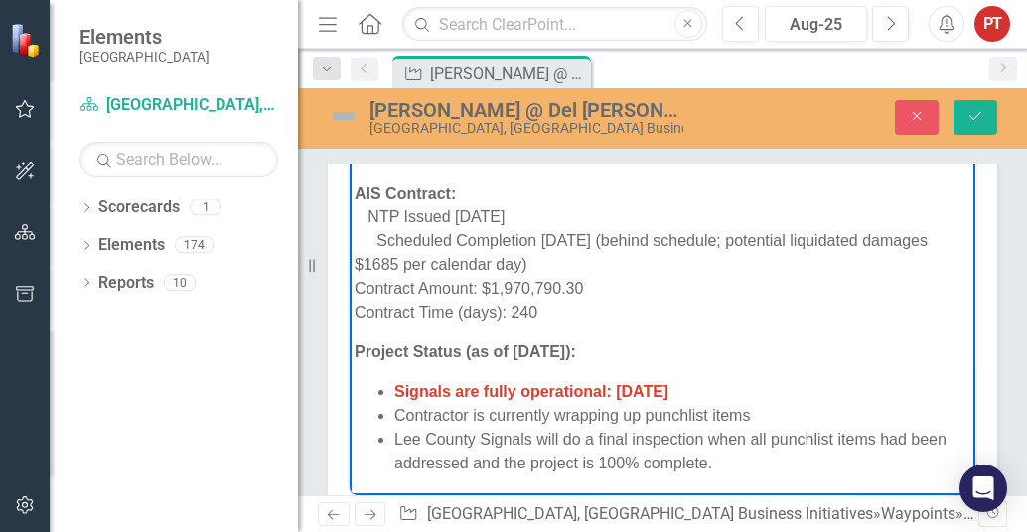
click at [576, 442] on li "Lee County Signals will do a final inspection when all punchlist items had been…" at bounding box center [682, 451] width 576 height 48
drag, startPoint x: 983, startPoint y: 110, endPoint x: 940, endPoint y: 151, distance: 59.7
click at [981, 111] on icon "Save" at bounding box center [976, 116] width 18 height 14
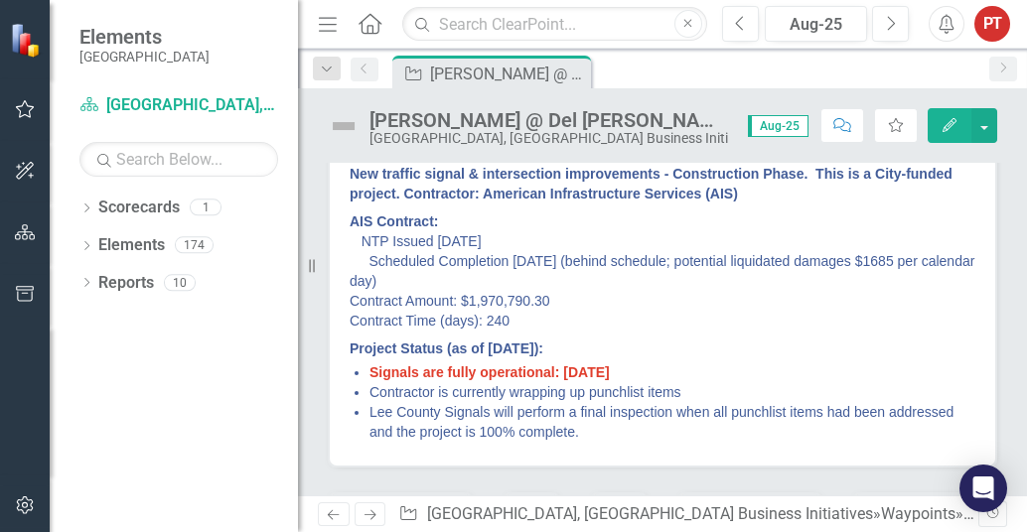
scroll to position [248, 0]
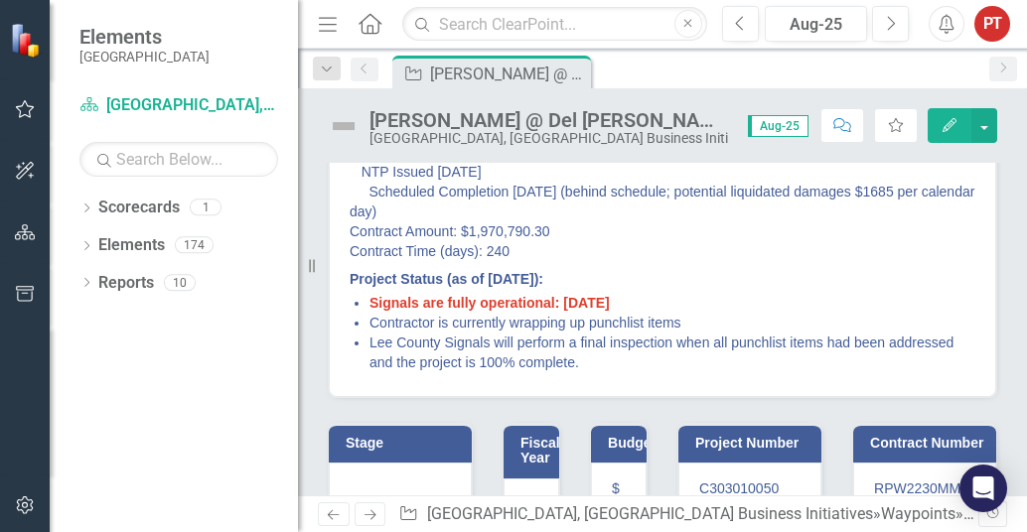
click at [558, 324] on li "Contractor is currently wrapping up punchlist items" at bounding box center [673, 323] width 606 height 20
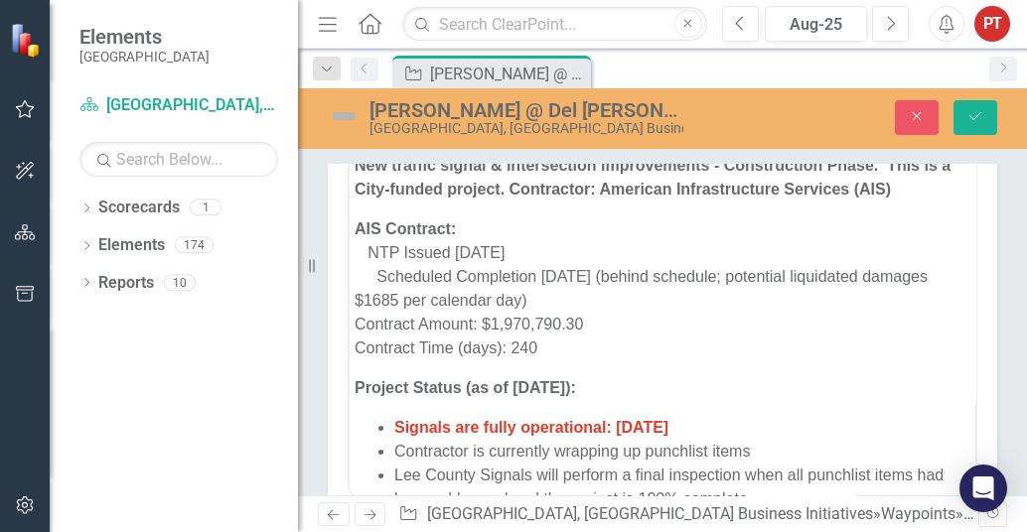
scroll to position [0, 0]
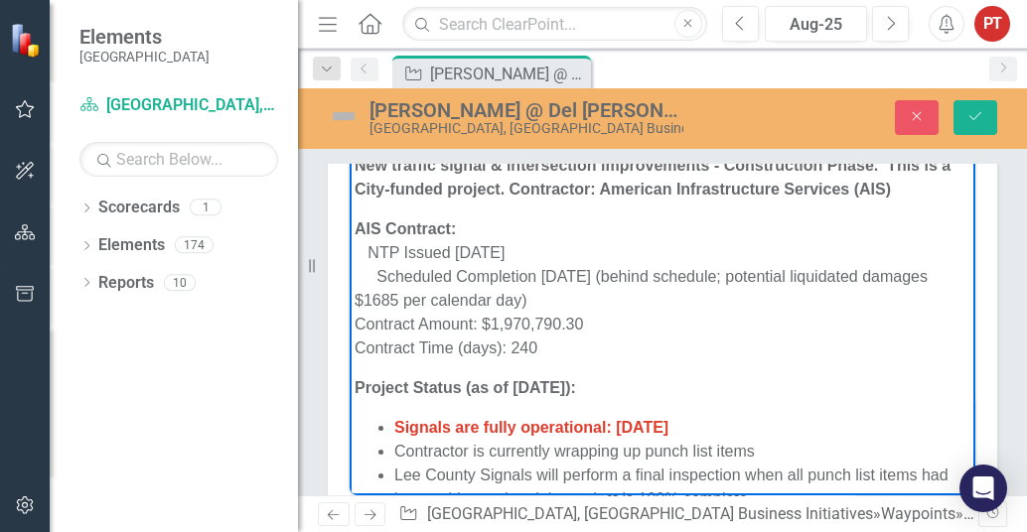
click at [747, 411] on body "New traffic signal & intersection improvements - Construction Phase. This is a …" at bounding box center [663, 339] width 626 height 383
click at [780, 452] on li "Contractor is currently wrapping up punch list items" at bounding box center [682, 451] width 576 height 24
drag, startPoint x: 763, startPoint y: 449, endPoint x: 557, endPoint y: 440, distance: 205.8
click at [557, 440] on li "Contractor is currently wrapping up punch list items" at bounding box center [682, 451] width 576 height 24
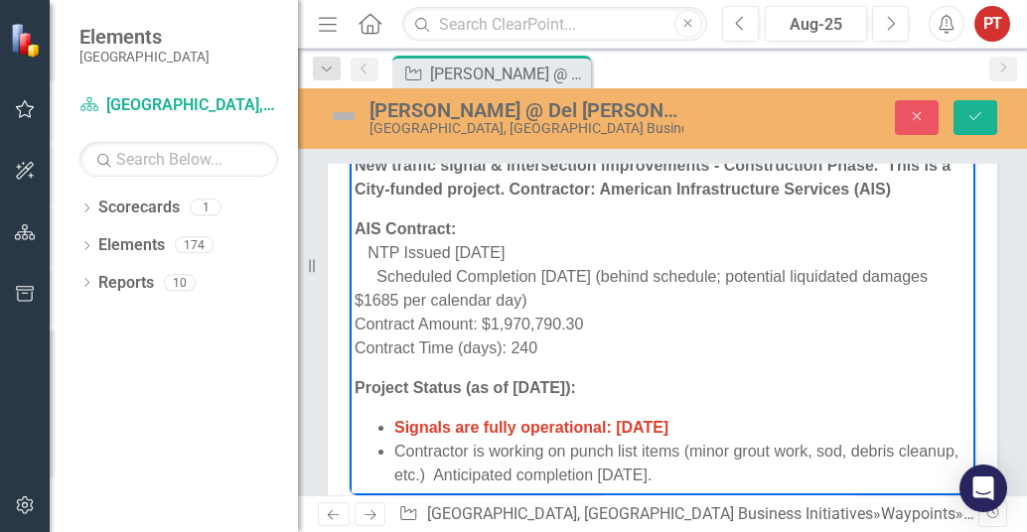
scroll to position [16, 0]
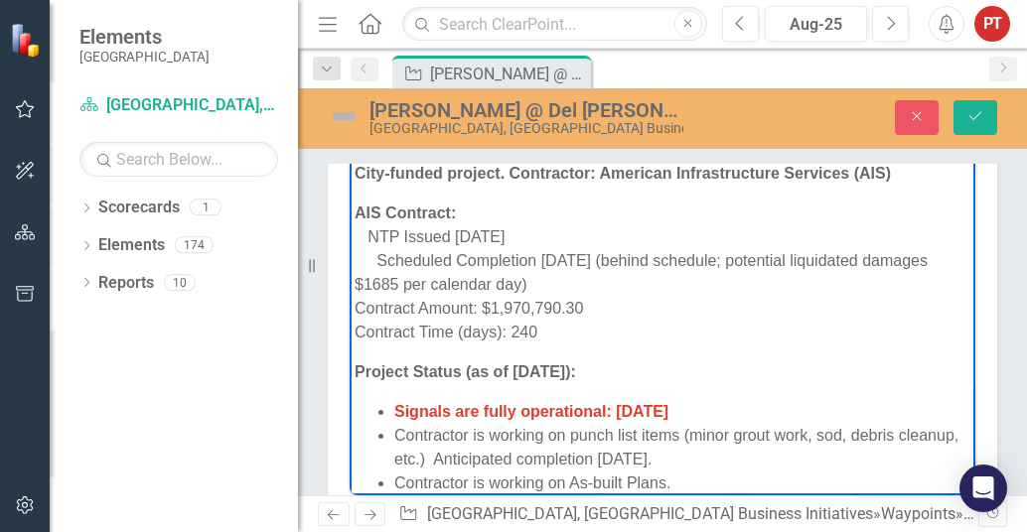
click at [396, 479] on li "Contractor is working on As-built Plans." at bounding box center [682, 483] width 576 height 24
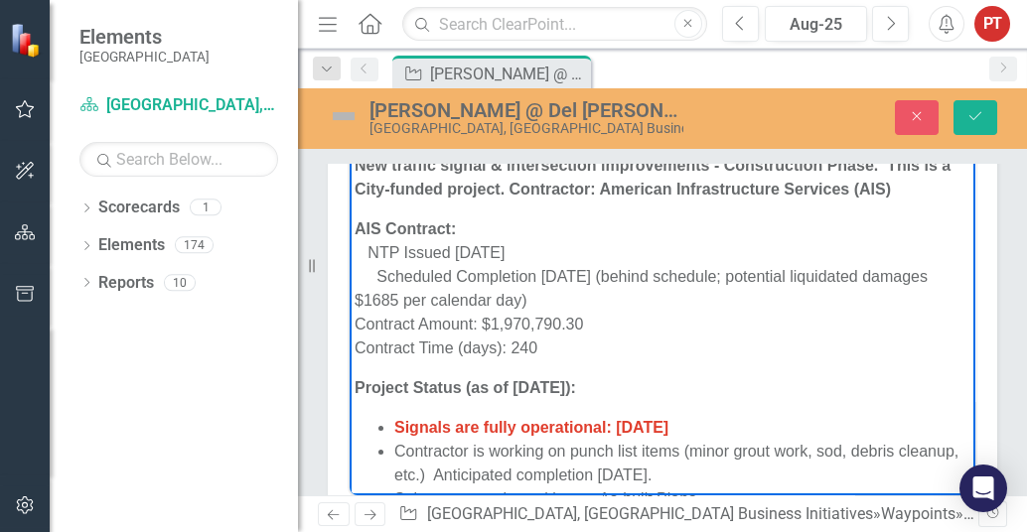
scroll to position [83, 0]
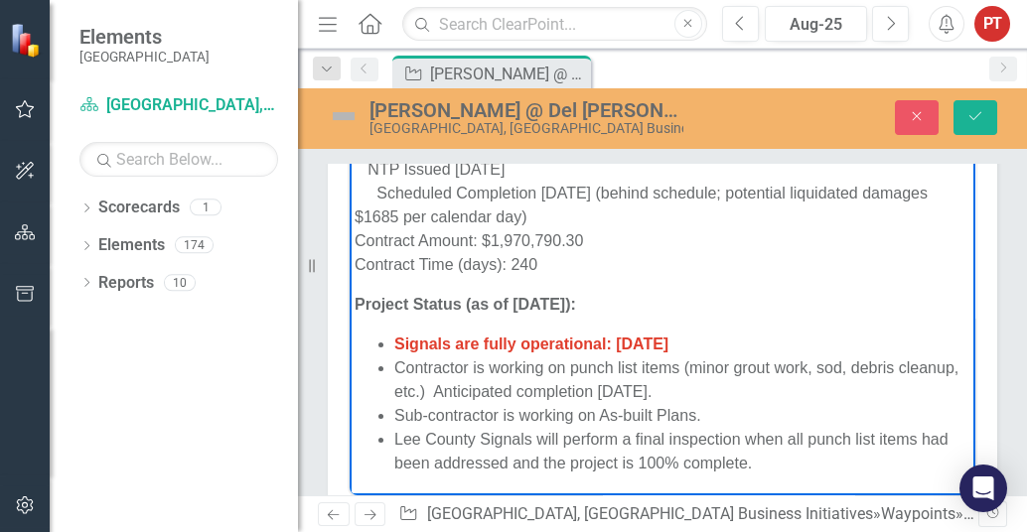
click at [695, 418] on li "Sub-contractor is working on As-built Plans." at bounding box center [682, 415] width 576 height 24
drag, startPoint x: 710, startPoint y: 411, endPoint x: 725, endPoint y: 415, distance: 15.4
click at [711, 411] on li "Sub-contractor is working on As-built Plans." at bounding box center [682, 415] width 576 height 24
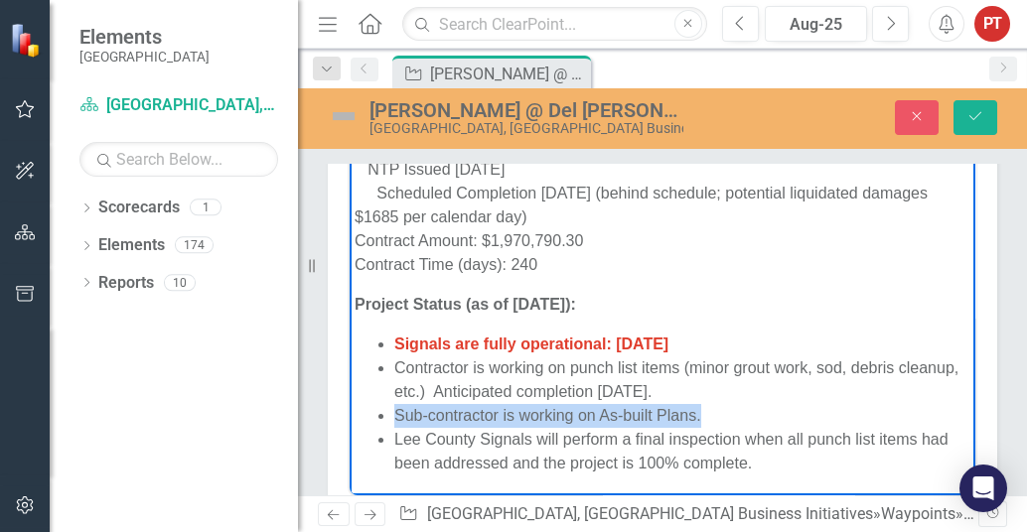
drag, startPoint x: 709, startPoint y: 409, endPoint x: 323, endPoint y: 404, distance: 386.5
click at [350, 404] on html "New traffic signal & intersection improvements - Construction Phase. This is a …" at bounding box center [663, 280] width 626 height 431
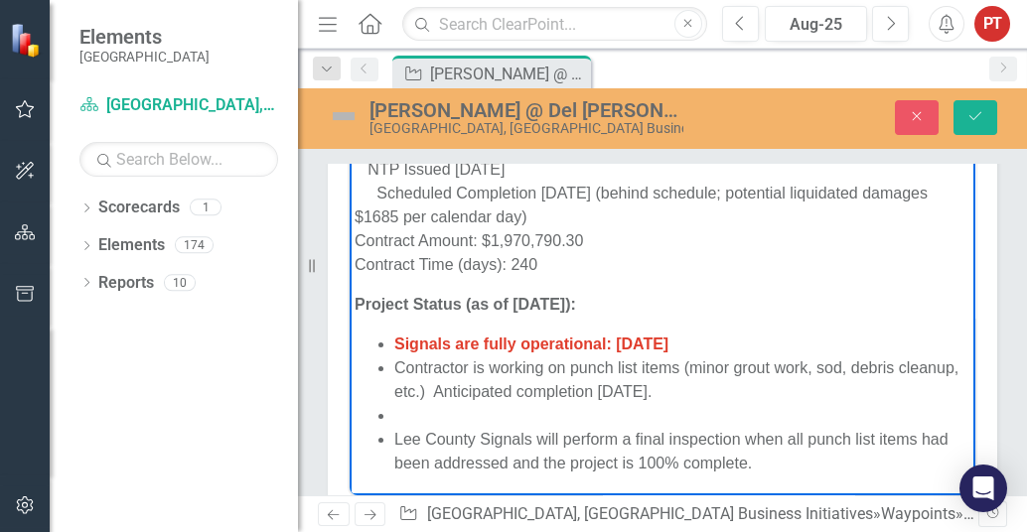
scroll to position [60, 0]
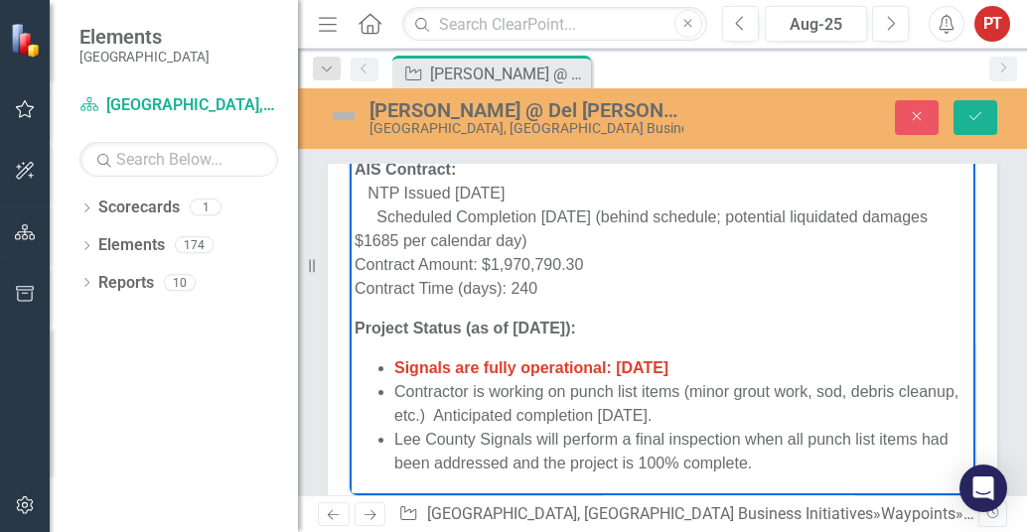
click at [813, 465] on li "Lee County Signals will perform a final inspection when all punch list items ha…" at bounding box center [682, 451] width 576 height 48
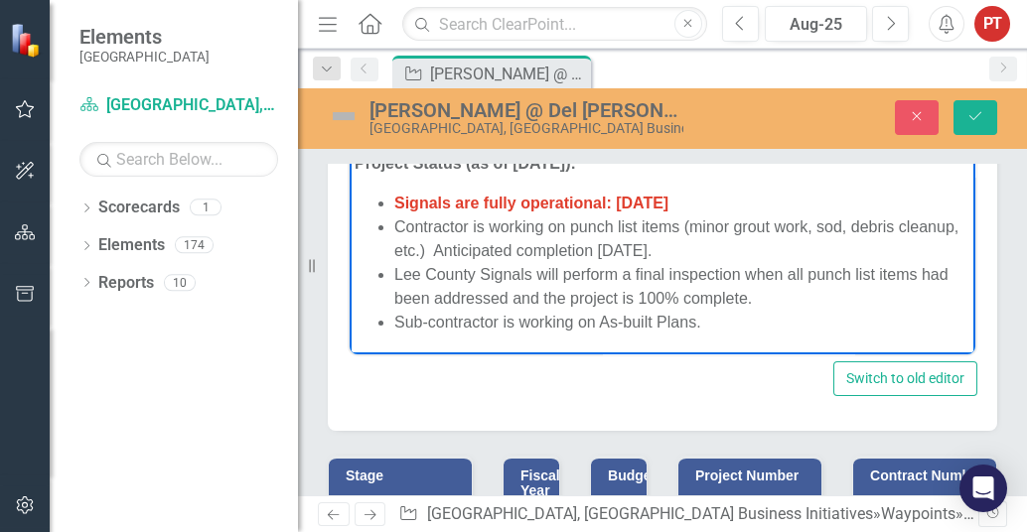
scroll to position [256, 0]
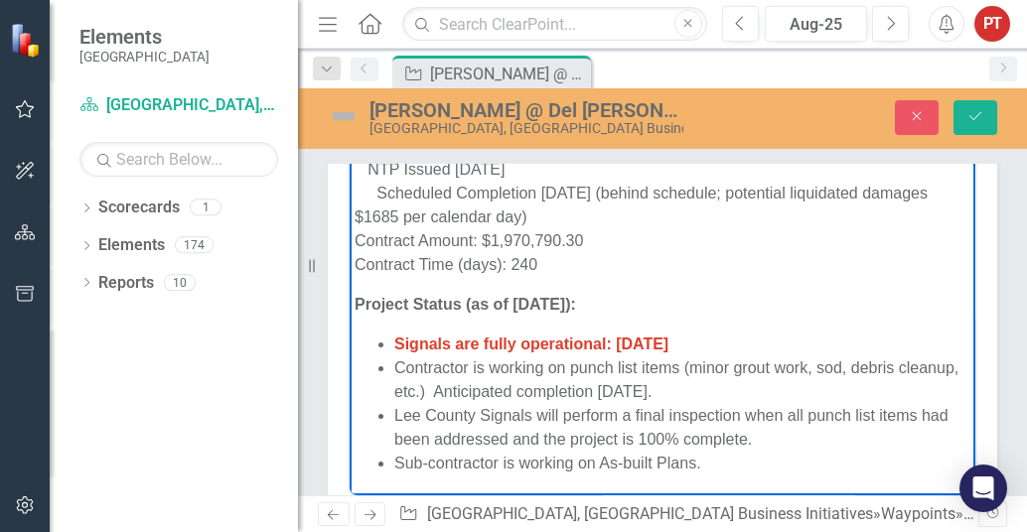
click at [763, 420] on li "Lee County Signals will perform a final inspection when all punch list items ha…" at bounding box center [682, 427] width 576 height 48
click at [733, 431] on li "Lee County Signals will perform a final inspection when all punch list items ha…" at bounding box center [682, 427] width 576 height 48
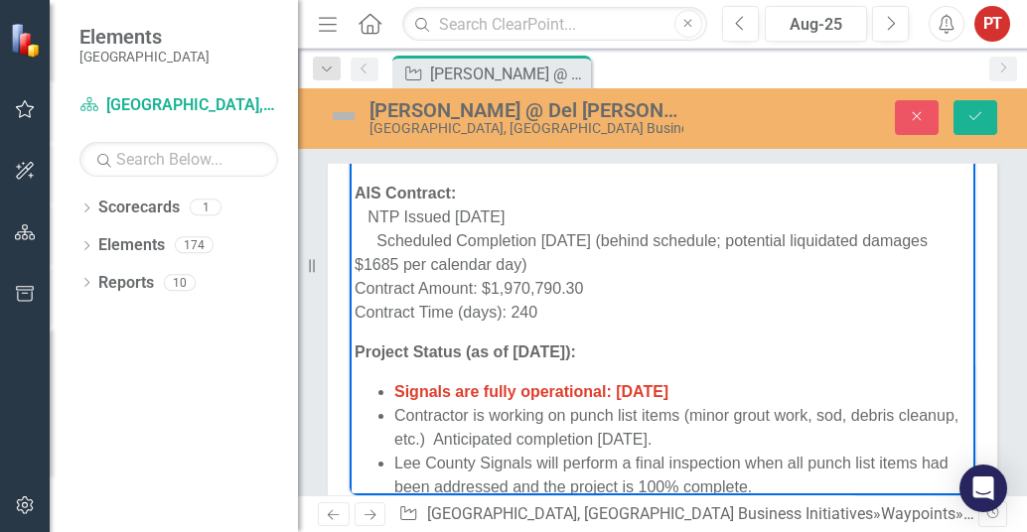
scroll to position [0, 0]
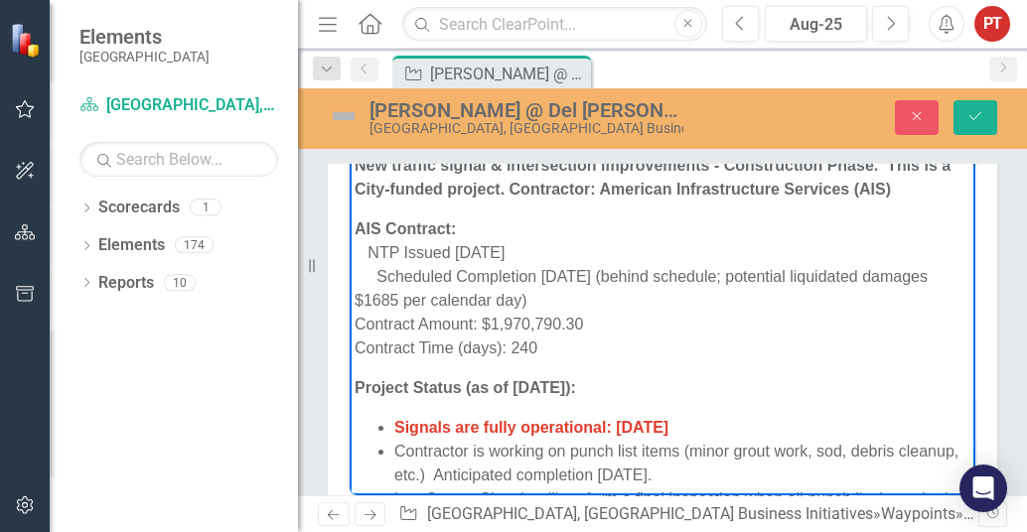
drag, startPoint x: 487, startPoint y: 431, endPoint x: 733, endPoint y: 321, distance: 269.9
click at [487, 431] on span "Signals are fully operational: [DATE]" at bounding box center [531, 426] width 274 height 17
click at [786, 355] on p "AIS Contract: NTP Issued [DATE] Scheduled Completion [DATE] (behind schedule; p…" at bounding box center [663, 288] width 616 height 143
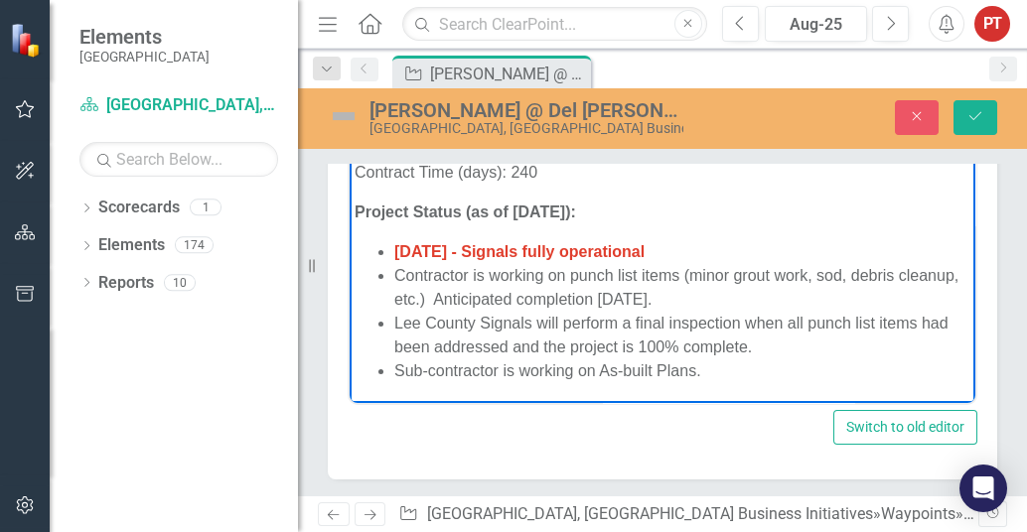
scroll to position [380, 0]
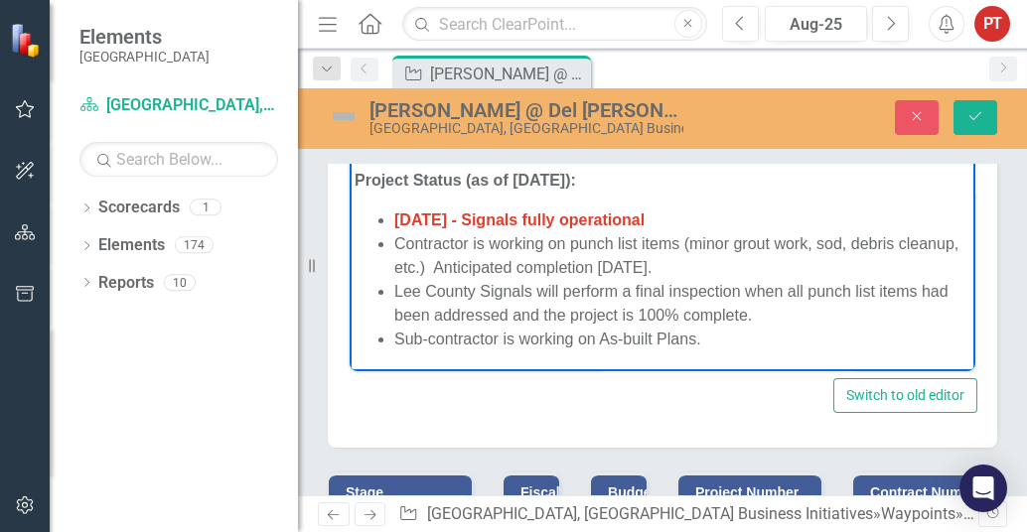
click at [399, 312] on li "Lee County Signals will perform a final inspection when all punch list items ha…" at bounding box center [682, 303] width 576 height 48
click at [411, 313] on li "Lee County Signals will perform a final inspection when all punch list items ha…" at bounding box center [682, 303] width 576 height 48
click at [625, 298] on li "Lee County Signals will perform a final inspection when all punch list items ha…" at bounding box center [682, 303] width 576 height 48
click at [809, 302] on li "Lee County Signals will perform a final inspection when all punch list items ha…" at bounding box center [682, 303] width 576 height 48
click at [537, 316] on li "Lee County Signals will perform a final inspection when all punch list items ha…" at bounding box center [682, 303] width 576 height 48
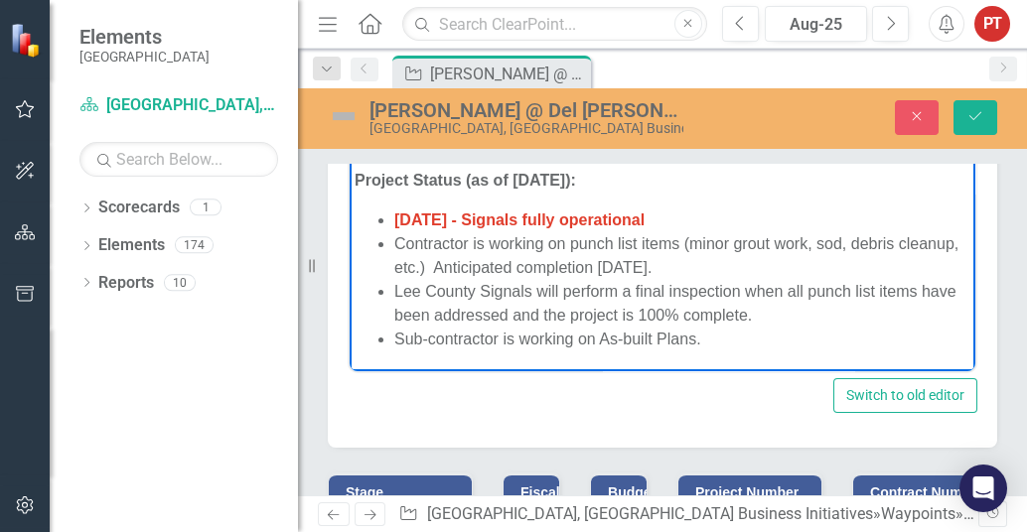
click at [846, 311] on li "Lee County Signals will perform a final inspection when all punch list items ha…" at bounding box center [682, 303] width 576 height 48
click at [764, 319] on li "Lee County Signals will perform a final inspection when all punch list items ha…" at bounding box center [682, 303] width 576 height 48
click at [980, 117] on icon "Save" at bounding box center [976, 116] width 18 height 14
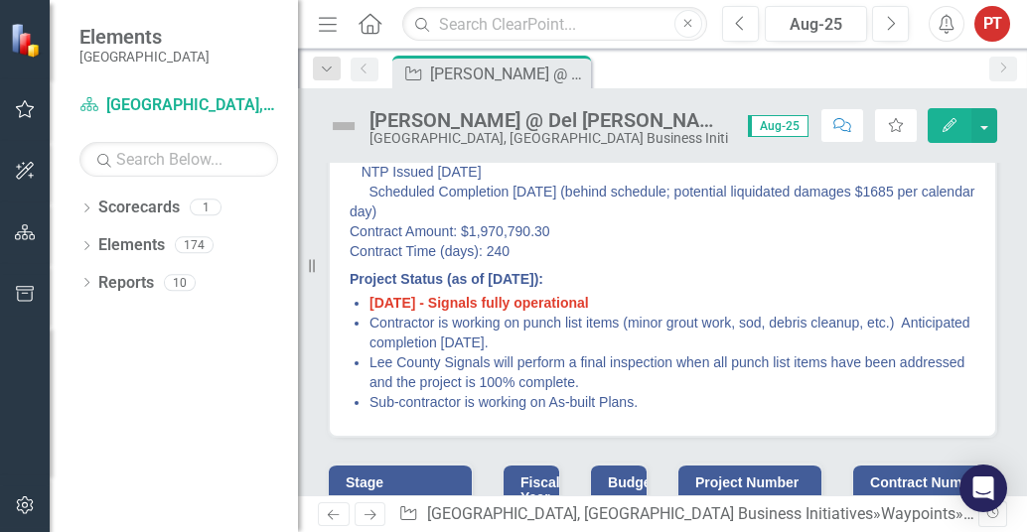
scroll to position [124, 0]
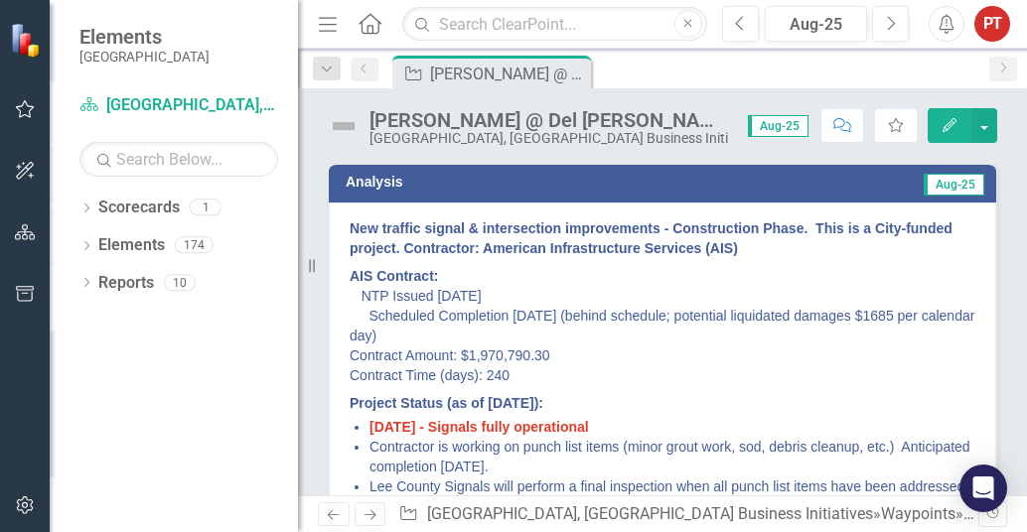
click at [347, 133] on img at bounding box center [344, 126] width 32 height 32
click at [343, 131] on img at bounding box center [344, 126] width 32 height 32
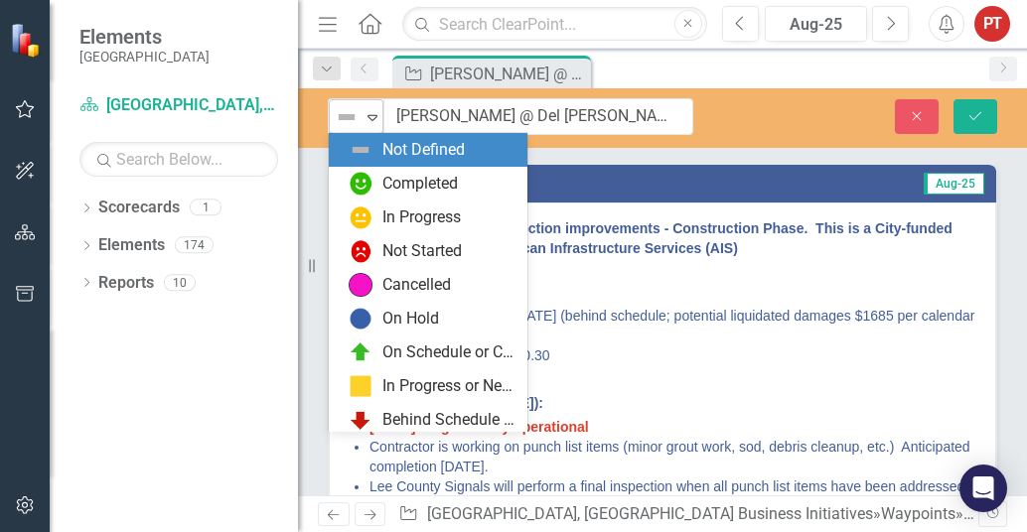
click at [364, 122] on icon "Expand" at bounding box center [373, 117] width 20 height 16
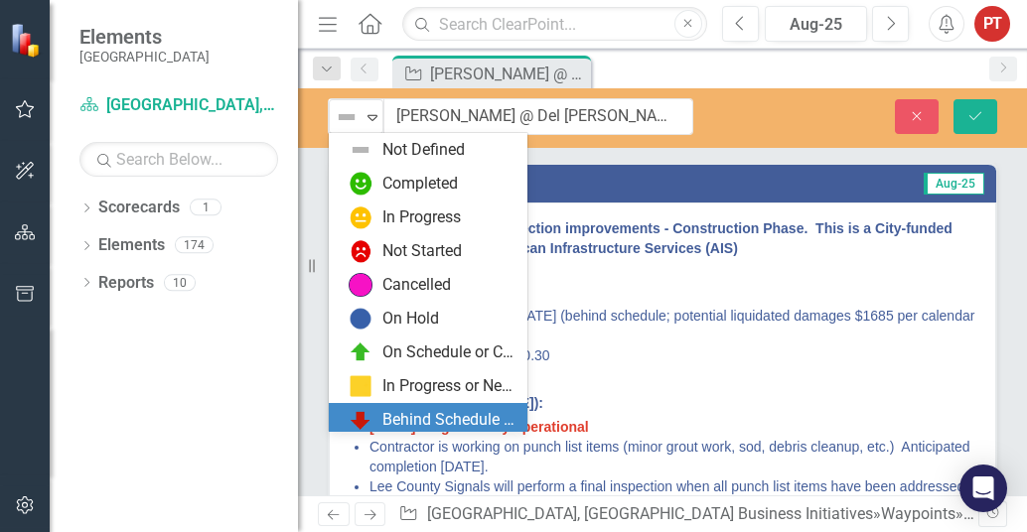
click at [469, 416] on div "Behind Schedule or Not Started" at bounding box center [448, 420] width 133 height 23
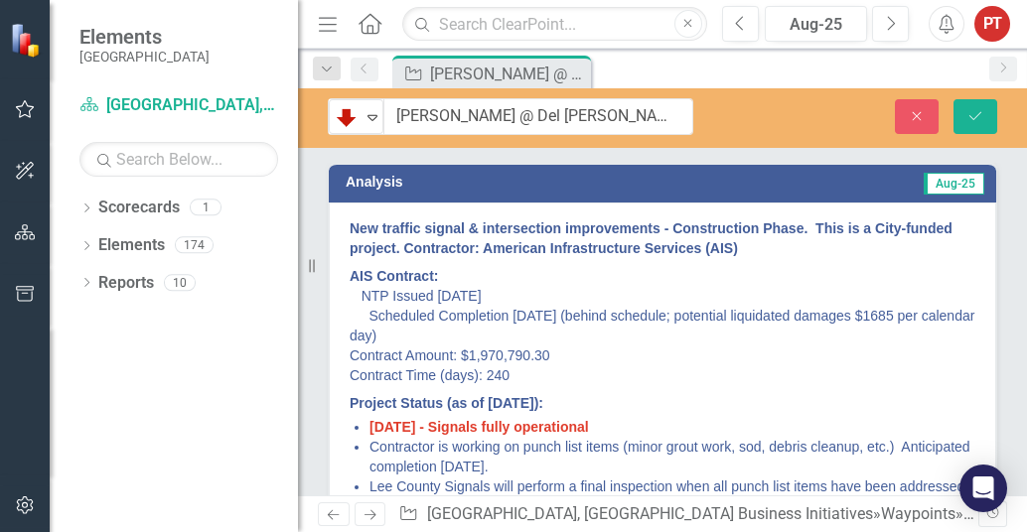
click at [599, 276] on p "AIS Contract: NTP Issued [DATE] Scheduled Completion [DATE] (behind schedule; p…" at bounding box center [663, 325] width 626 height 127
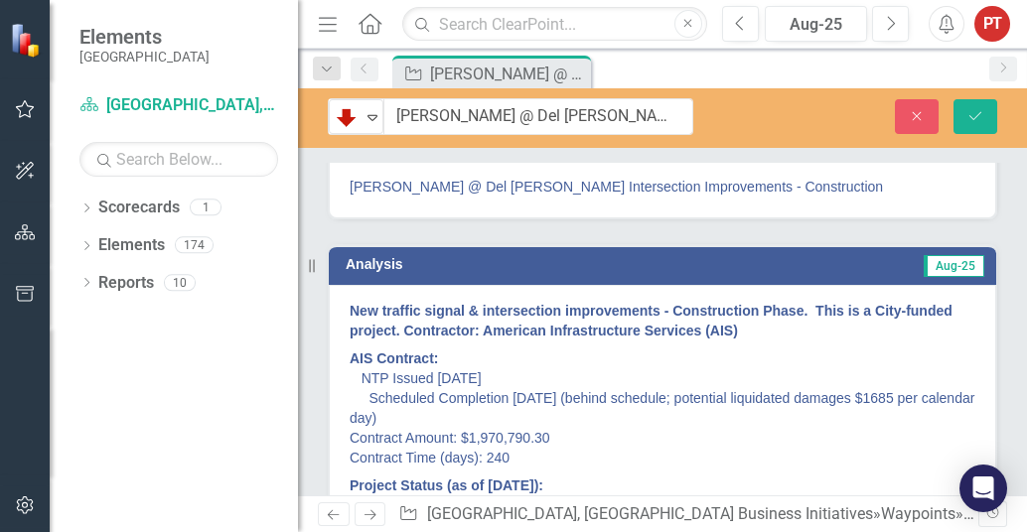
scroll to position [0, 0]
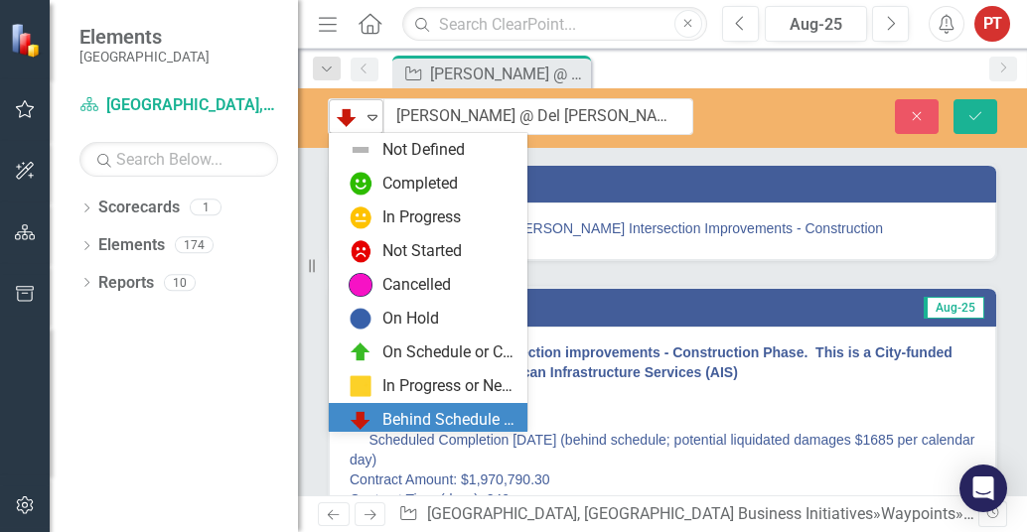
click at [375, 116] on icon "Expand" at bounding box center [373, 117] width 20 height 16
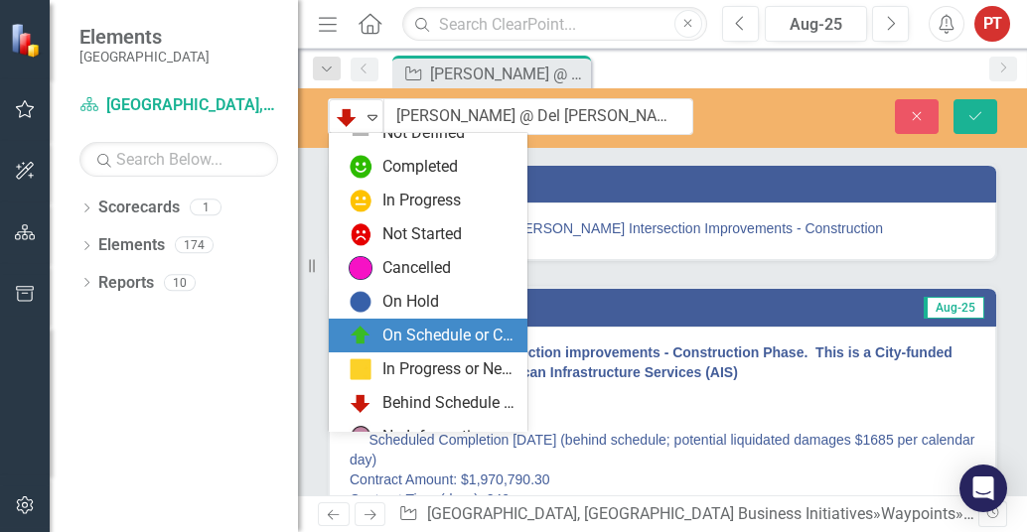
click at [443, 345] on div "On Schedule or Complete" at bounding box center [448, 336] width 133 height 23
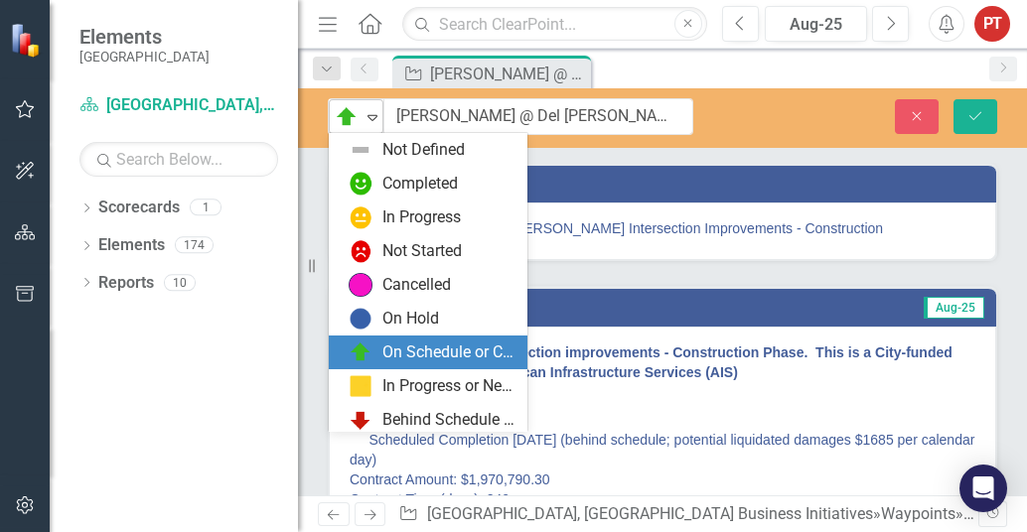
scroll to position [39, 0]
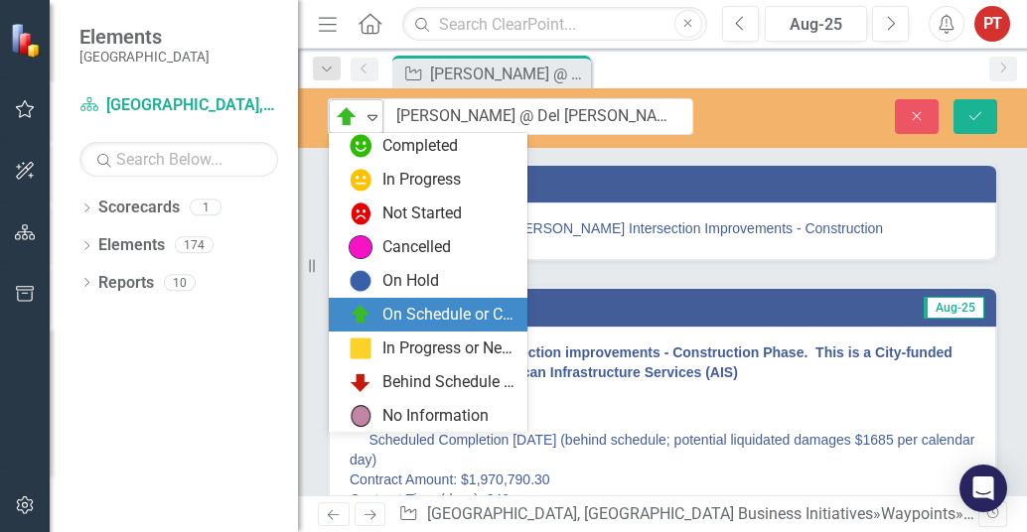
click at [371, 116] on icon "Expand" at bounding box center [373, 117] width 20 height 16
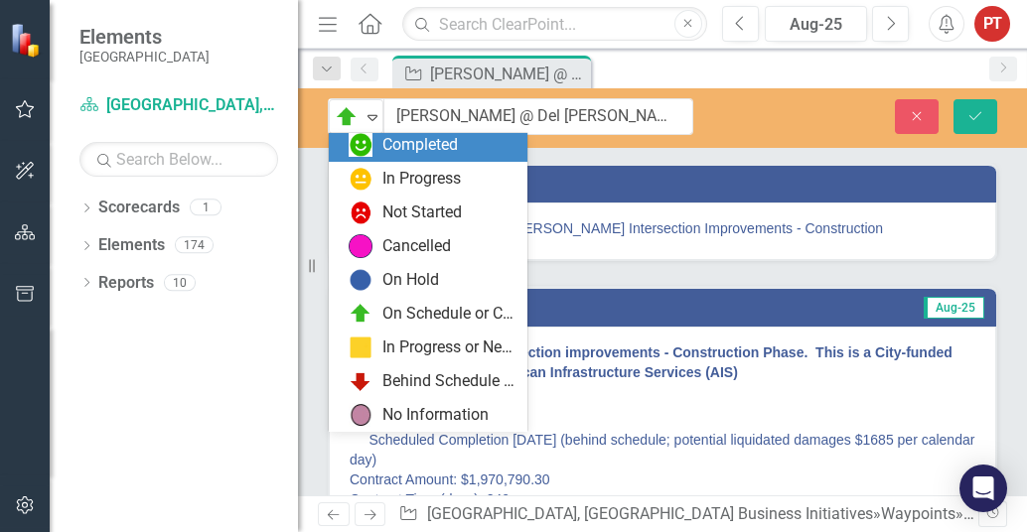
click at [382, 151] on div "Completed" at bounding box center [419, 145] width 75 height 23
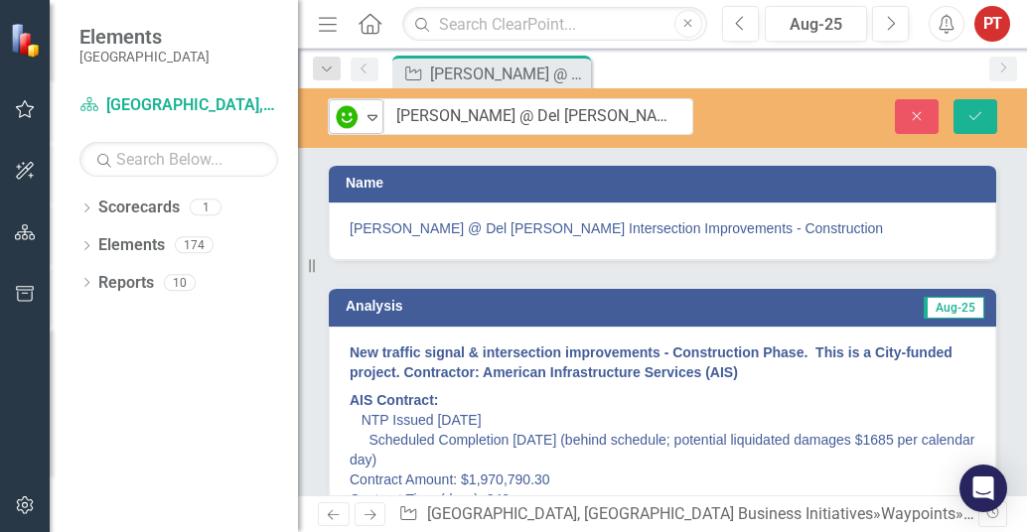
click at [373, 116] on icon "Expand" at bounding box center [373, 117] width 20 height 16
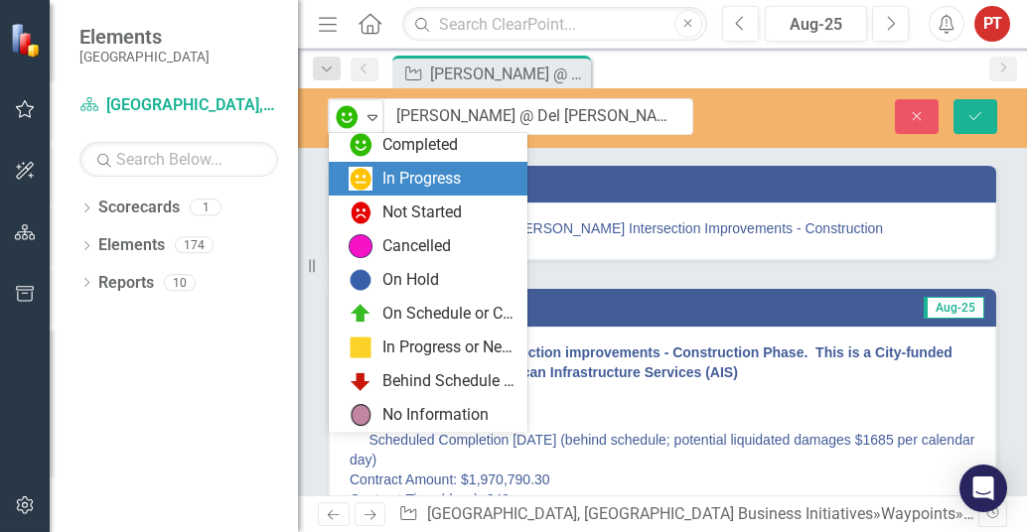
click at [395, 173] on div "In Progress" at bounding box center [421, 179] width 78 height 23
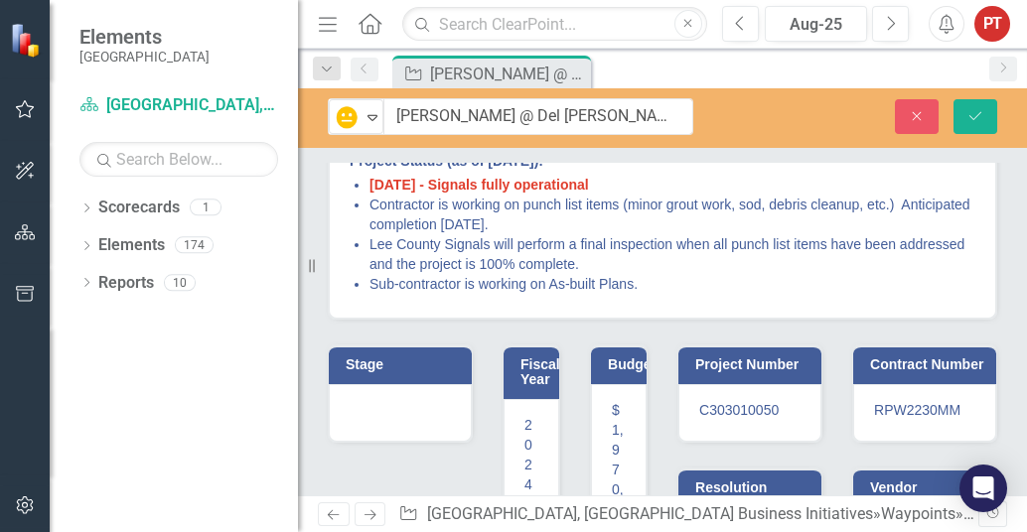
scroll to position [248, 0]
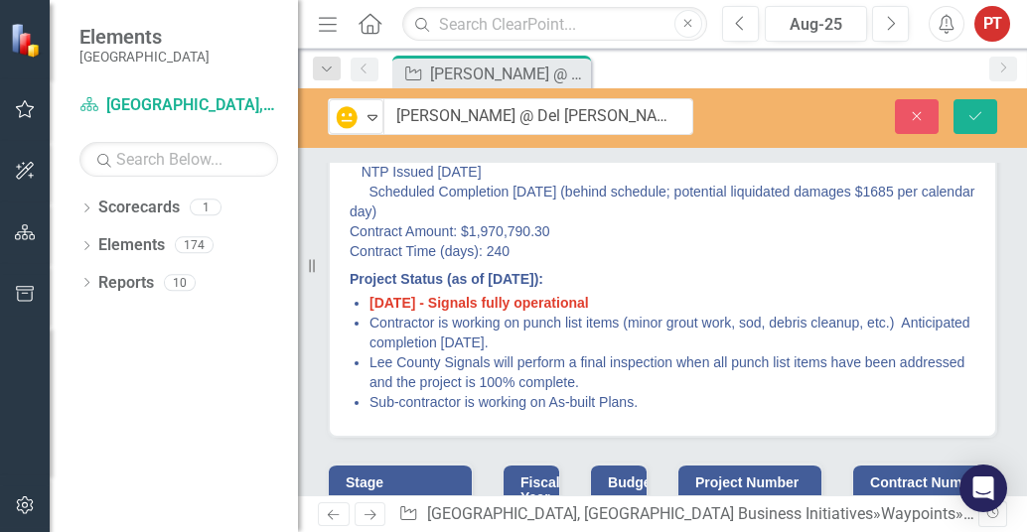
click at [502, 376] on li "Lee County Signals will perform a final inspection when all punch list items ha…" at bounding box center [673, 373] width 606 height 40
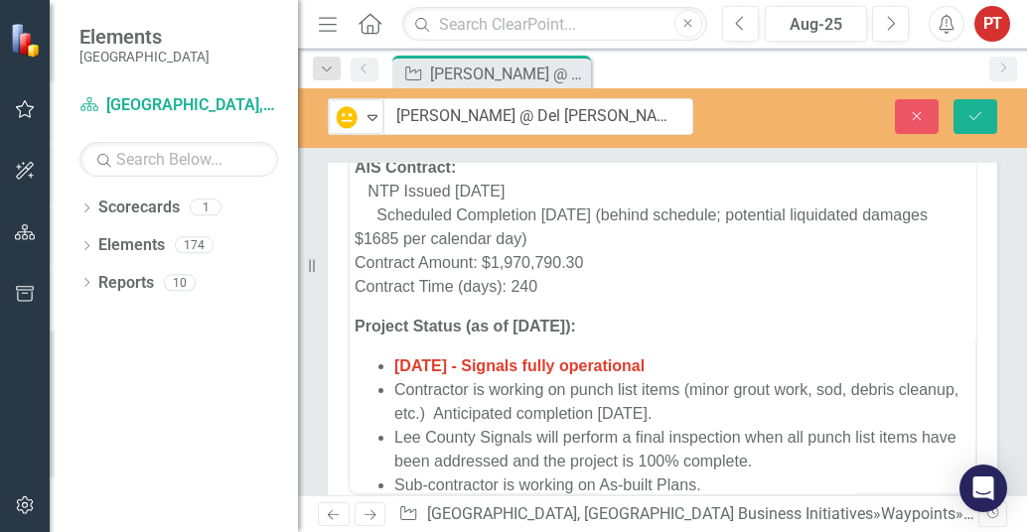
scroll to position [83, 0]
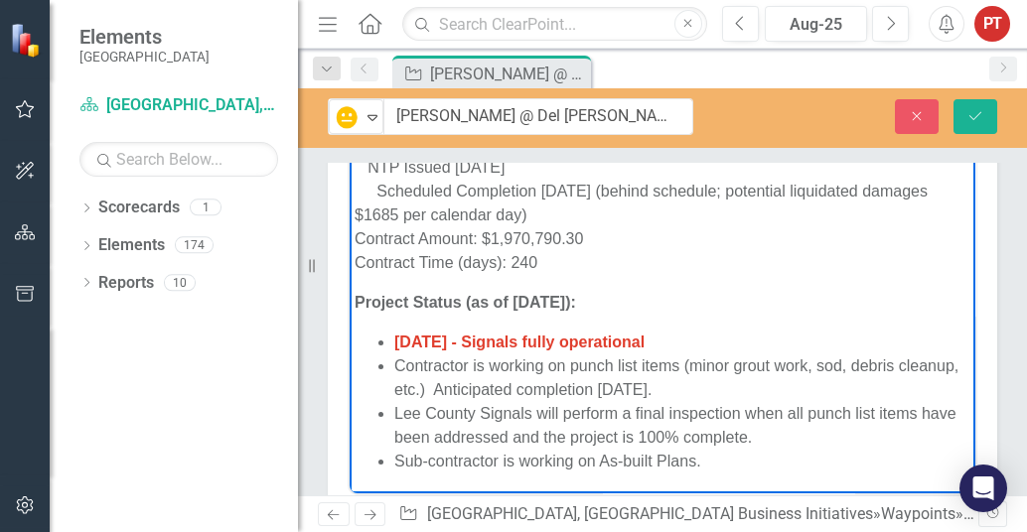
click at [635, 416] on li "Lee County Signals will perform a final inspection when all punch list items ha…" at bounding box center [682, 426] width 576 height 48
click at [821, 436] on li "Lee County Signals will perform final inspection when all punch list items have…" at bounding box center [682, 426] width 576 height 48
click at [733, 415] on li "Lee County Signals will perform final inspection when all punch list items have…" at bounding box center [682, 426] width 576 height 48
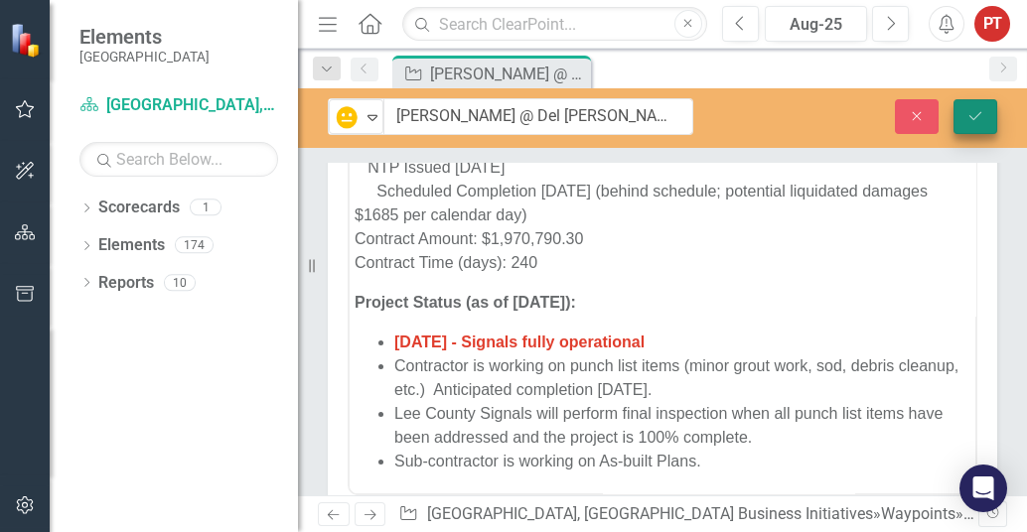
click at [977, 118] on icon "Save" at bounding box center [976, 116] width 18 height 14
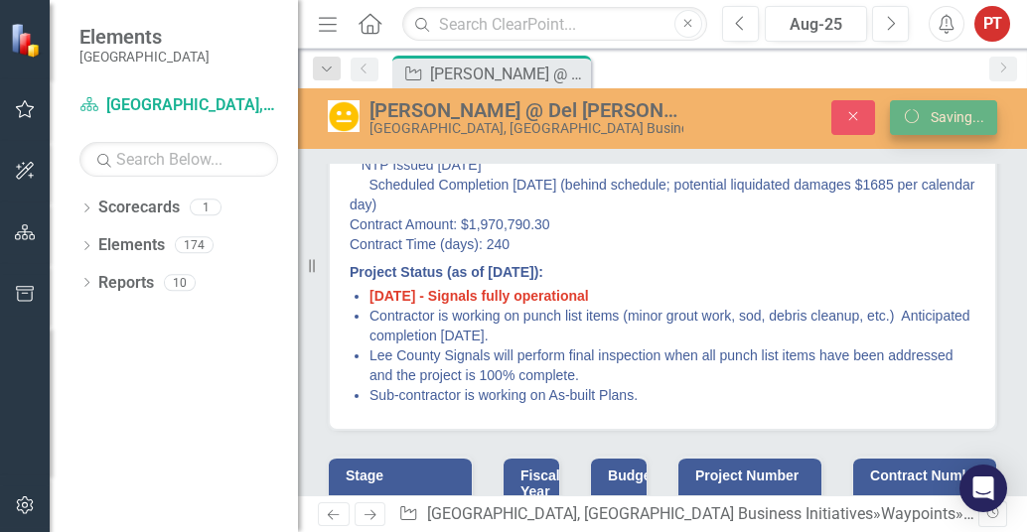
scroll to position [248, 0]
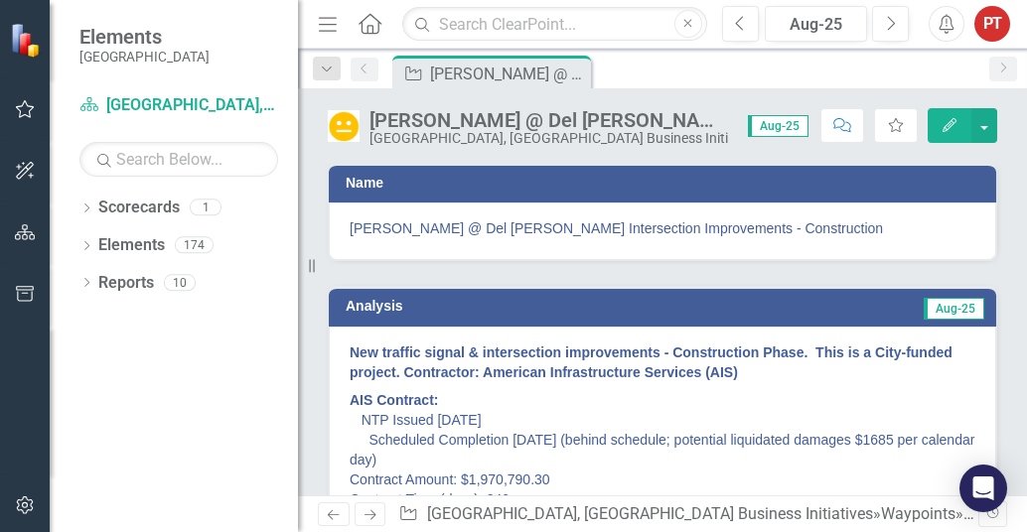
drag, startPoint x: 777, startPoint y: 329, endPoint x: 781, endPoint y: 339, distance: 10.7
click at [777, 335] on div "New traffic signal & intersection improvements - Construction Phase. This is a …" at bounding box center [663, 506] width 668 height 359
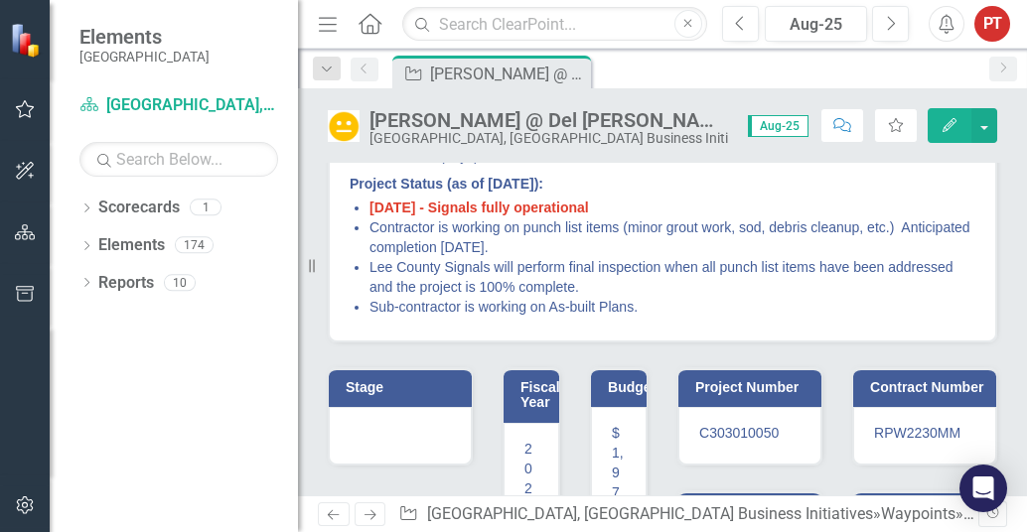
scroll to position [373, 0]
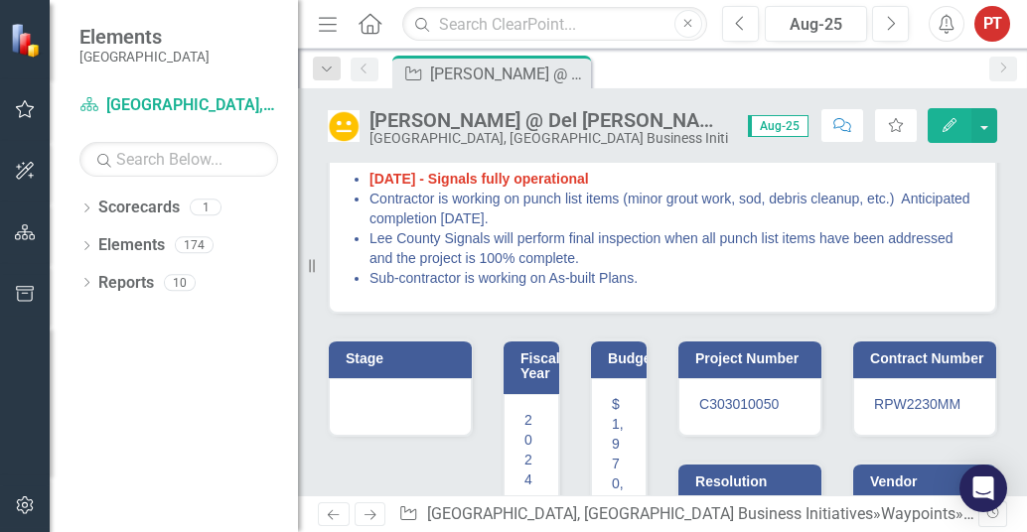
click at [423, 405] on div at bounding box center [400, 407] width 143 height 58
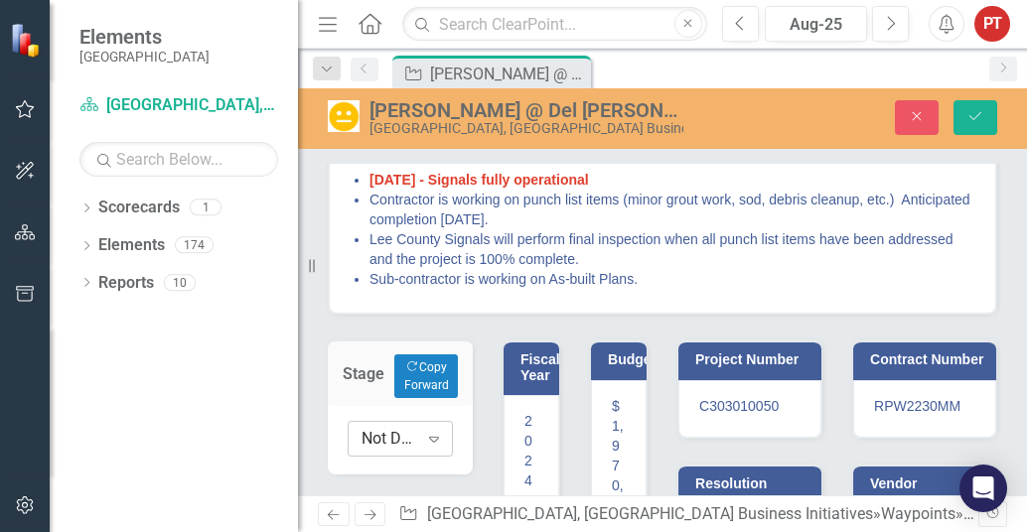
click at [427, 434] on icon "Expand" at bounding box center [434, 439] width 20 height 16
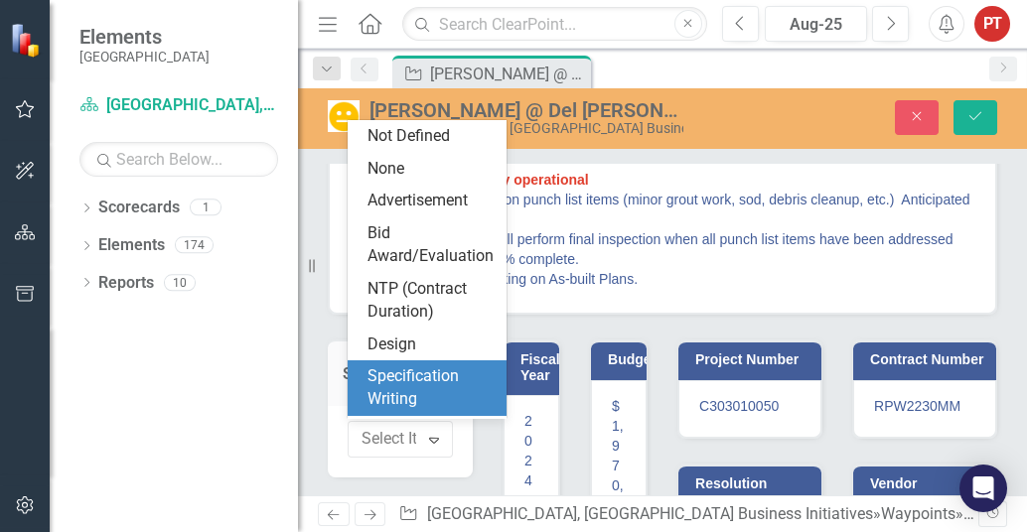
scroll to position [53, 0]
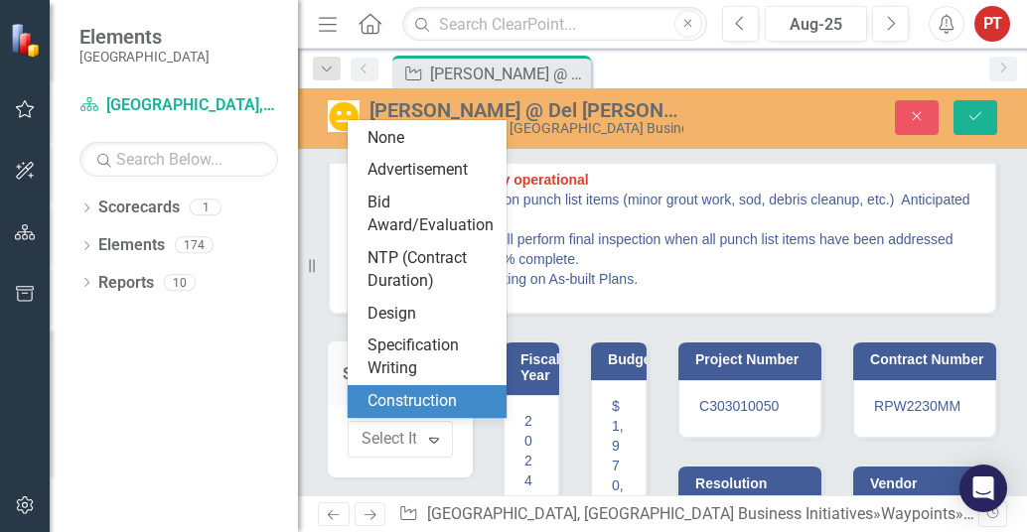
click at [432, 397] on div "Construction" at bounding box center [431, 401] width 127 height 23
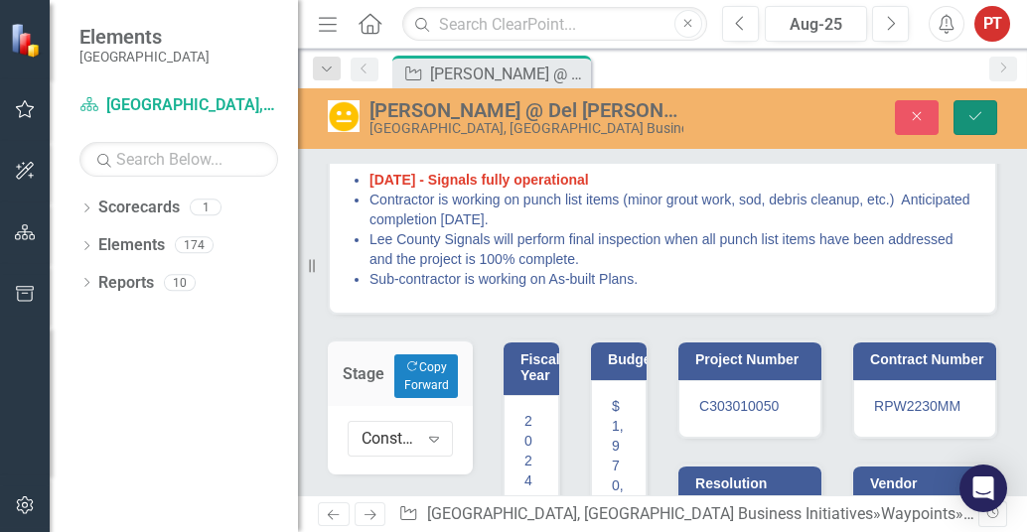
click at [974, 122] on icon "Save" at bounding box center [976, 116] width 18 height 14
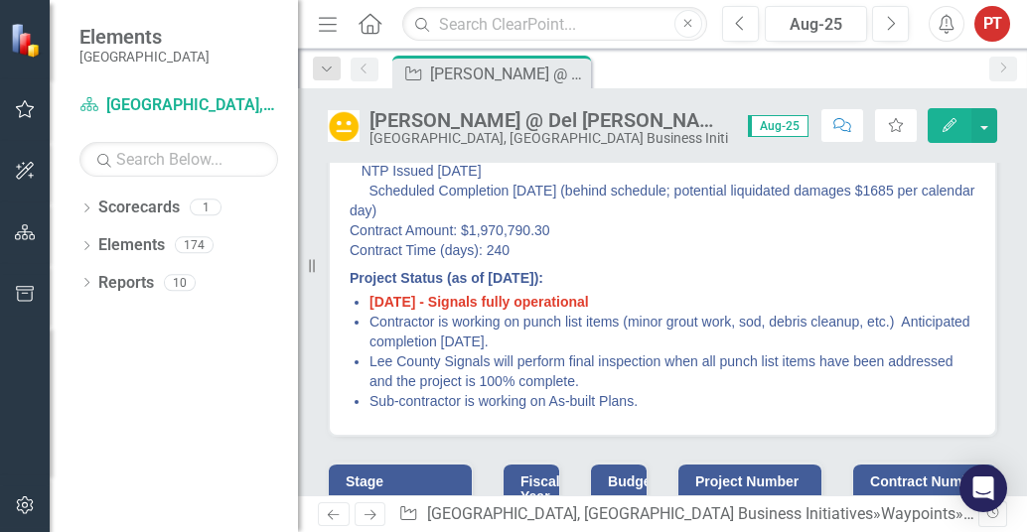
scroll to position [248, 0]
click at [493, 299] on span "[DATE] - Signals fully operational" at bounding box center [480, 303] width 220 height 16
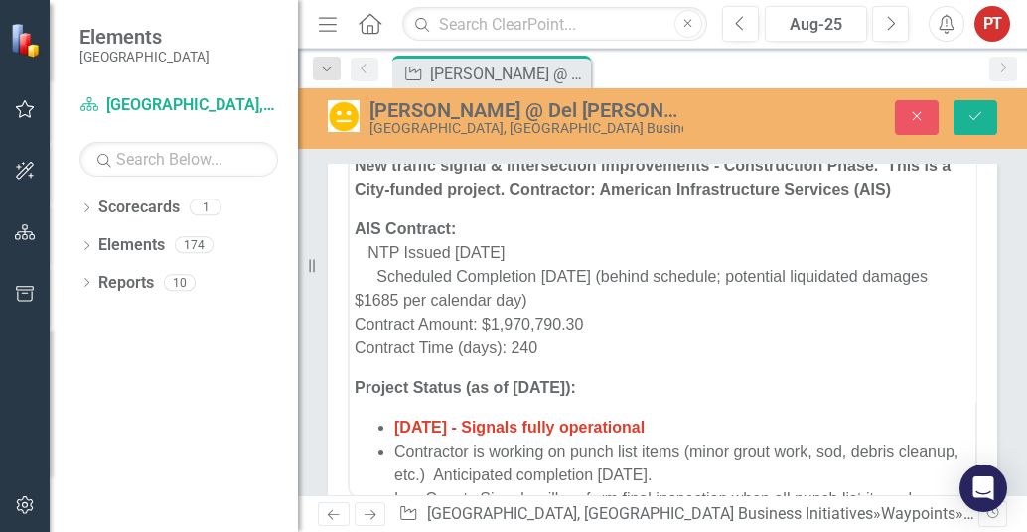
scroll to position [0, 0]
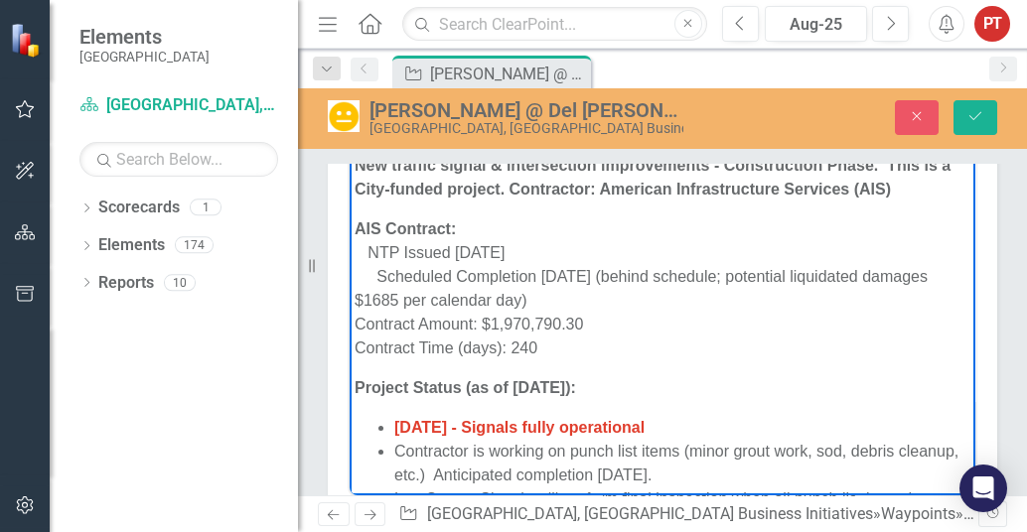
click at [539, 424] on span "[DATE] - Signals fully operational" at bounding box center [519, 426] width 250 height 17
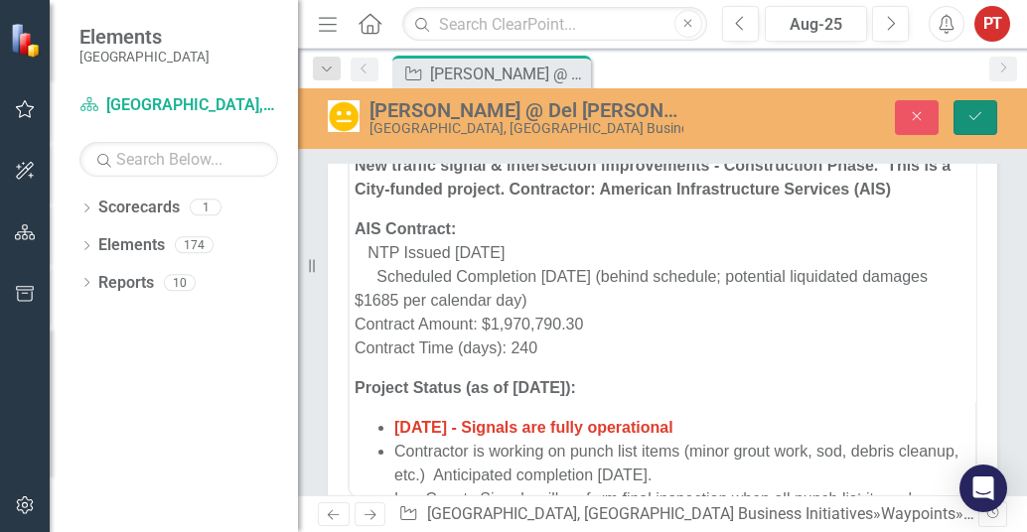
click at [970, 120] on icon "Save" at bounding box center [976, 116] width 18 height 14
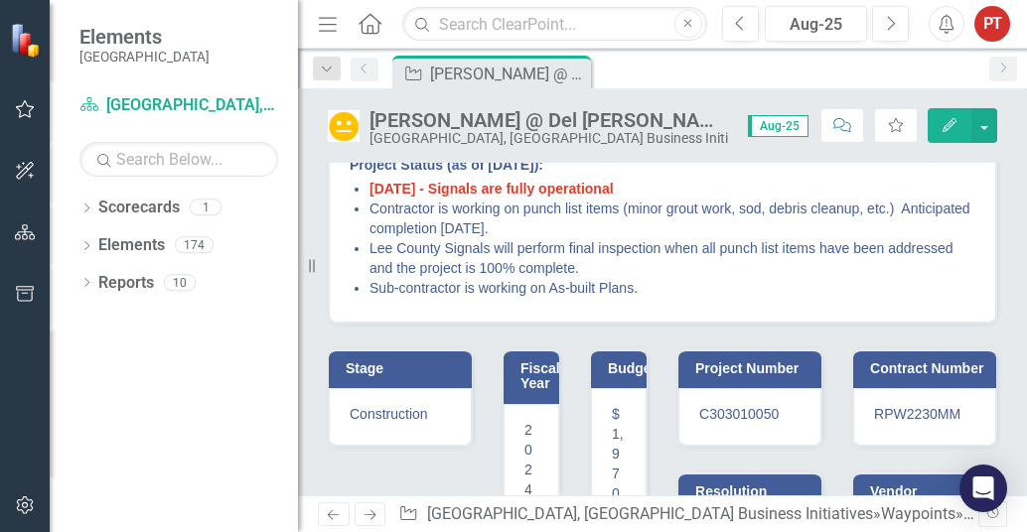
scroll to position [248, 0]
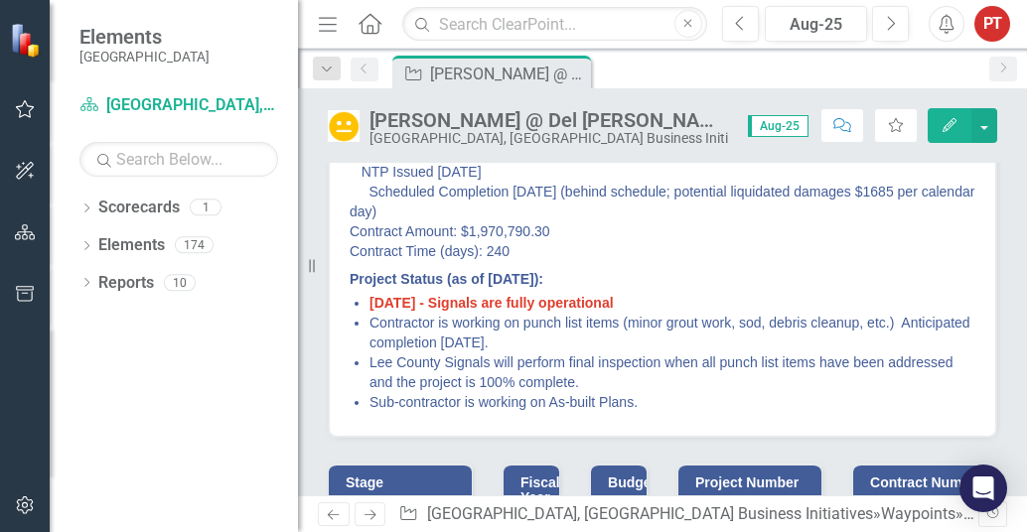
click at [646, 295] on li "[DATE] - Signals are fully operational" at bounding box center [673, 303] width 606 height 20
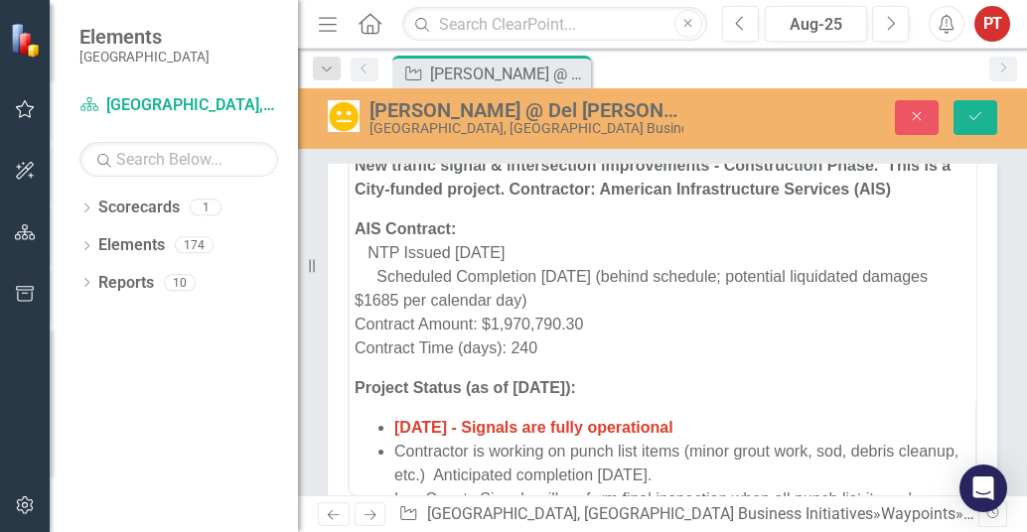
scroll to position [0, 0]
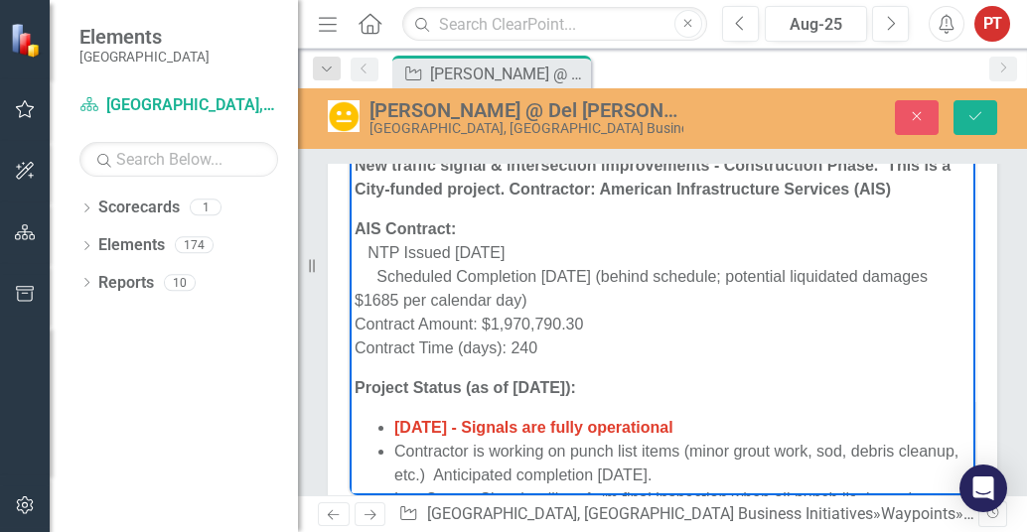
click at [722, 430] on li "[DATE] - Signals are fully operational" at bounding box center [682, 427] width 576 height 24
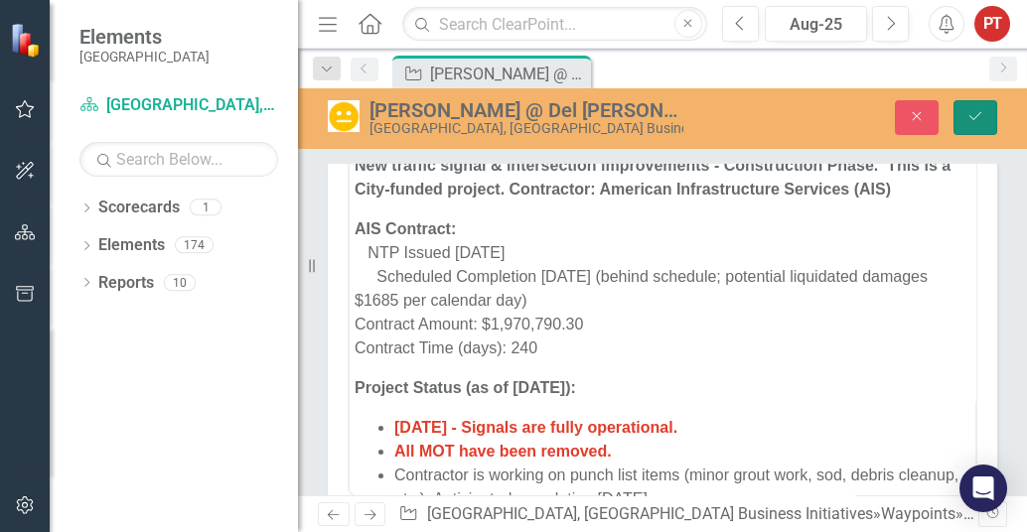
click at [980, 119] on icon "Save" at bounding box center [976, 116] width 18 height 14
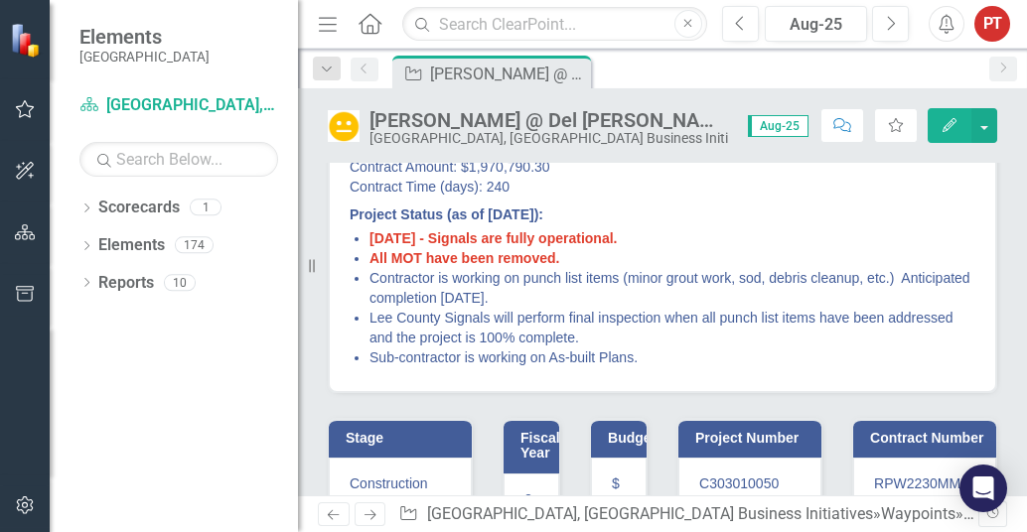
scroll to position [373, 0]
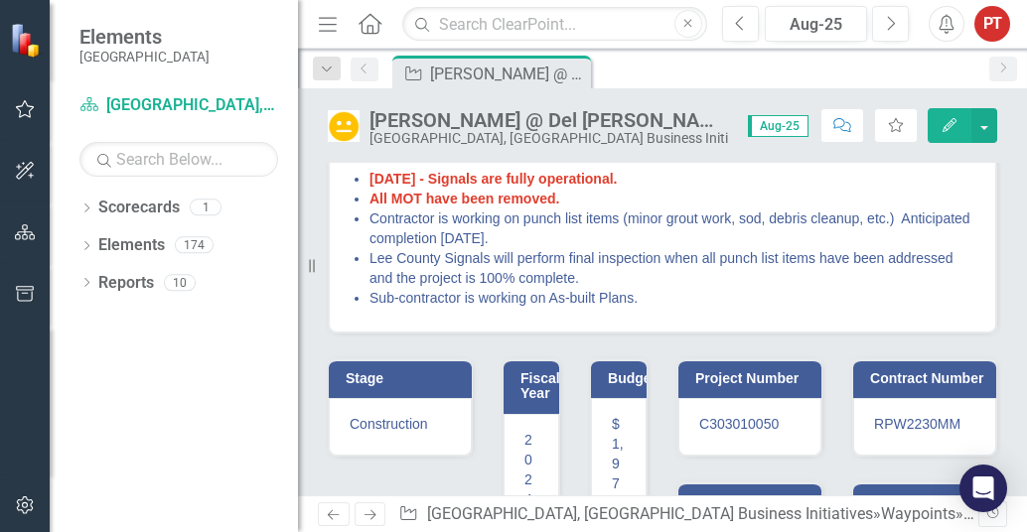
click at [441, 195] on span "All MOT have been removed." at bounding box center [465, 199] width 190 height 16
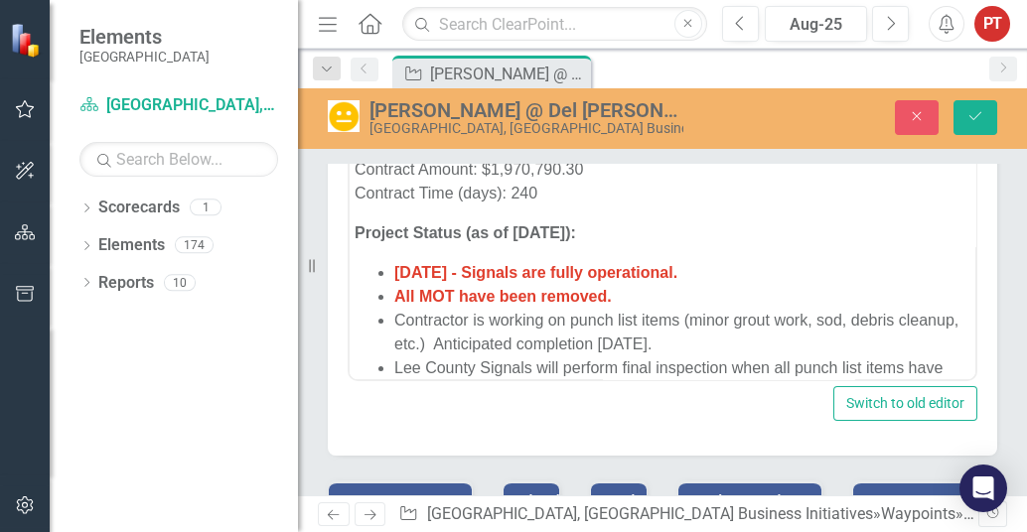
scroll to position [0, 0]
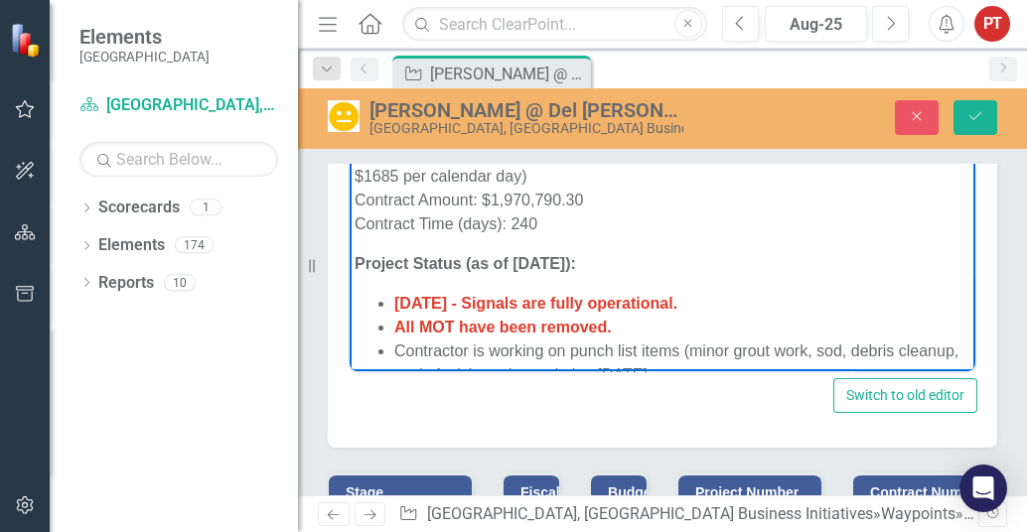
click at [454, 324] on span "All MOT have been removed." at bounding box center [503, 326] width 218 height 17
drag, startPoint x: 492, startPoint y: 327, endPoint x: 528, endPoint y: 291, distance: 51.3
click at [492, 327] on span "All MOT have been removed." at bounding box center [503, 326] width 218 height 17
click at [659, 303] on span "[DATE] - Signals are fully operational." at bounding box center [535, 302] width 283 height 17
click at [977, 115] on icon "Save" at bounding box center [976, 116] width 18 height 14
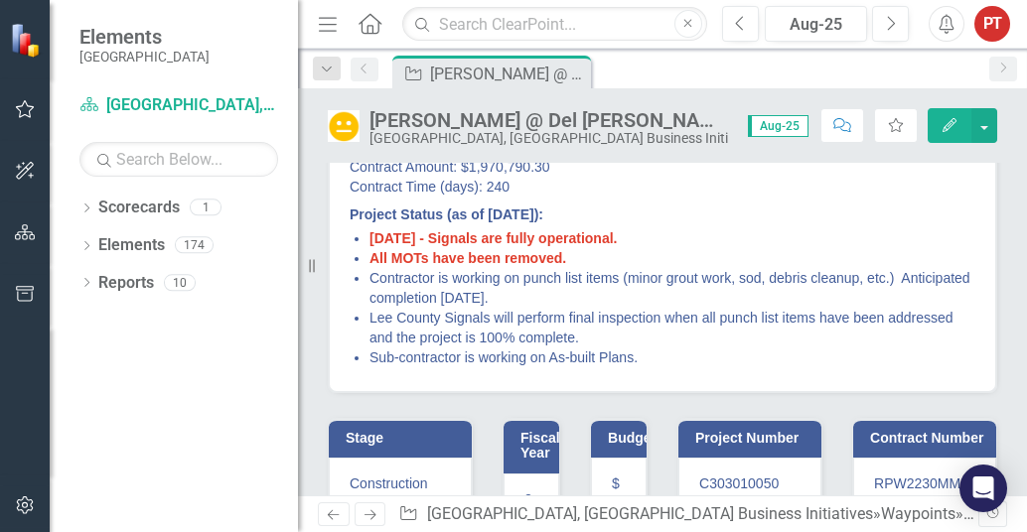
scroll to position [373, 0]
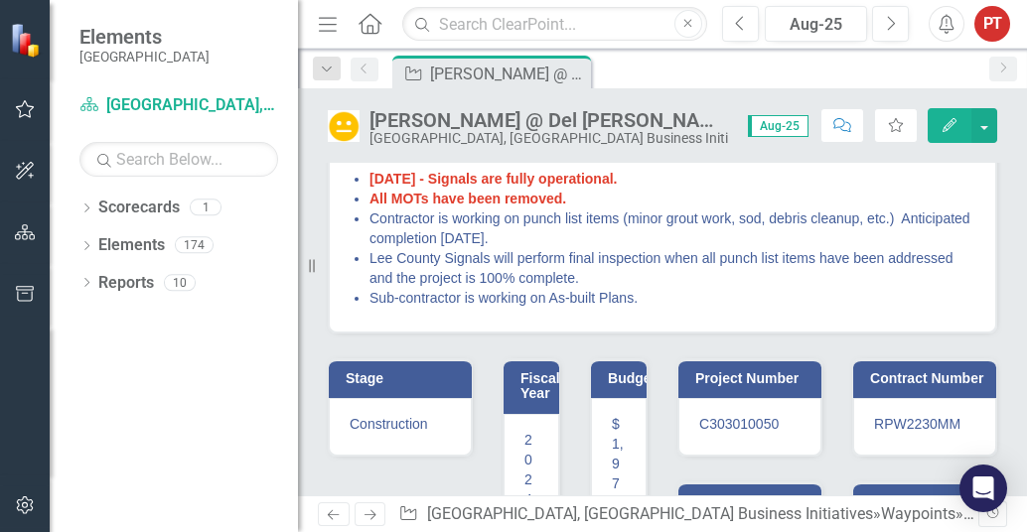
click at [413, 193] on span "All MOTs have been removed." at bounding box center [468, 199] width 197 height 16
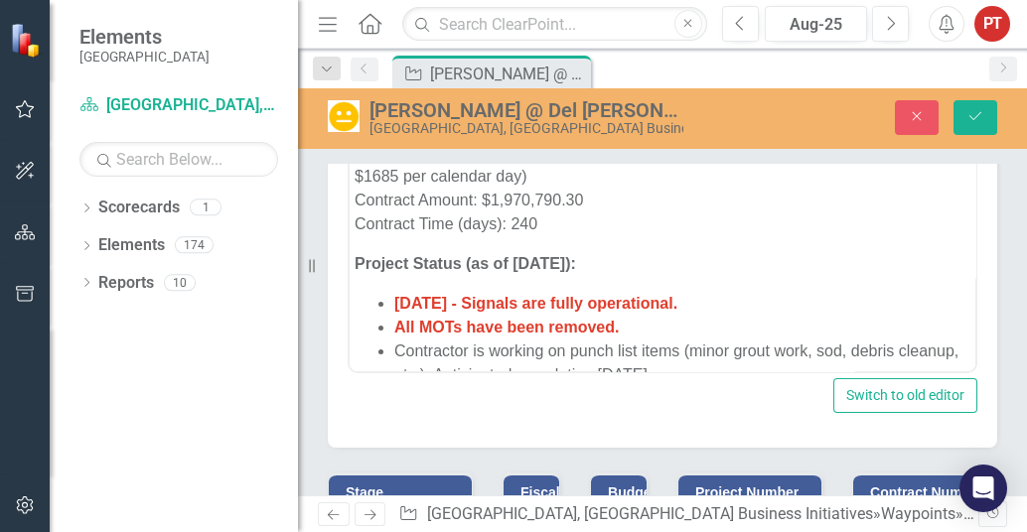
scroll to position [0, 0]
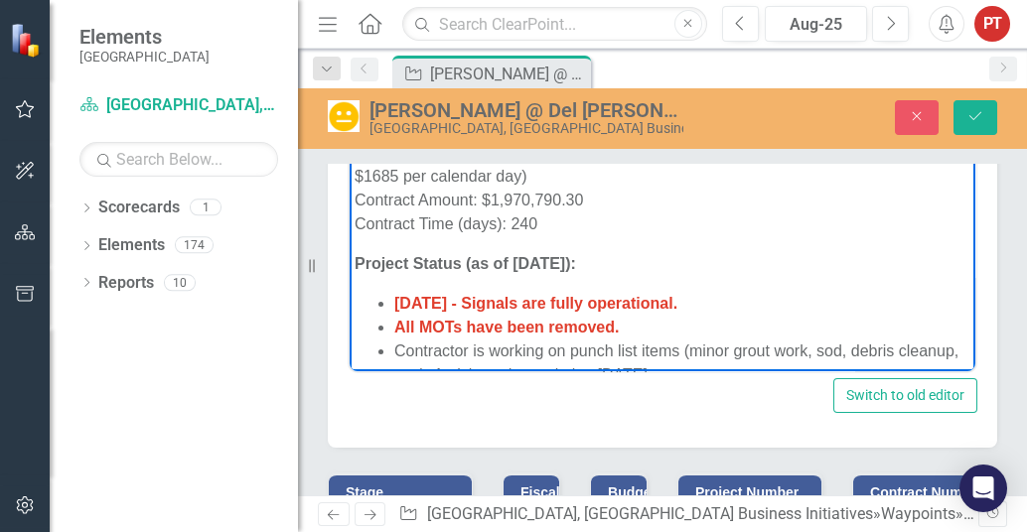
click at [429, 319] on span "All MOTs have been removed." at bounding box center [506, 326] width 225 height 17
click at [590, 329] on span "All Maintenance of Traffic (MOT) have been removed." at bounding box center [594, 326] width 400 height 17
click at [780, 294] on li "[DATE] - Signals are fully operational." at bounding box center [682, 303] width 576 height 24
click at [968, 111] on icon "Save" at bounding box center [976, 116] width 18 height 14
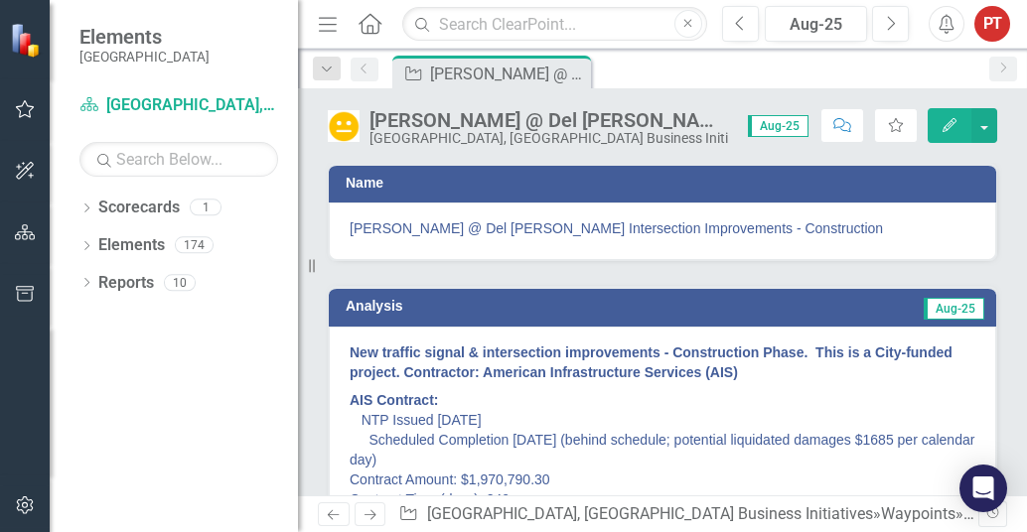
click at [658, 396] on p "AIS Contract: NTP Issued [DATE] Scheduled Completion [DATE] (behind schedule; p…" at bounding box center [663, 449] width 626 height 127
click at [542, 404] on p "AIS Contract: NTP Issued [DATE] Scheduled Completion [DATE] (behind schedule; p…" at bounding box center [663, 449] width 626 height 127
click at [688, 377] on strong "New traffic signal & intersection improvements - Construction Phase. This is a …" at bounding box center [651, 363] width 603 height 36
